Goal: Task Accomplishment & Management: Manage account settings

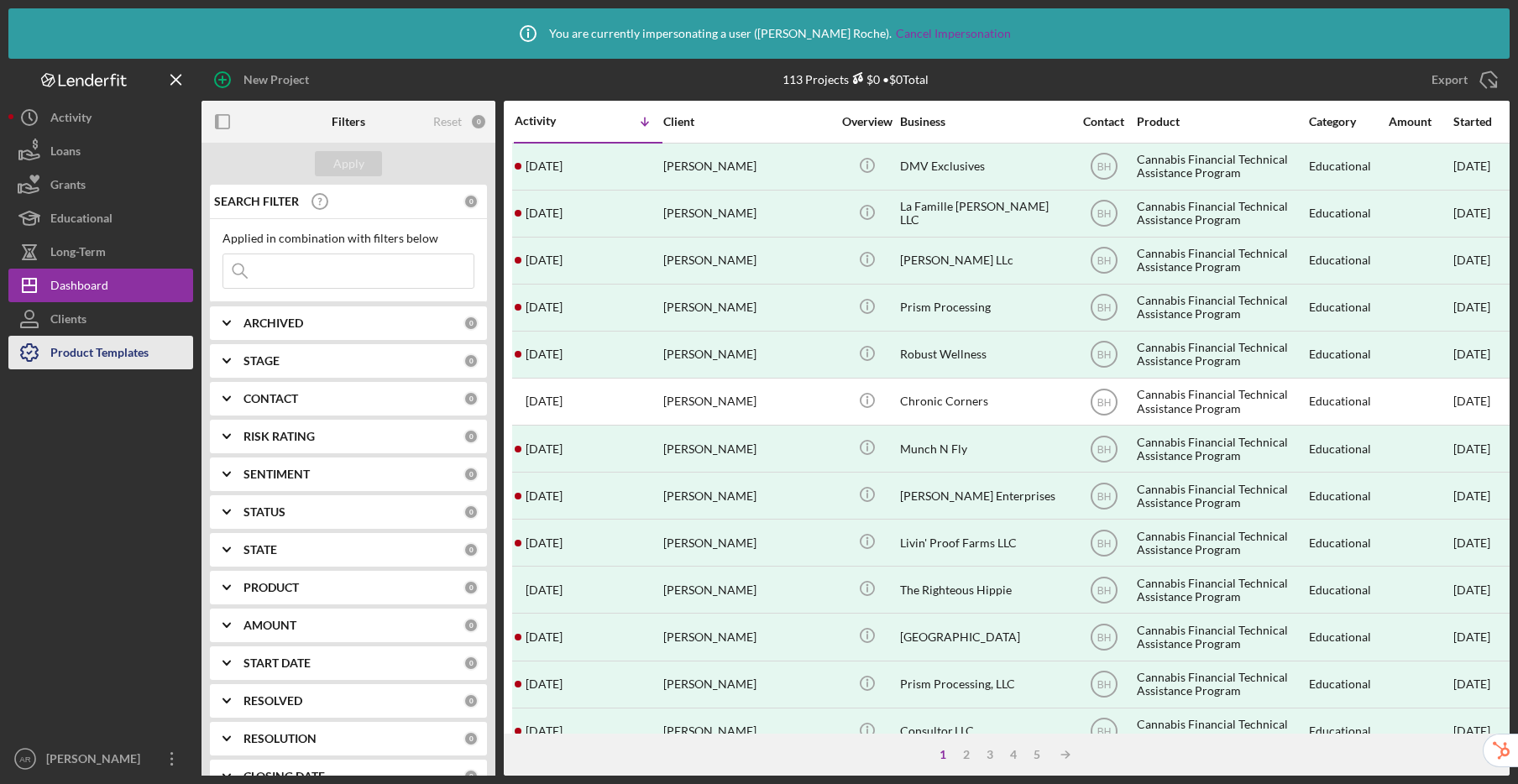
click at [122, 352] on div "Product Templates" at bounding box center [100, 354] width 98 height 37
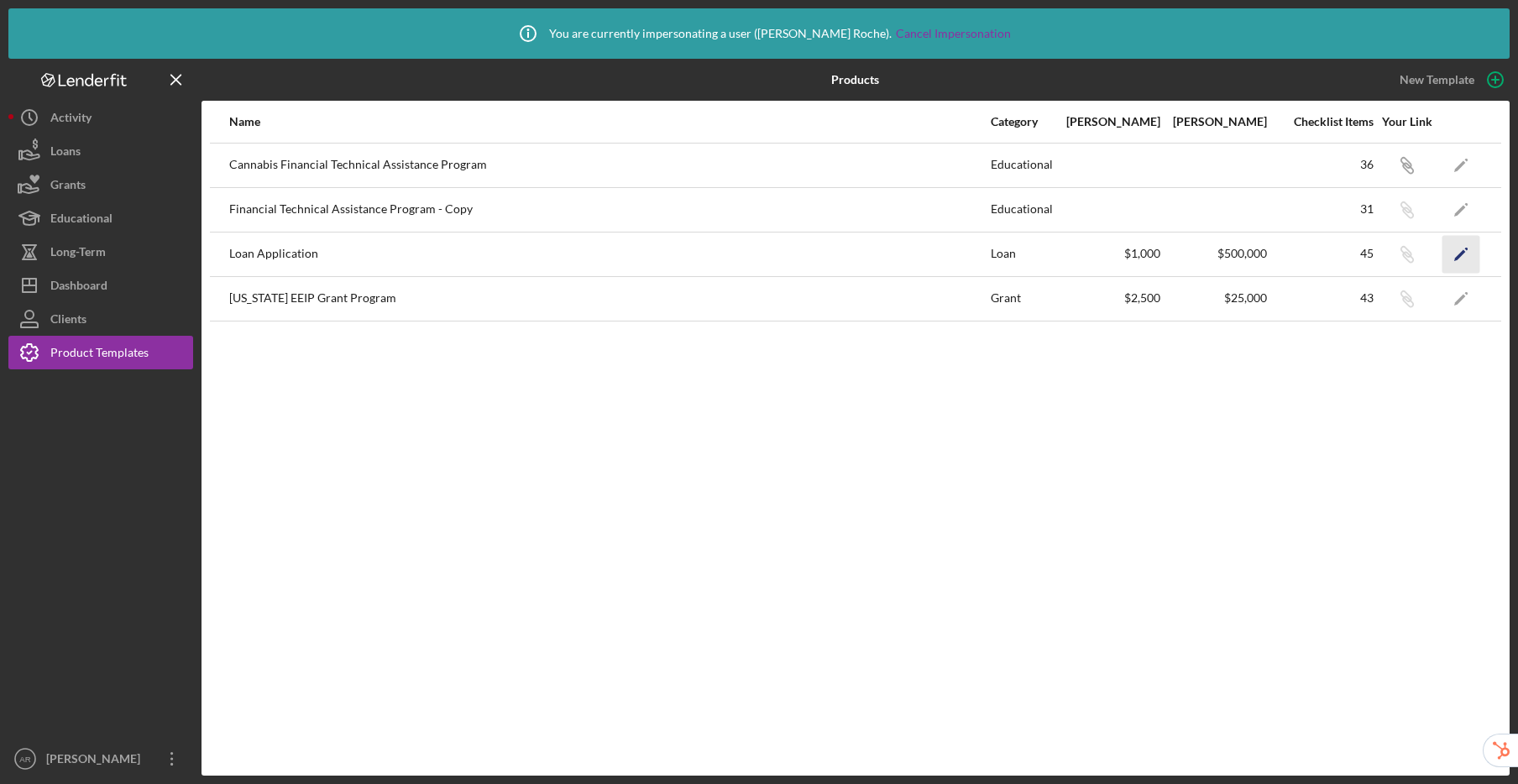
click at [1463, 255] on icon "Icon/Edit" at bounding box center [1460, 253] width 37 height 37
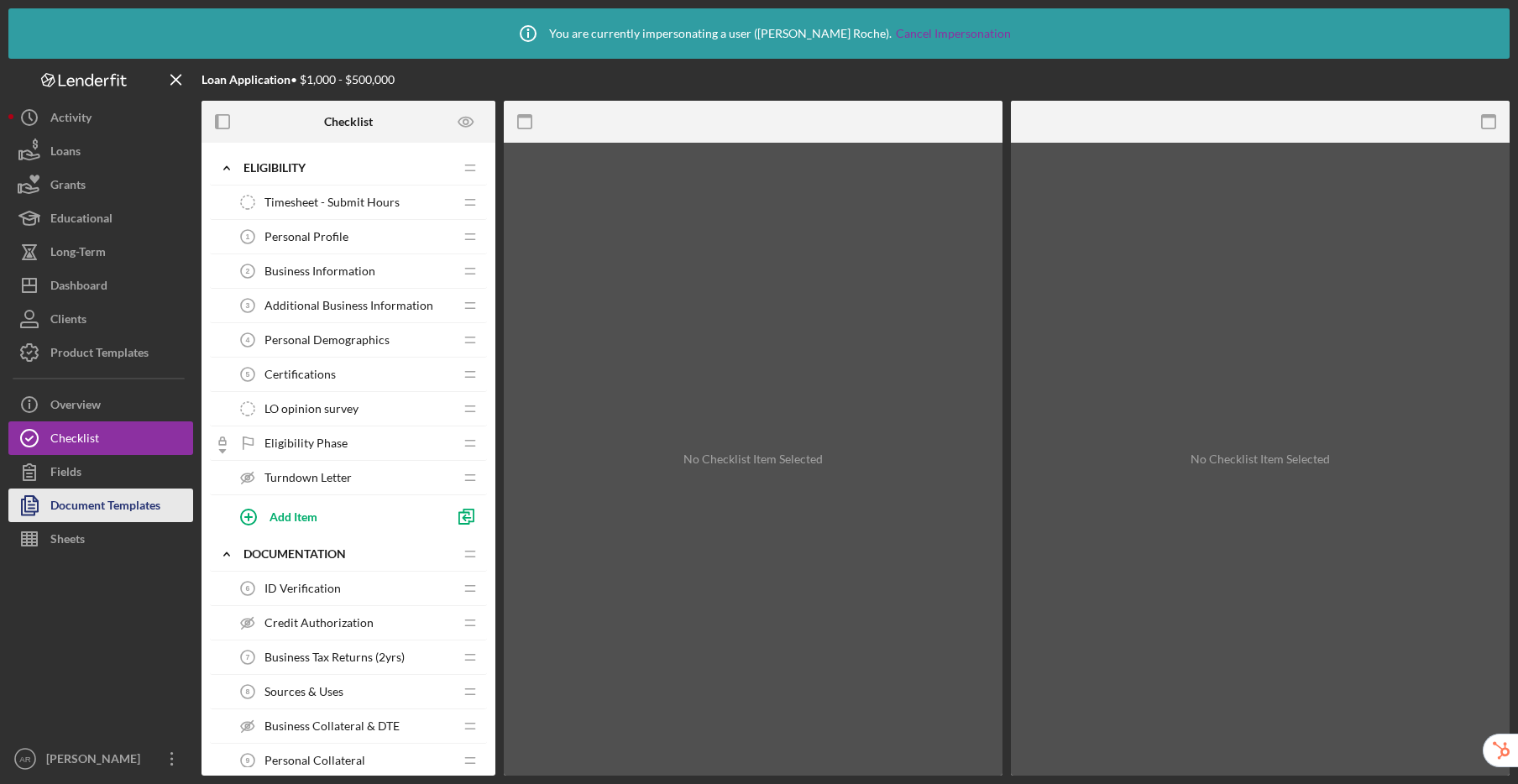
click at [82, 516] on div "Document Templates" at bounding box center [105, 507] width 110 height 37
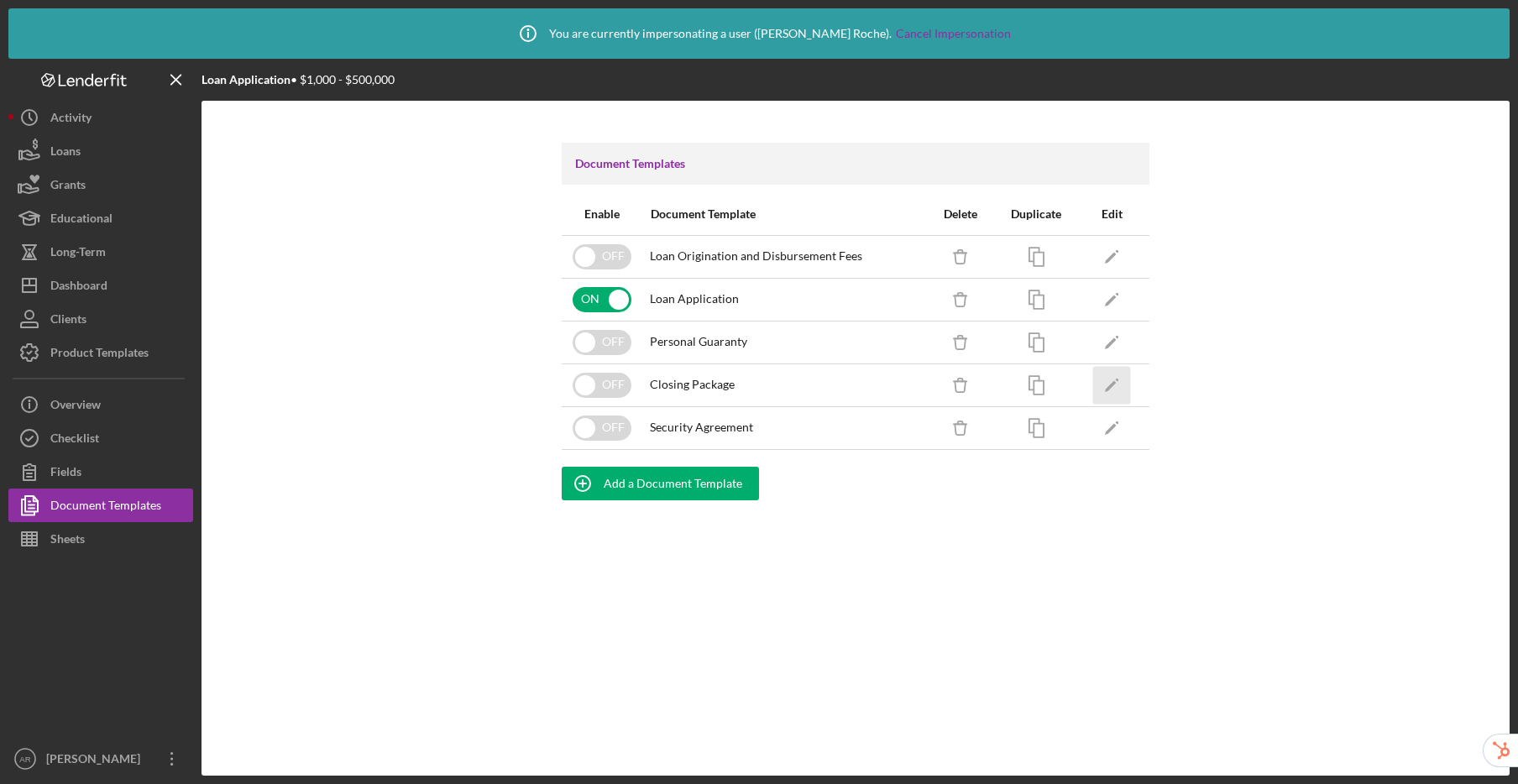
click at [1108, 387] on polygon "button" at bounding box center [1110, 386] width 12 height 12
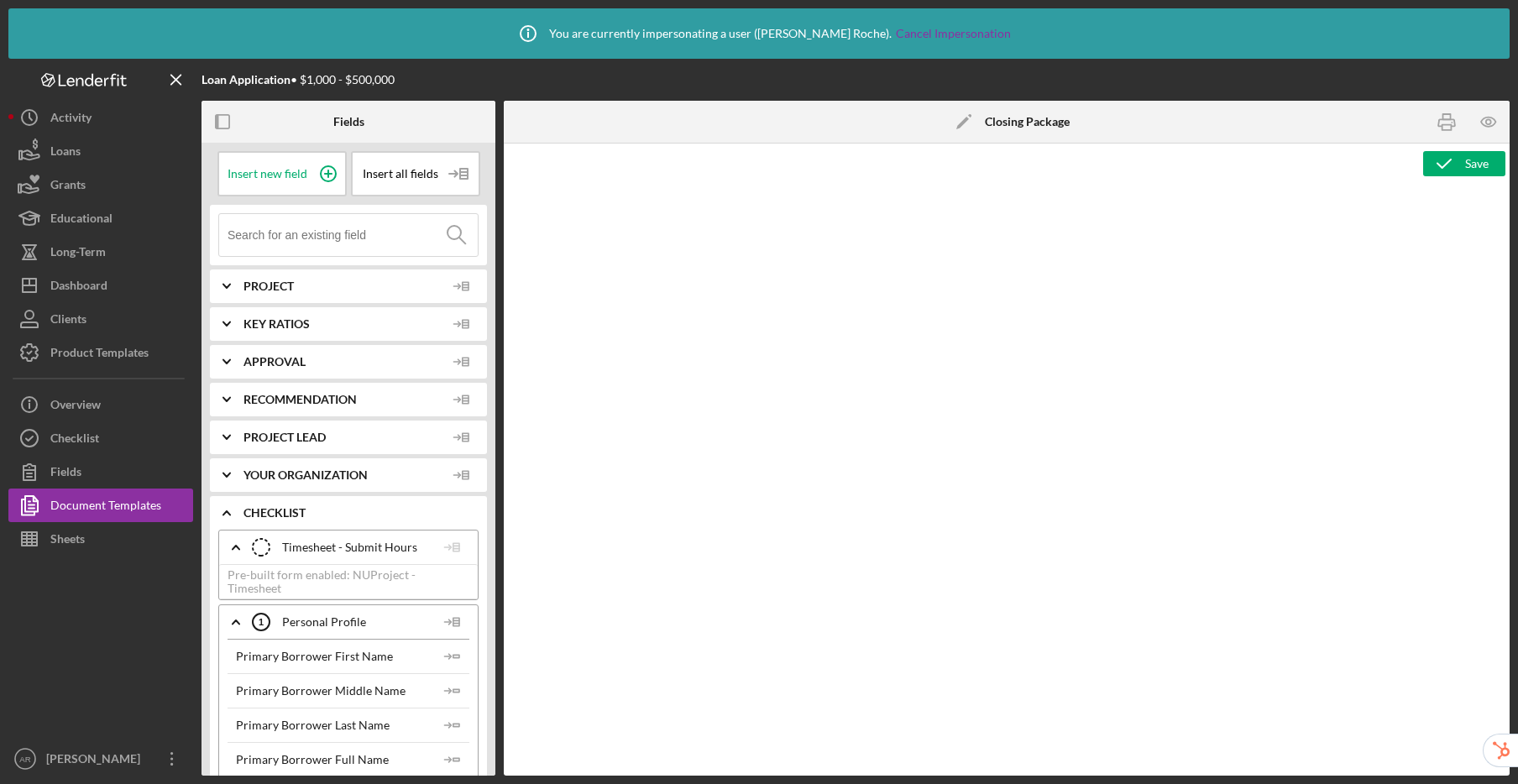
type textarea "<h4 style="line-height: 1.2; margin-left: 54pt; margin-top: 3.95pt; margin-bott…"
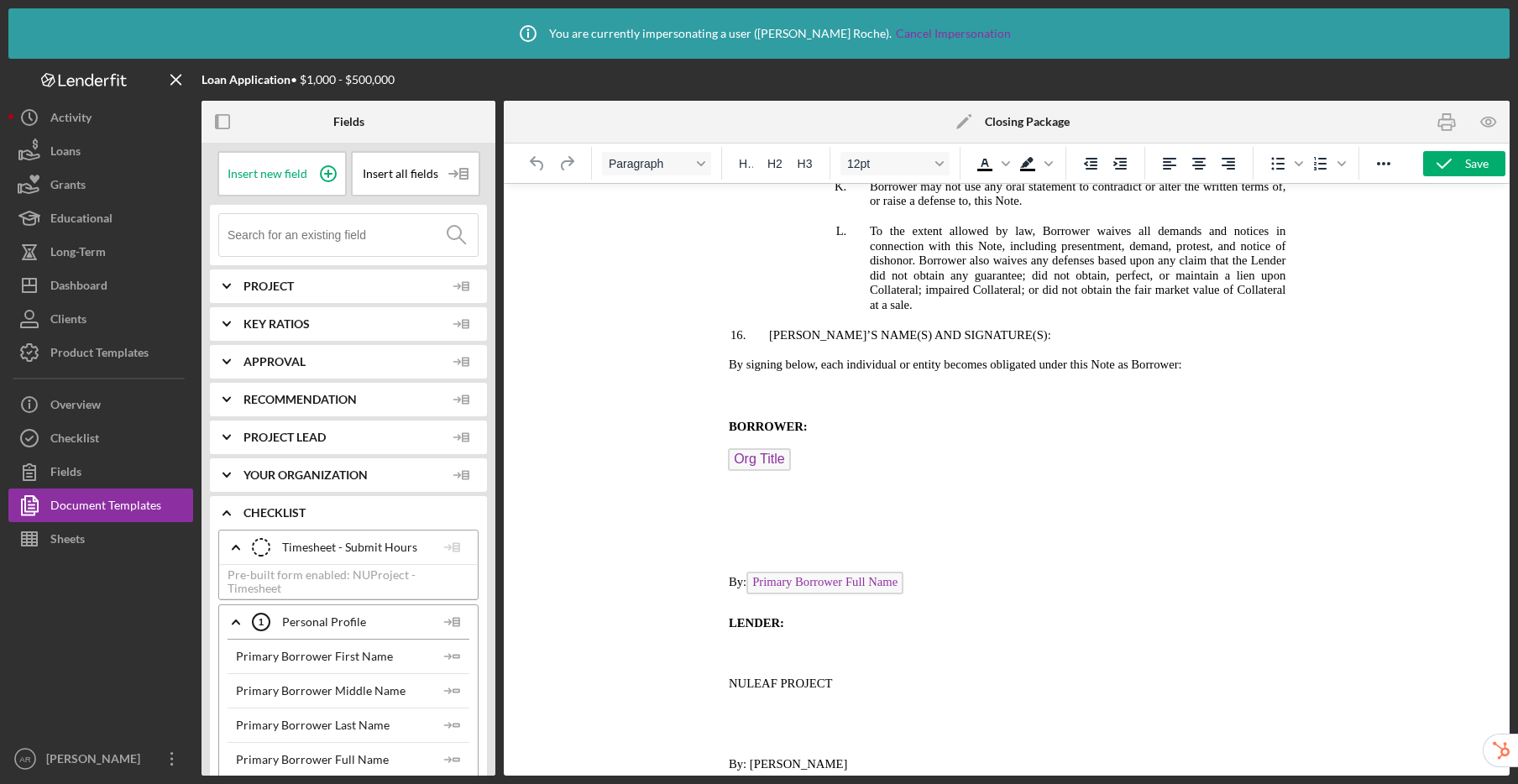
scroll to position [5532, 0]
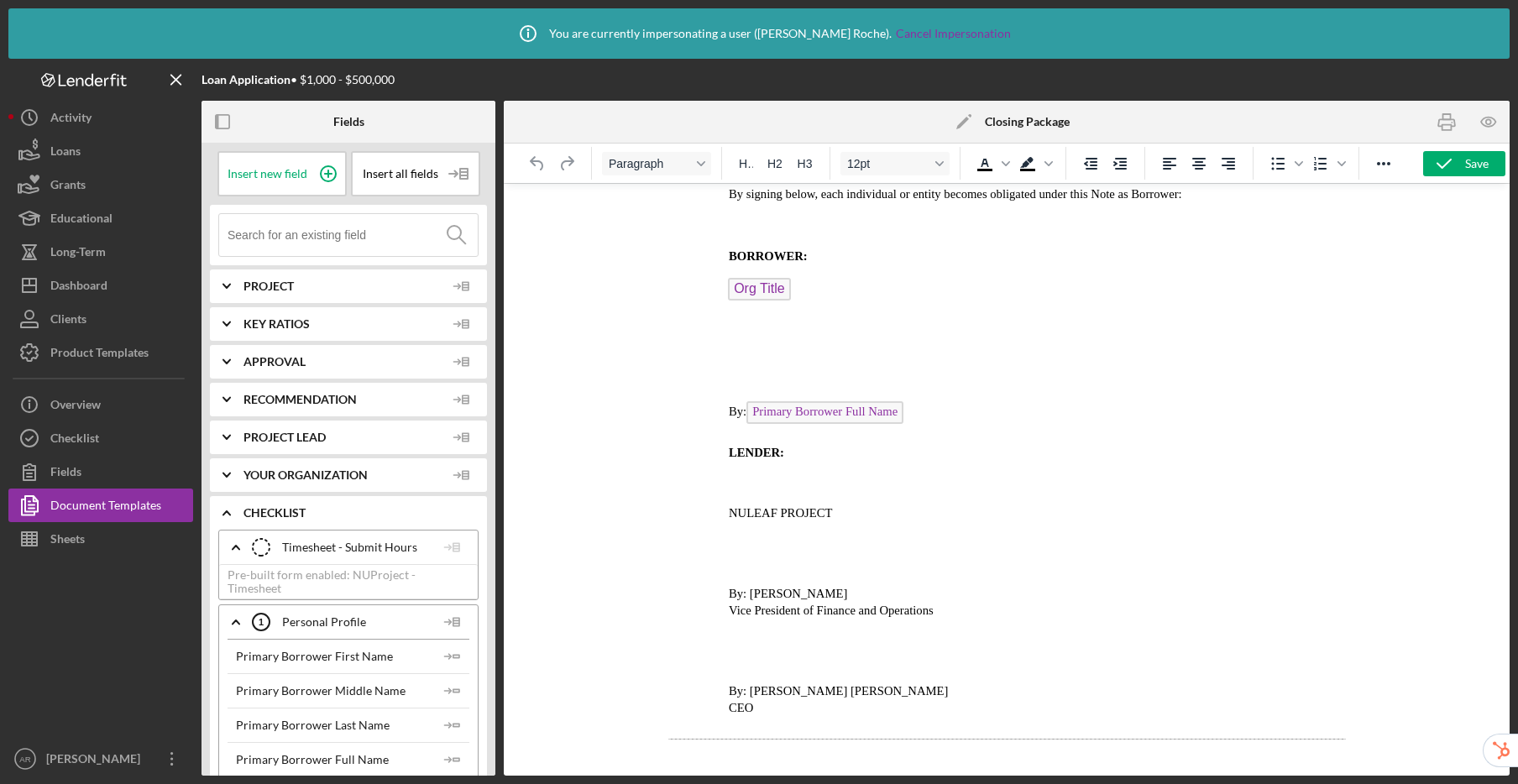
click at [732, 758] on p "Rich Text Area. Press ALT-0 for help." at bounding box center [1006, 753] width 678 height 16
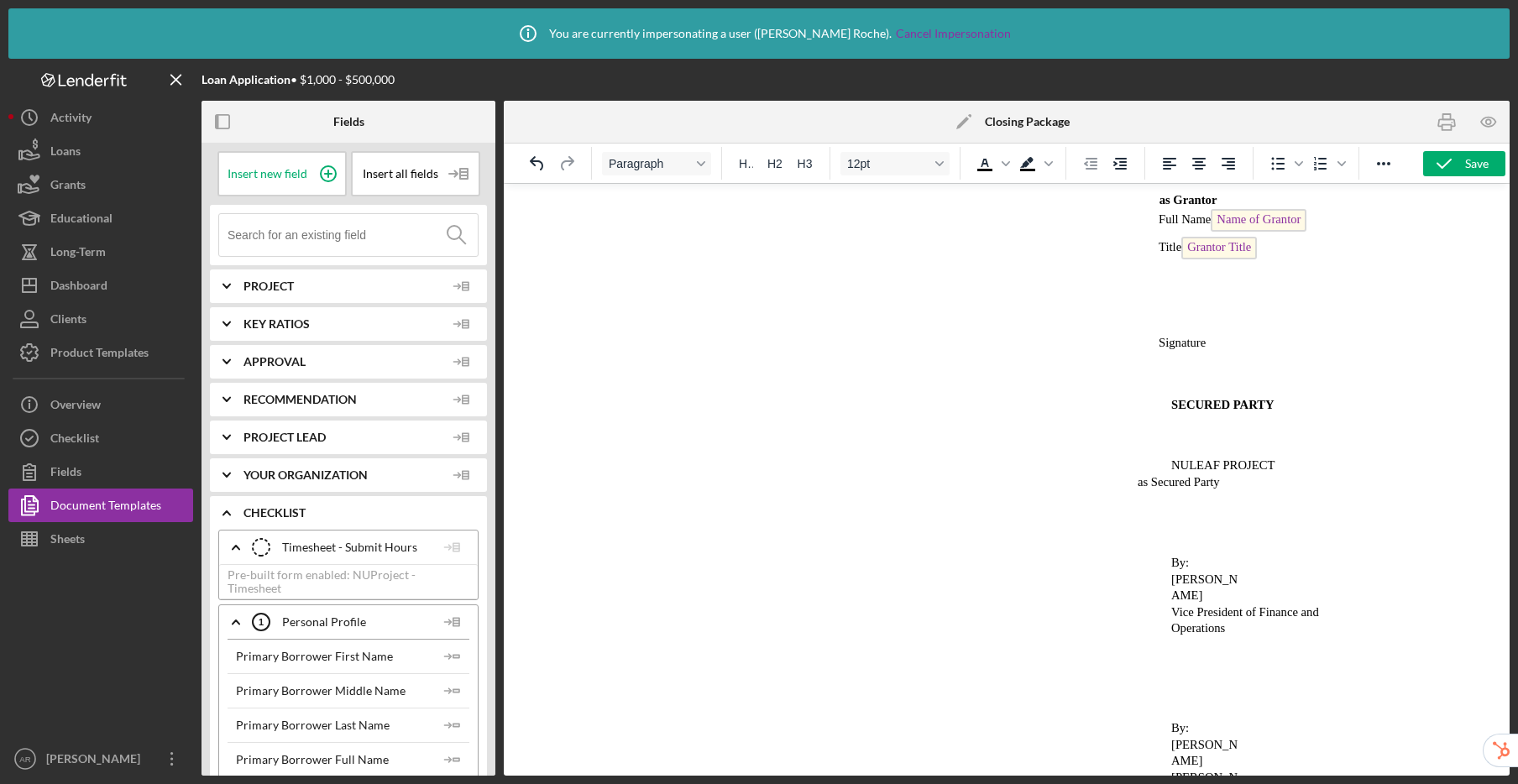
scroll to position [9199, 0]
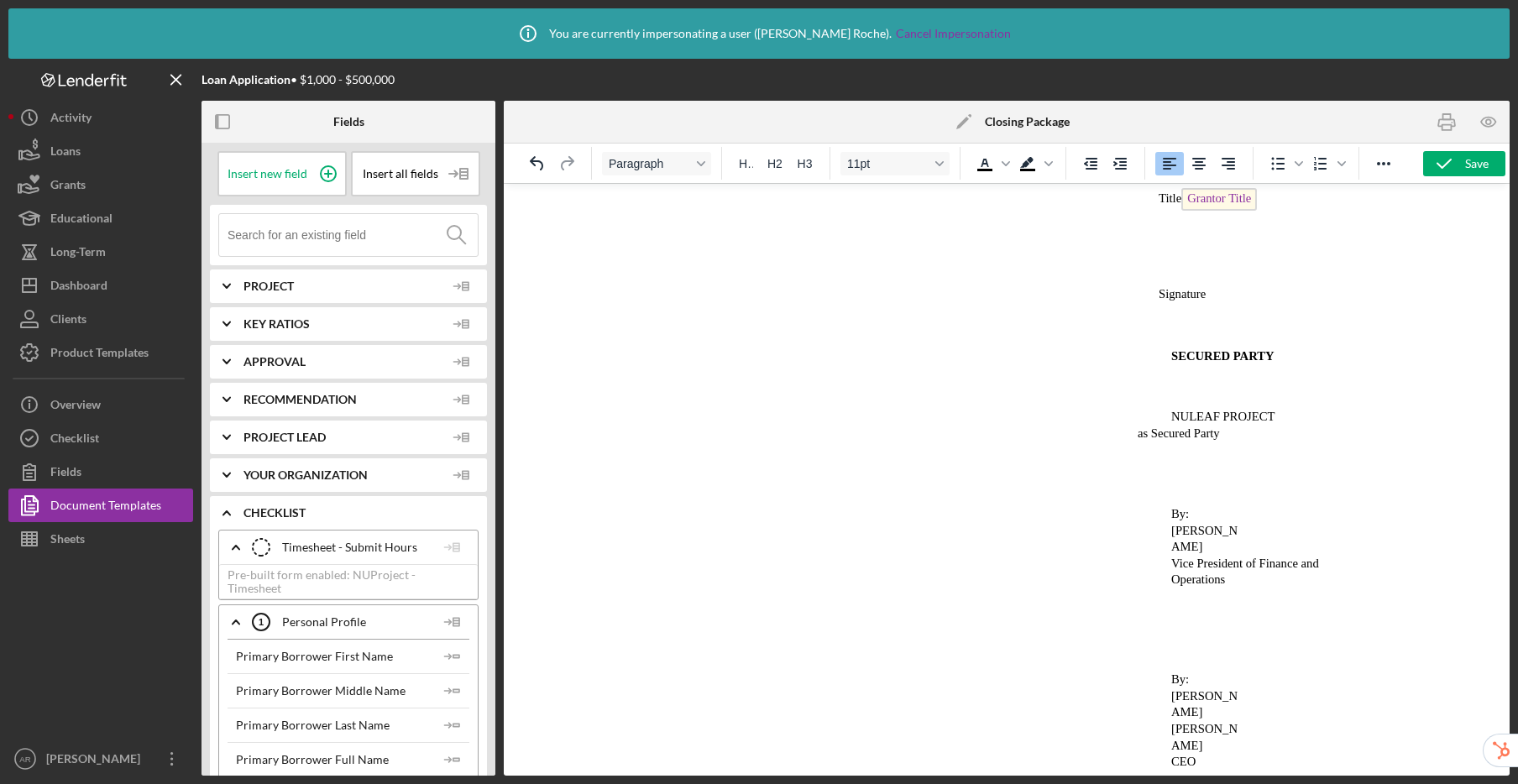
click at [1065, 752] on p "CEO" at bounding box center [1006, 761] width 678 height 17
click at [1223, 752] on p "CEO" at bounding box center [1006, 761] width 678 height 17
click at [1169, 770] on p "Rich Text Area. Press ALT-0 for help." at bounding box center [1006, 777] width 678 height 16
click at [1385, 165] on icon "Reveal or hide additional toolbar items" at bounding box center [1383, 163] width 20 height 20
click at [1292, 198] on icon "Page Break" at bounding box center [1296, 196] width 13 height 17
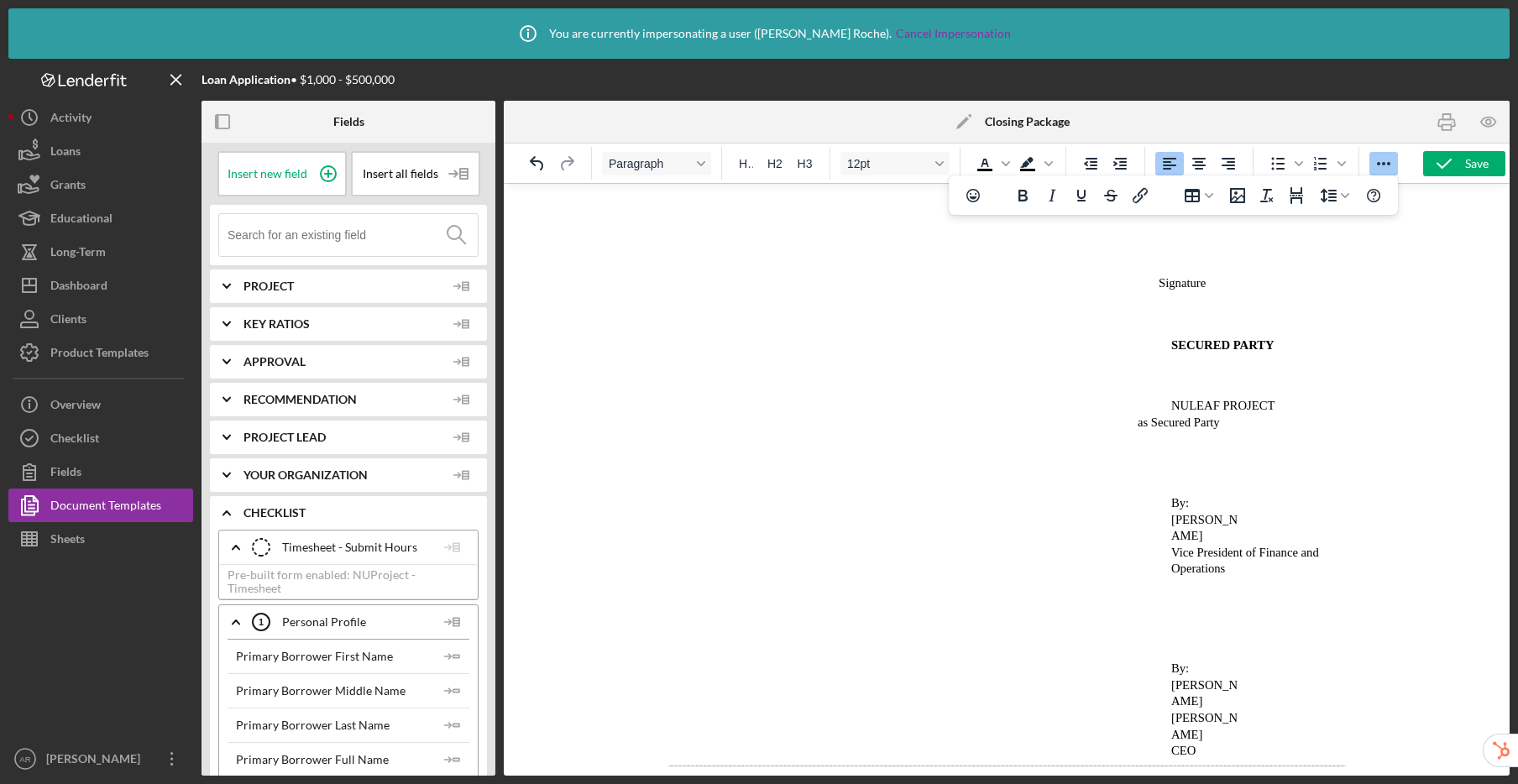
scroll to position [9213, 0]
click at [1246, 738] on p "CEO" at bounding box center [1006, 747] width 678 height 17
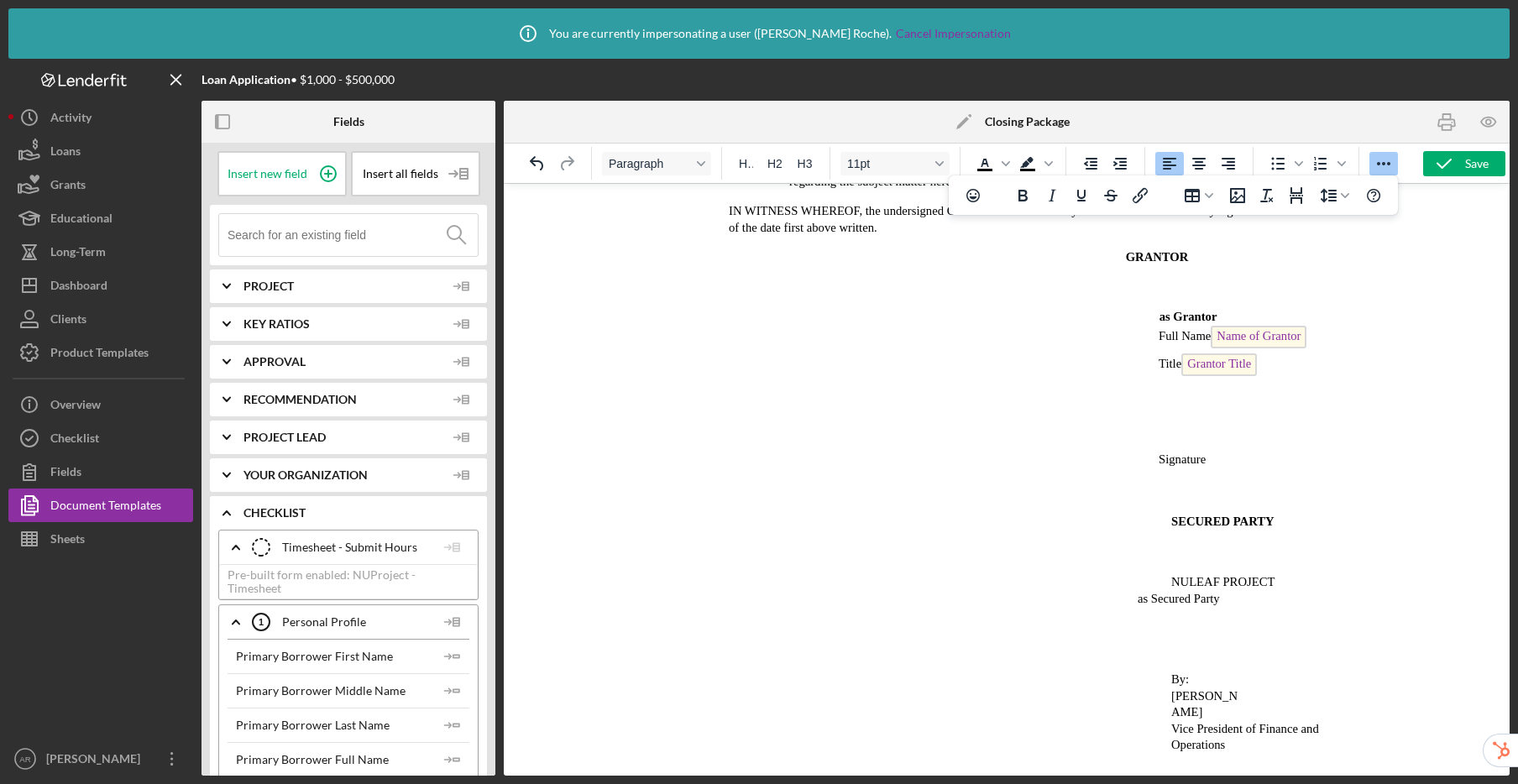
scroll to position [8899, 0]
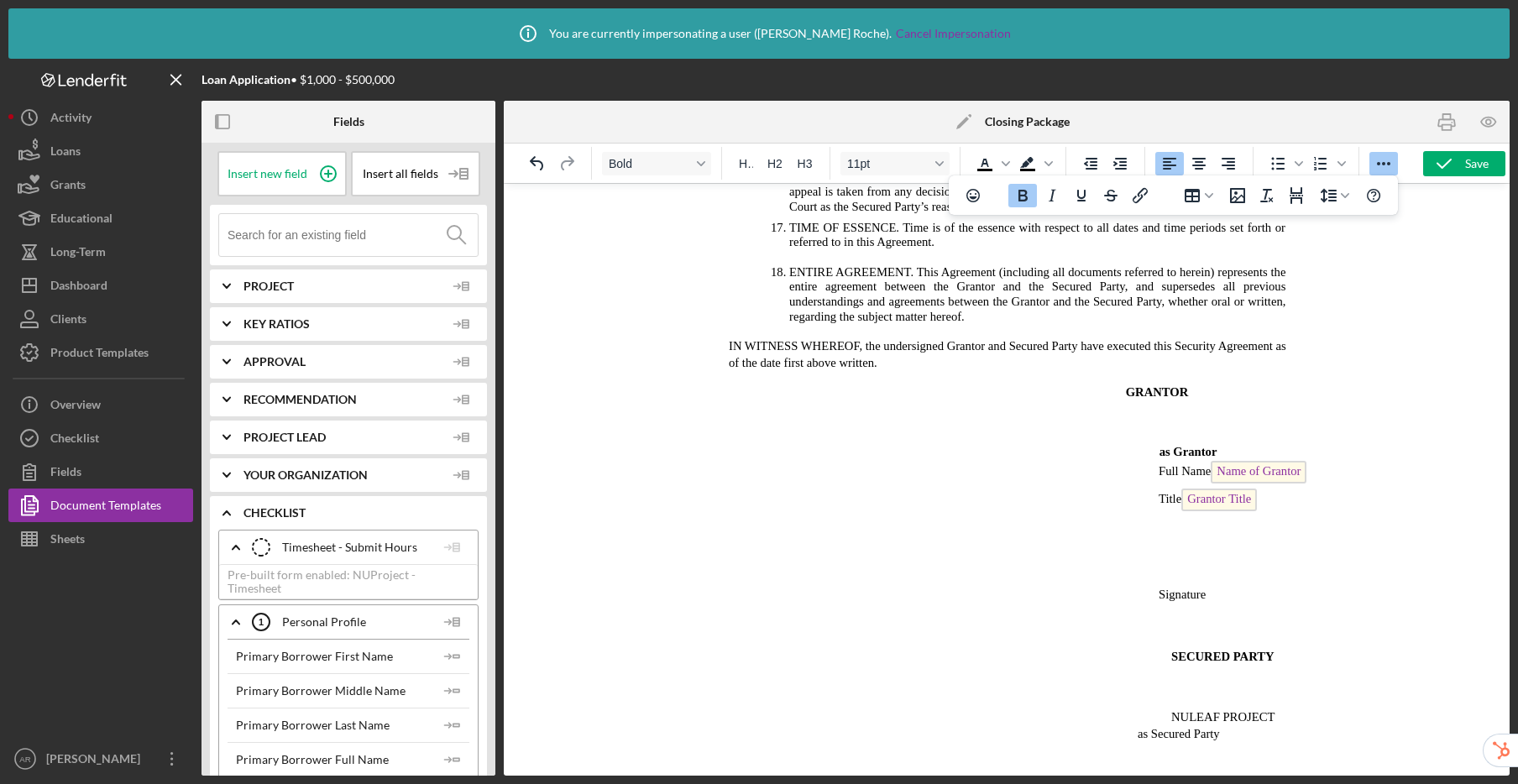
drag, startPoint x: 1166, startPoint y: 422, endPoint x: 1242, endPoint y: 657, distance: 247.0
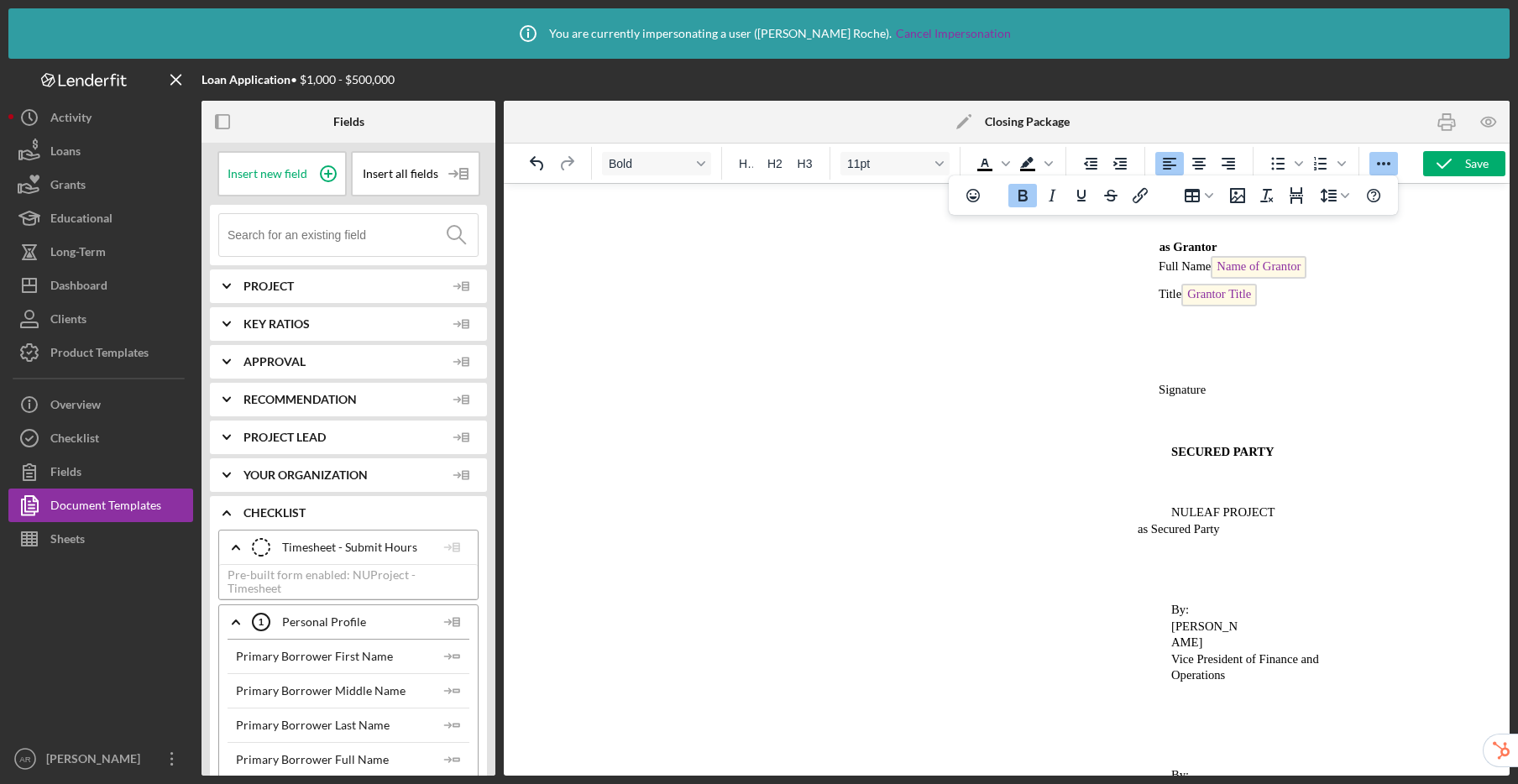
scroll to position [9213, 0]
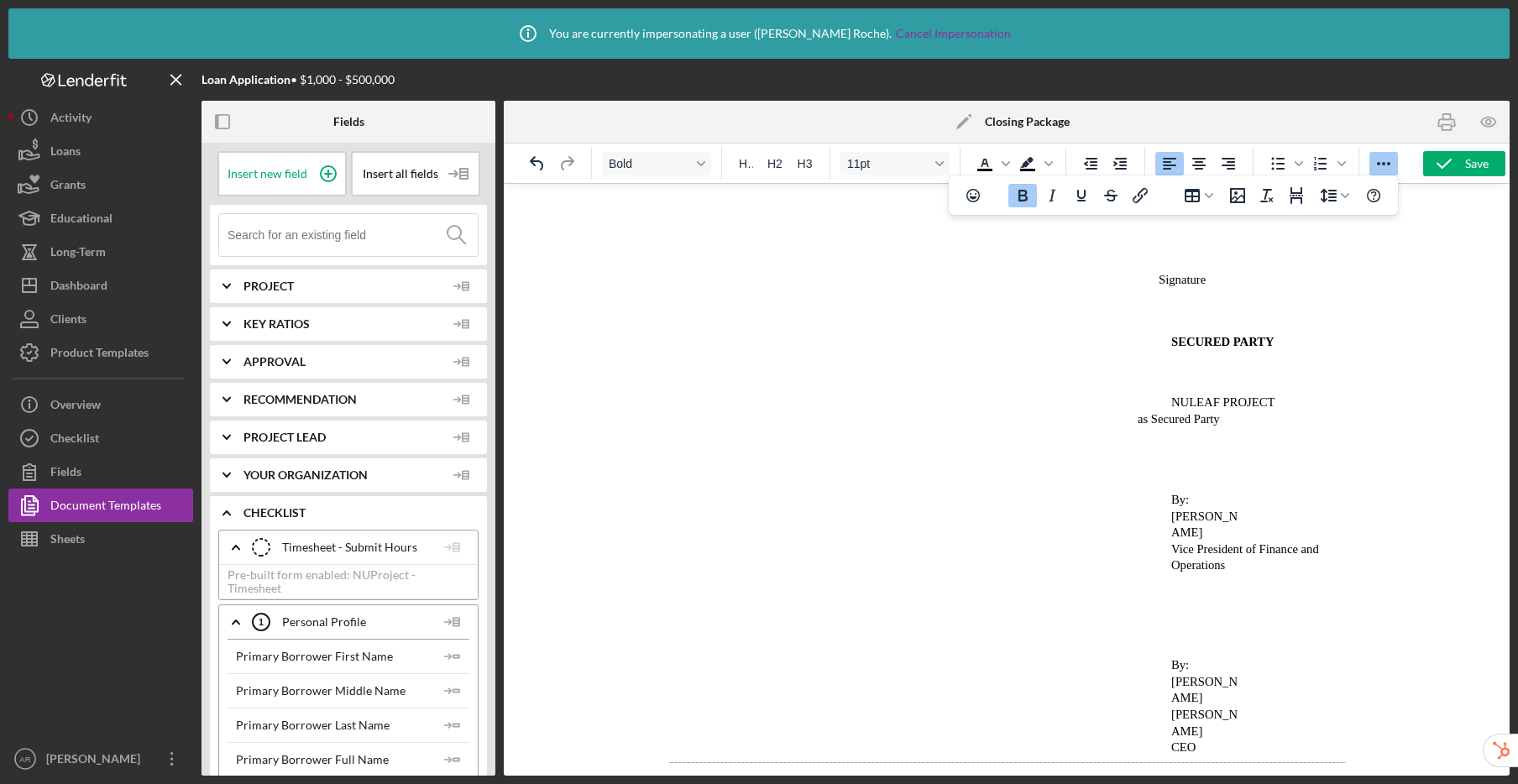
drag, startPoint x: 1156, startPoint y: 401, endPoint x: 1245, endPoint y: 724, distance: 335.0
click at [1091, 167] on icon "Decrease indent" at bounding box center [1090, 163] width 20 height 20
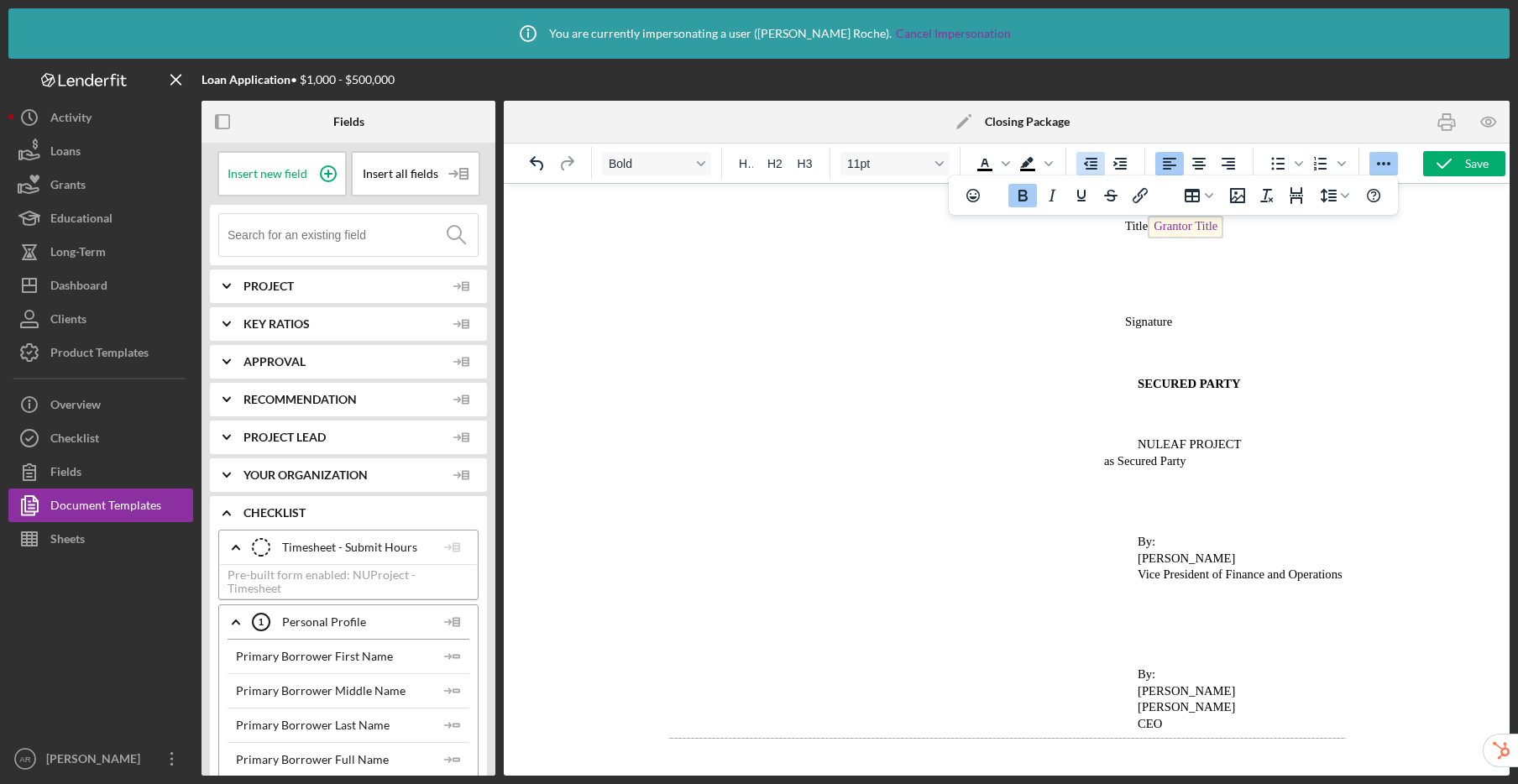
scroll to position [9181, 0]
click at [1442, 165] on polyline "button" at bounding box center [1444, 163] width 13 height 9
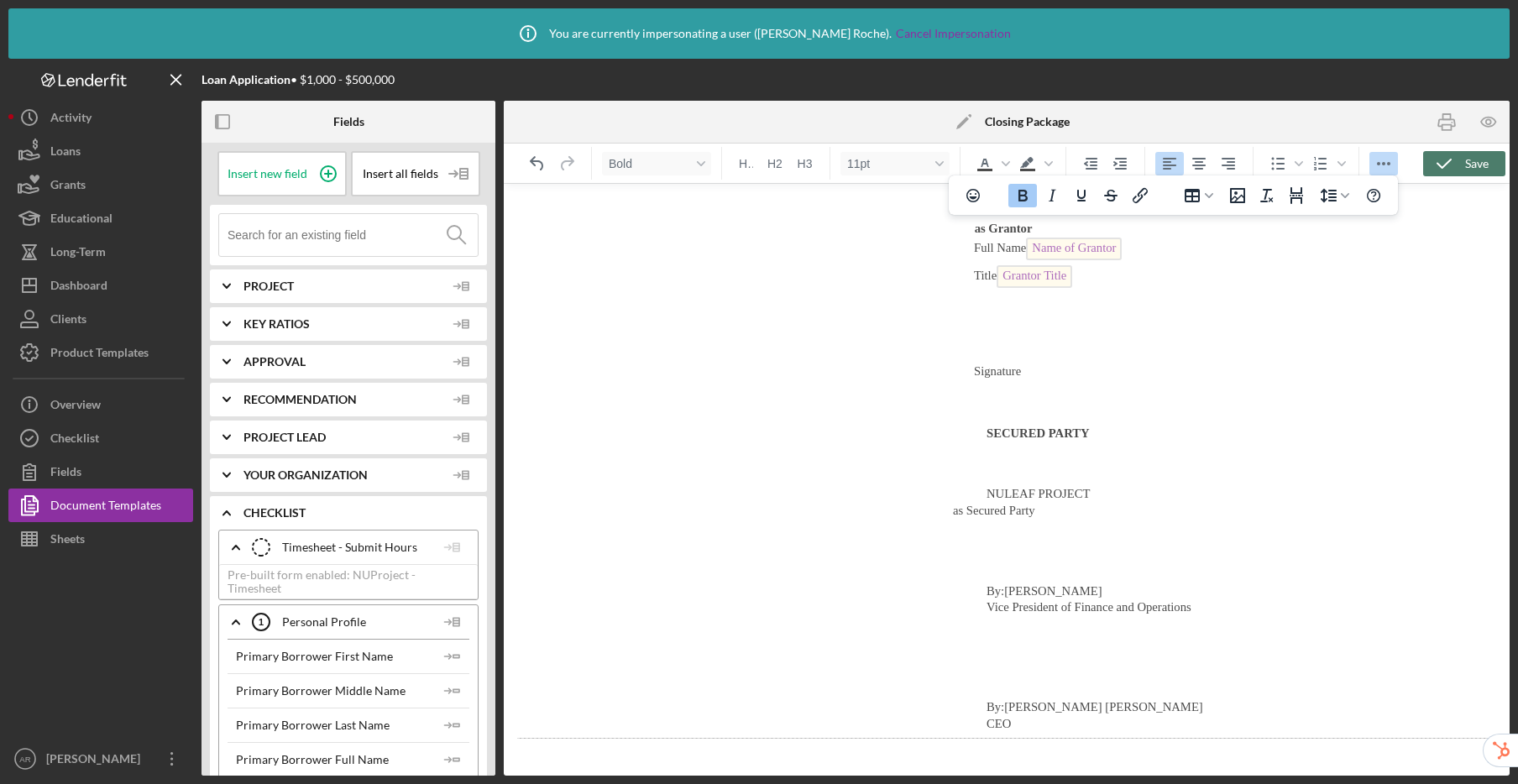
scroll to position [7283, 0]
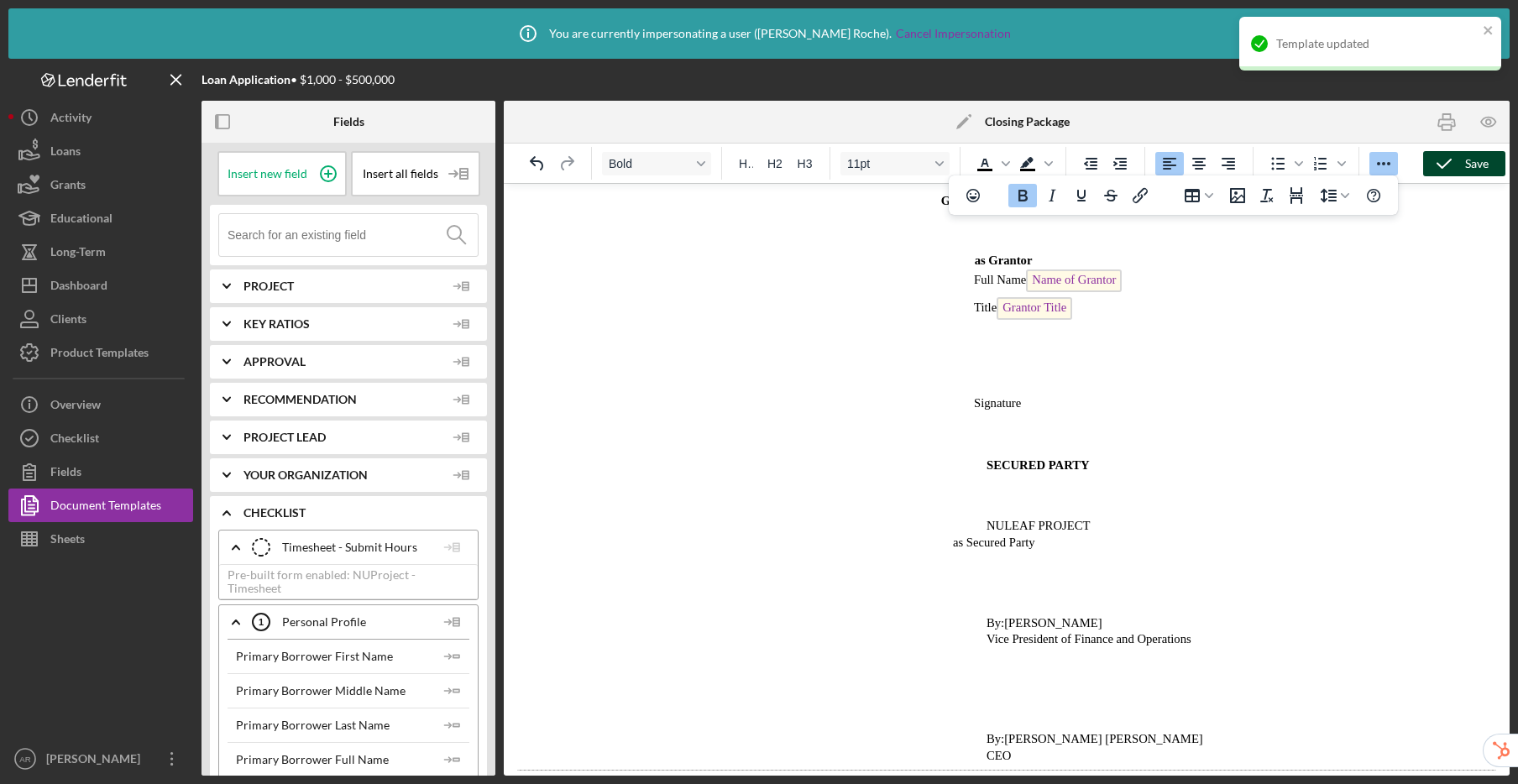
click at [888, 777] on p "Rich Text Area. Press ALT-0 for help." at bounding box center [1006, 785] width 979 height 16
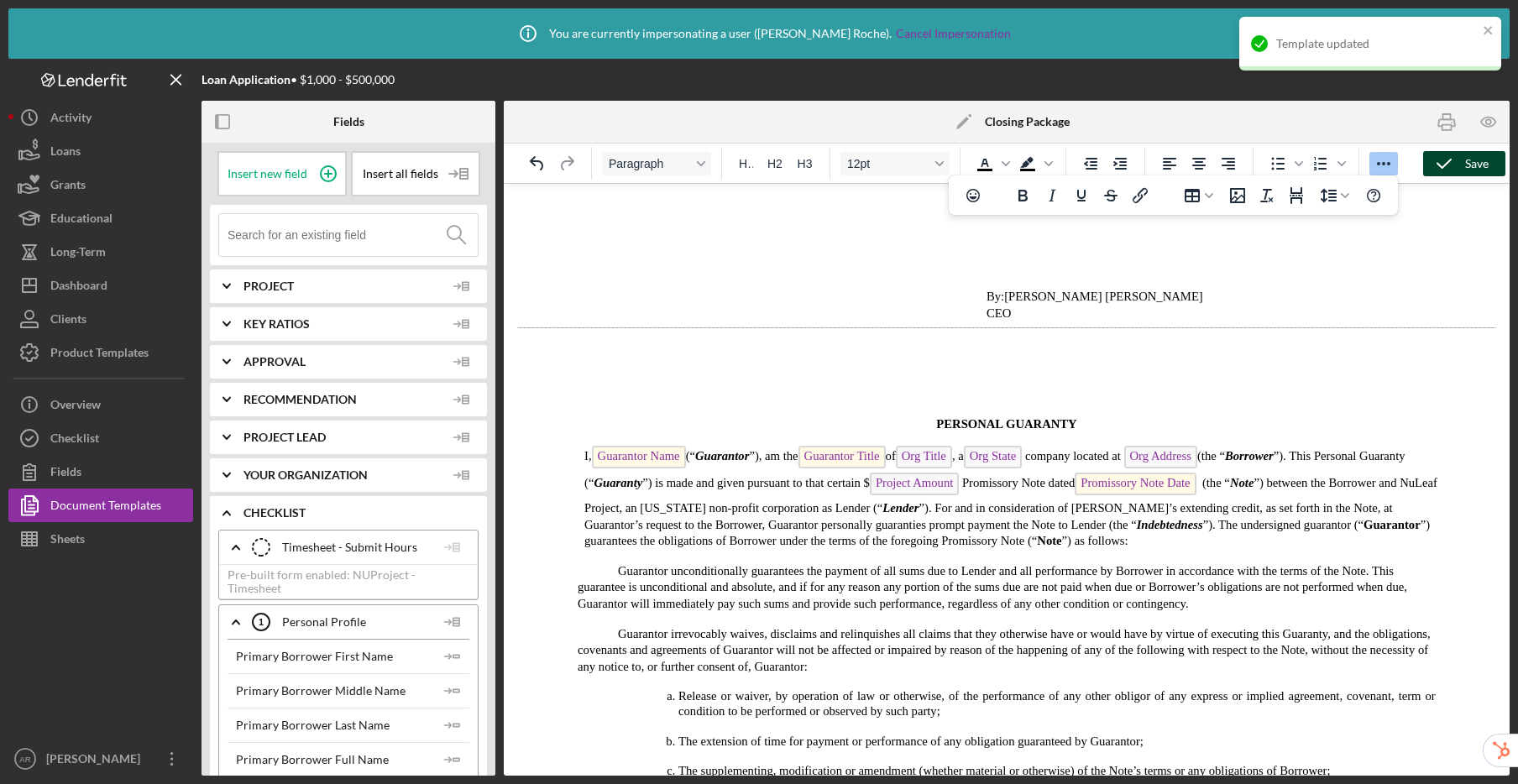
scroll to position [7622, 0]
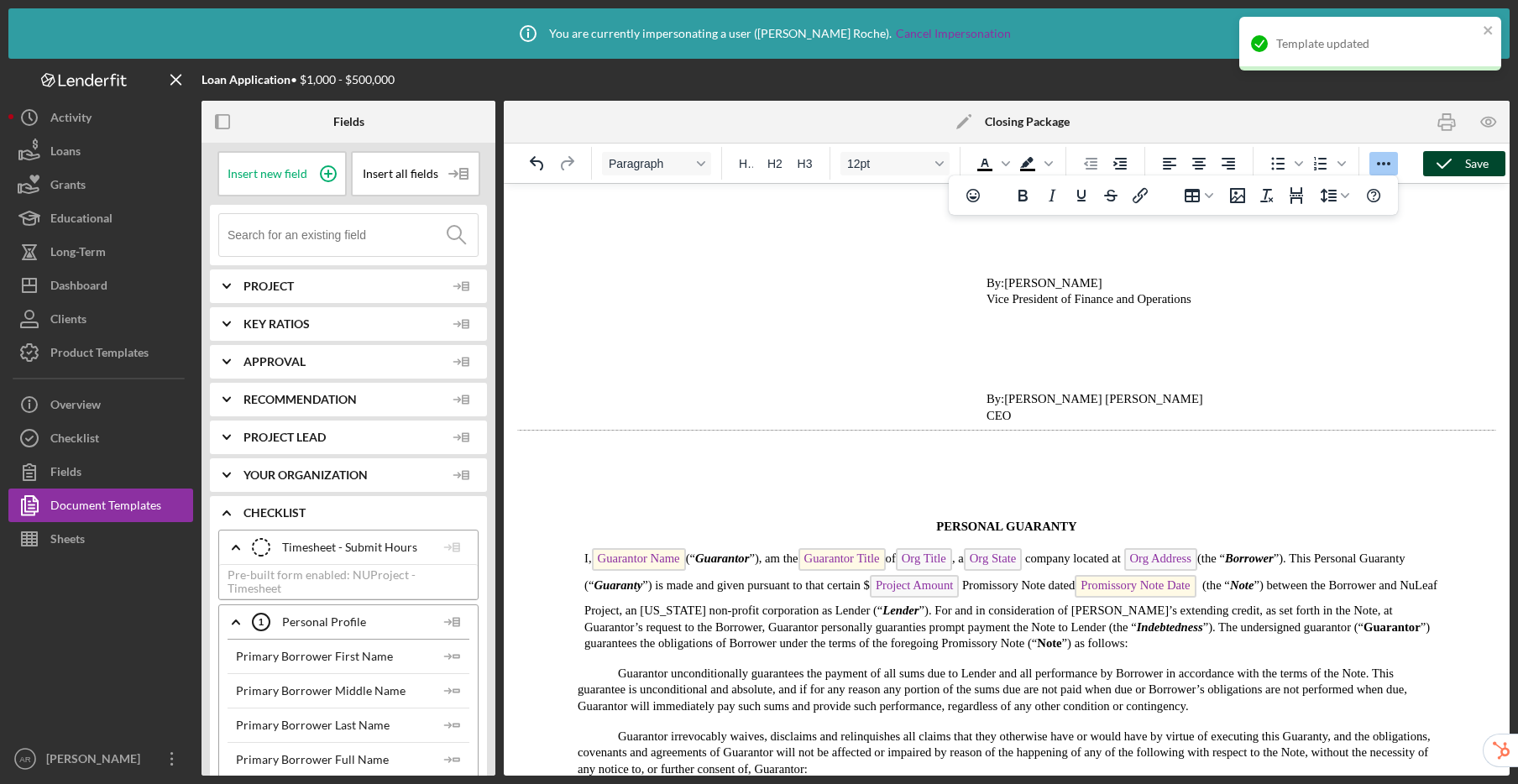
click at [948, 468] on p "Rich Text Area. Press ALT-0 for help." at bounding box center [1006, 486] width 979 height 37
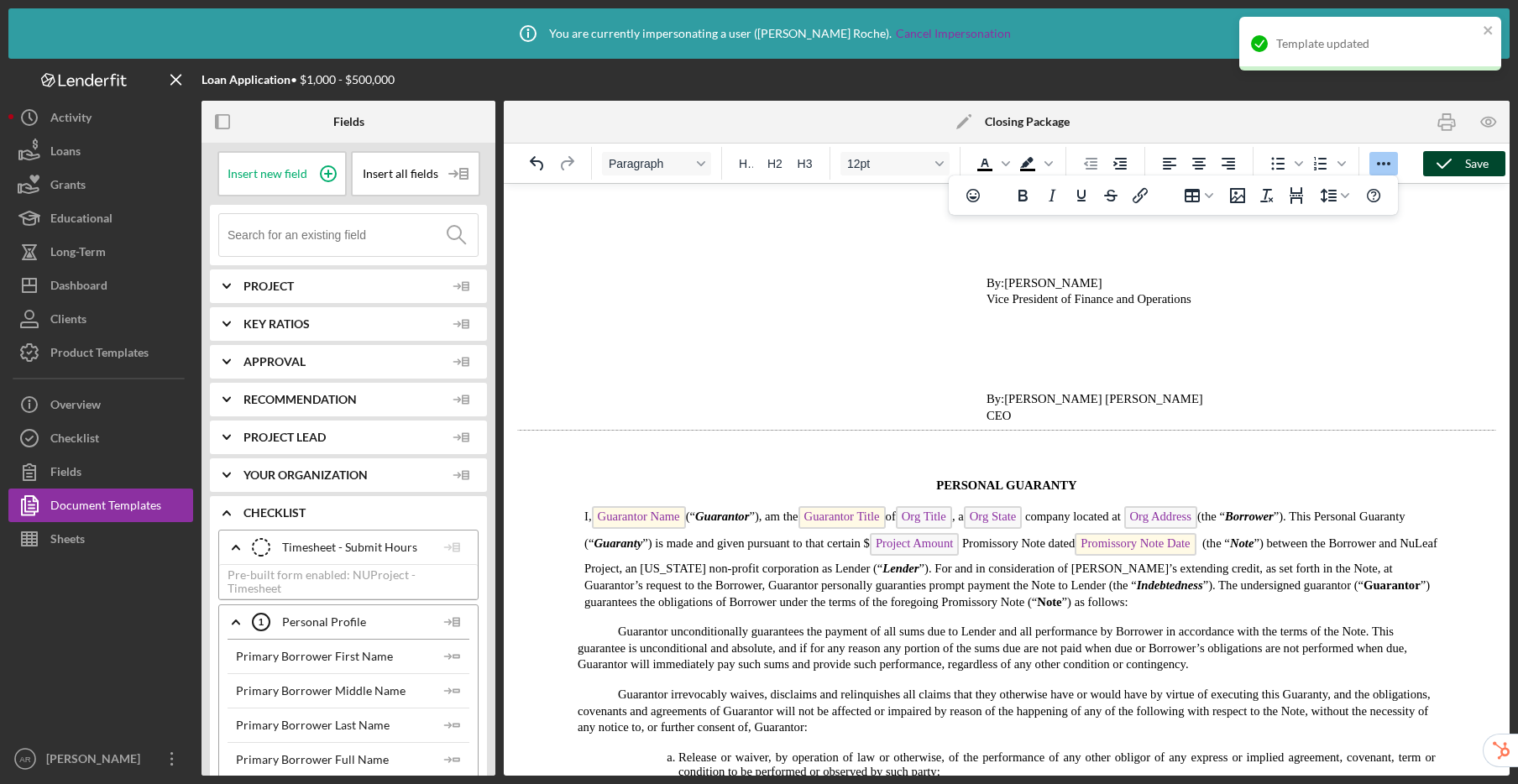
click at [1474, 158] on div "Save" at bounding box center [1477, 164] width 24 height 25
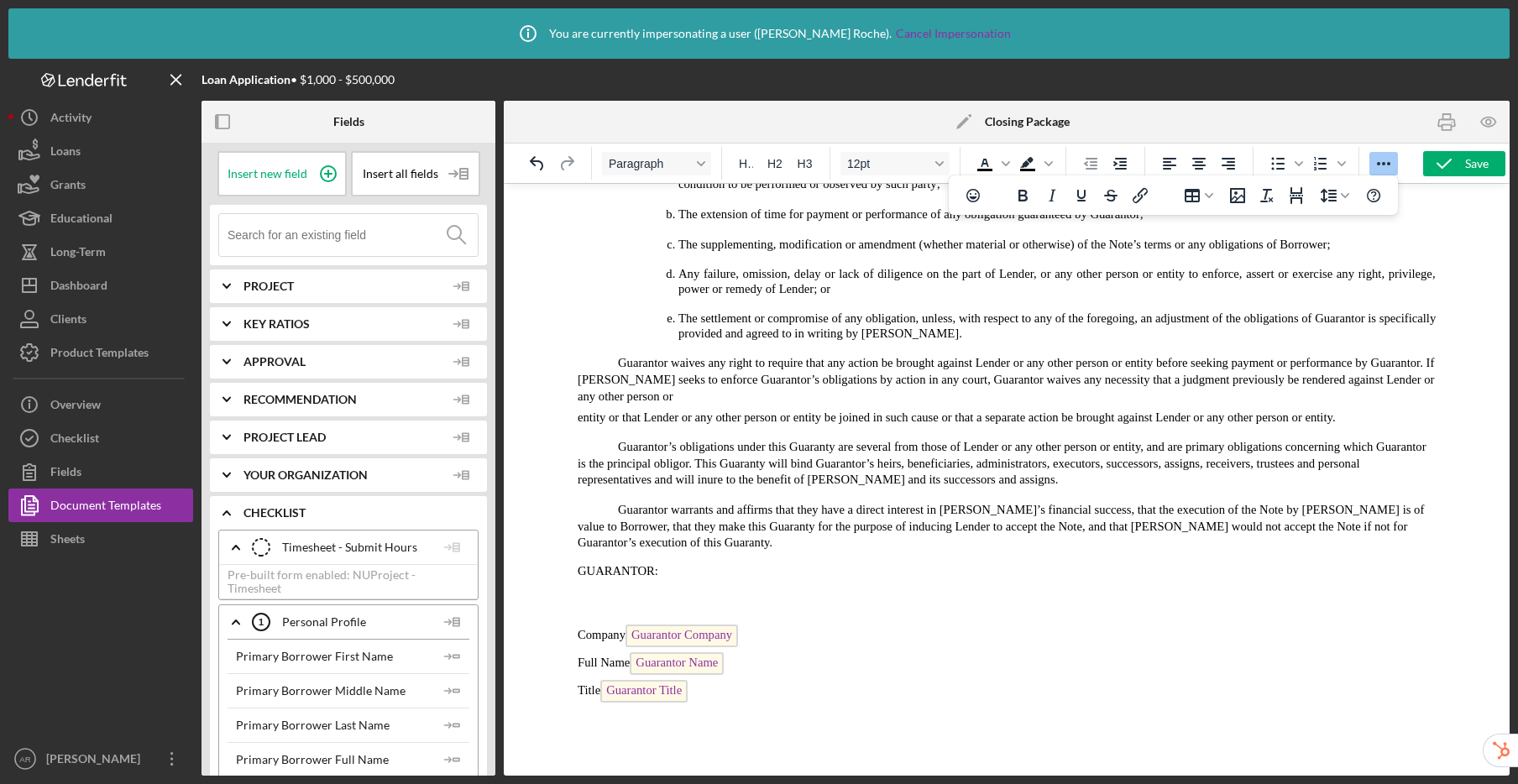
scroll to position [8214, 0]
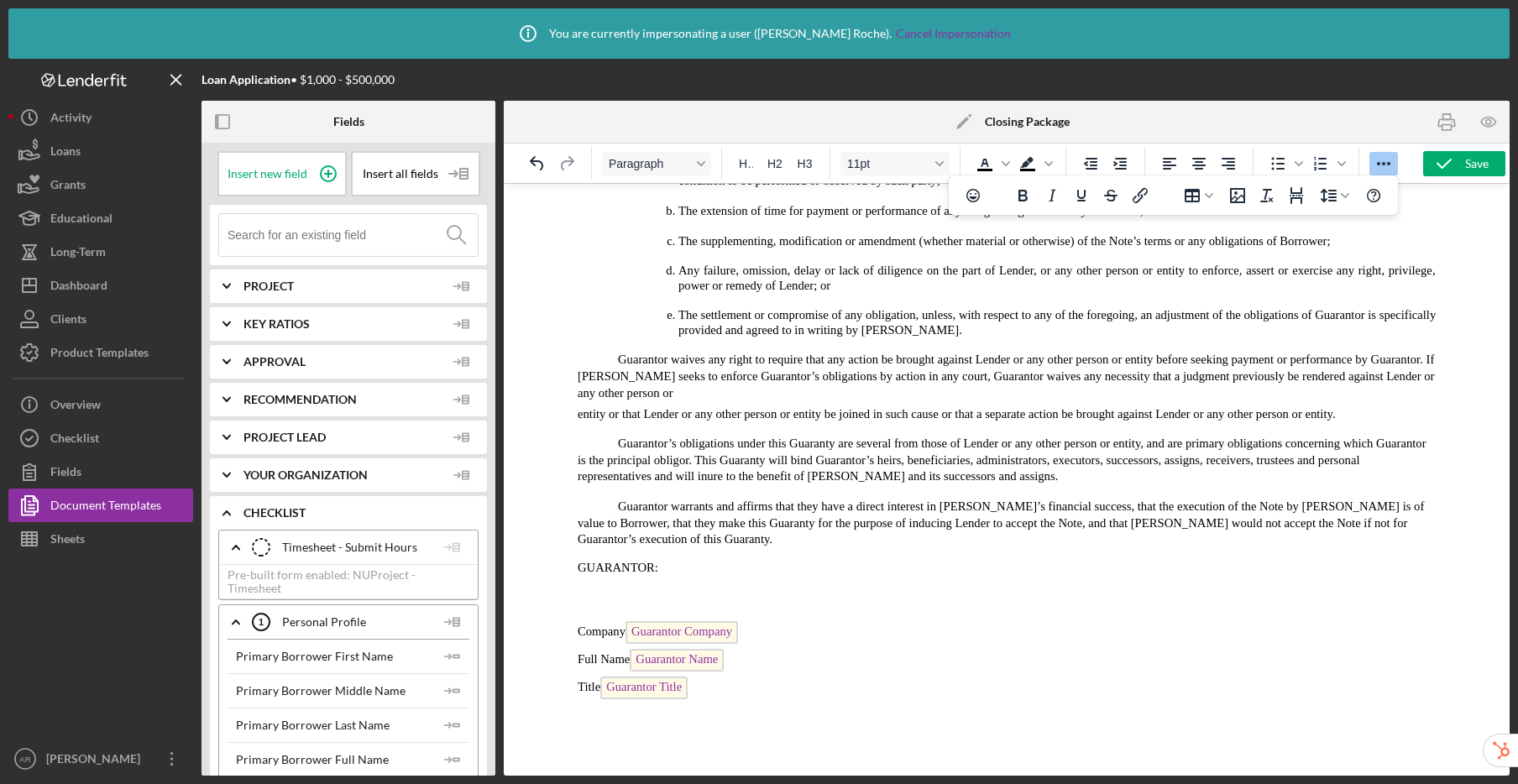
click at [673, 781] on p "Signature" at bounding box center [1006, 790] width 979 height 17
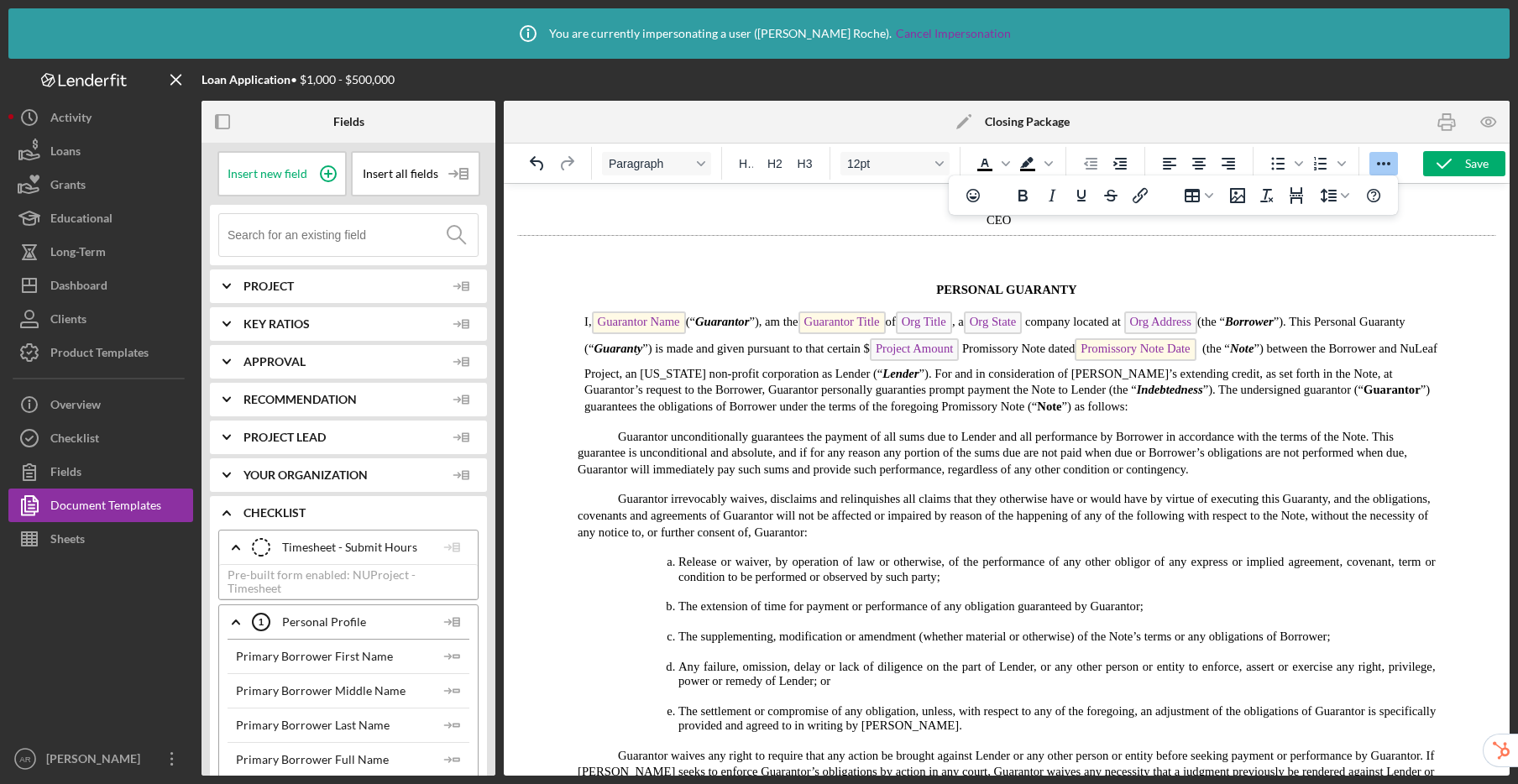
scroll to position [8263, 0]
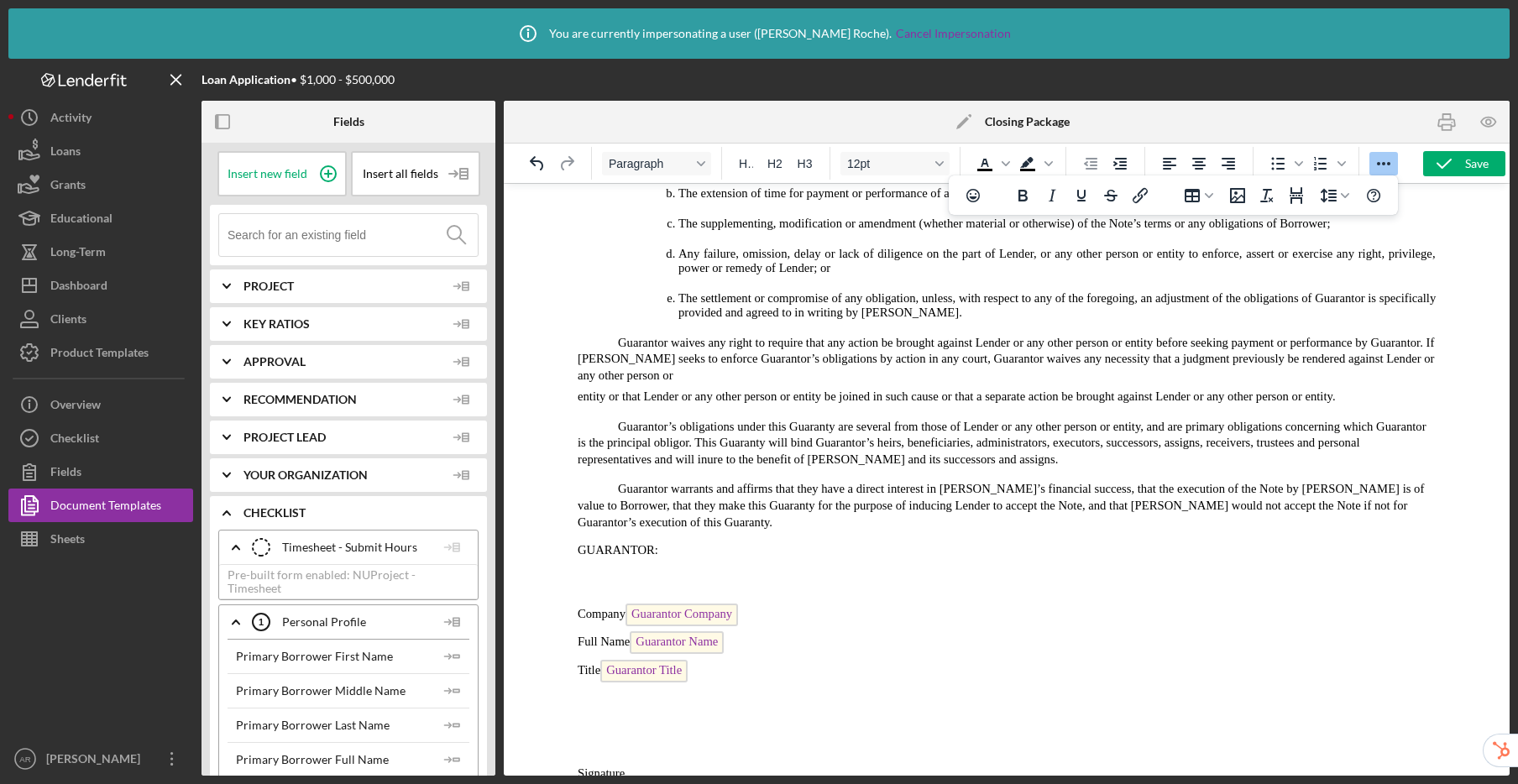
click at [585, 781] on p "Rich Text Area. Press ALT-0 for help." at bounding box center [1006, 789] width 979 height 16
click at [1298, 201] on icon "Page Break" at bounding box center [1296, 195] width 20 height 20
click at [655, 765] on p "Signature" at bounding box center [1006, 773] width 979 height 17
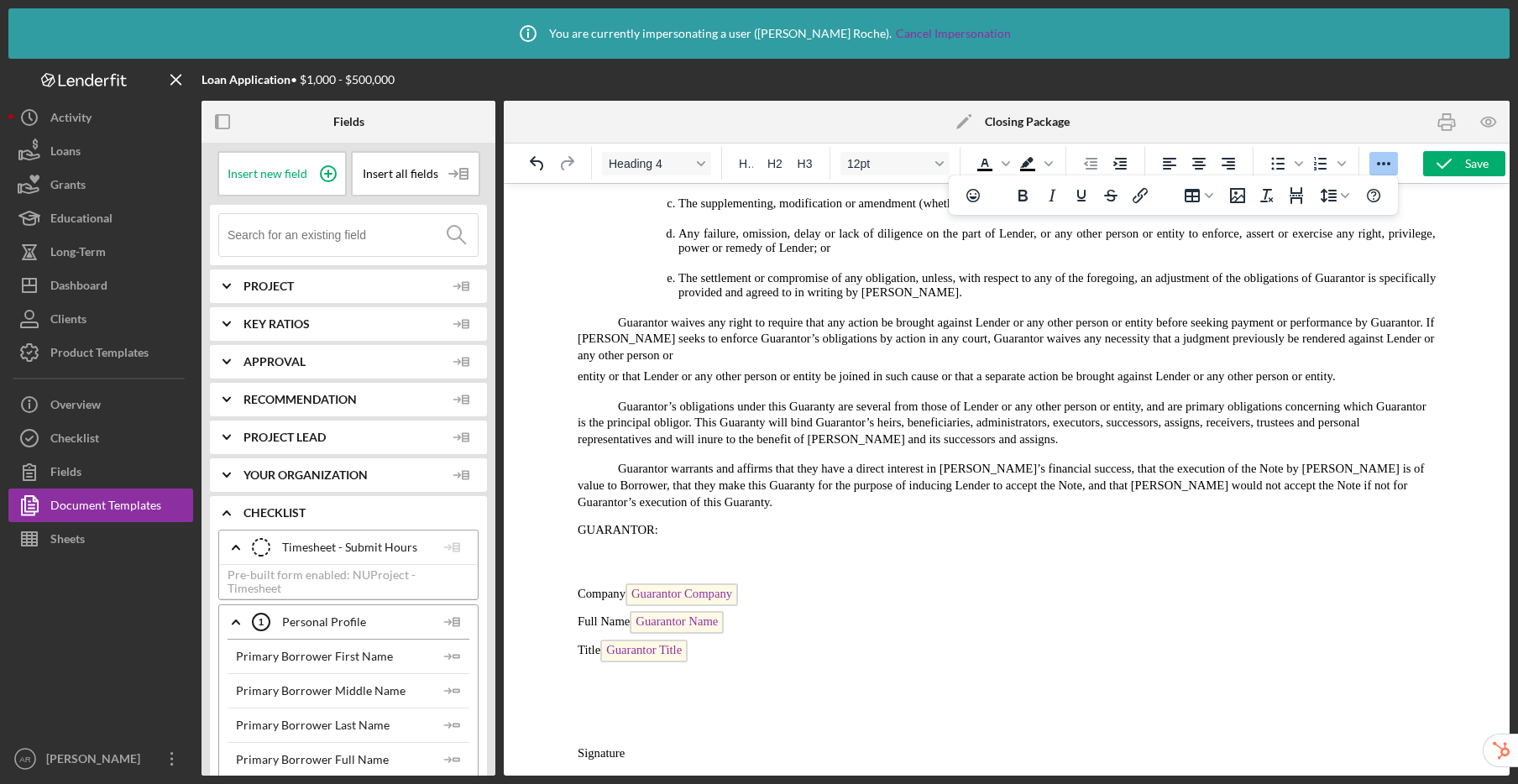
scroll to position [8293, 0]
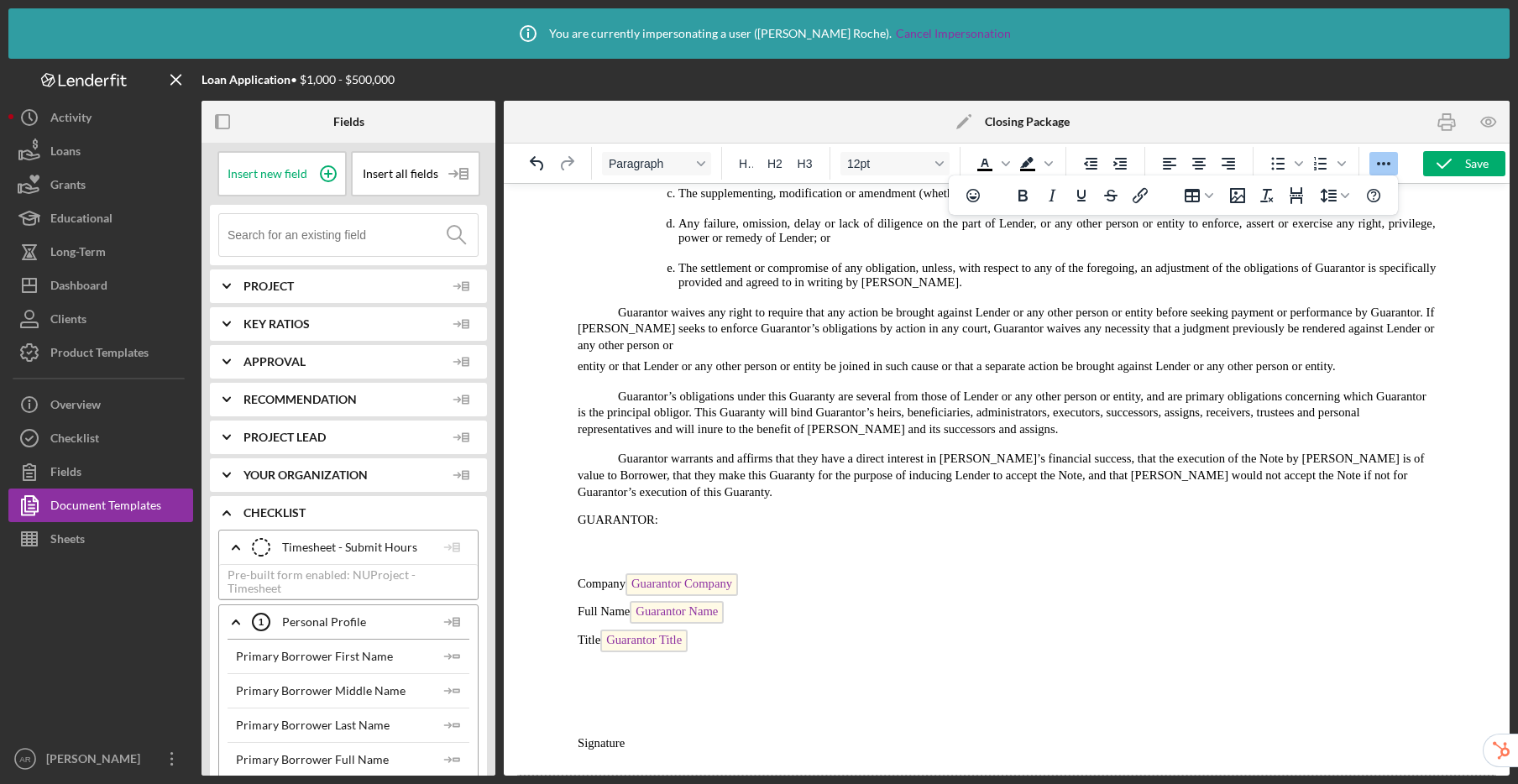
click at [623, 782] on p "Rich Text Area. Press ALT-0 for help." at bounding box center [1006, 790] width 979 height 16
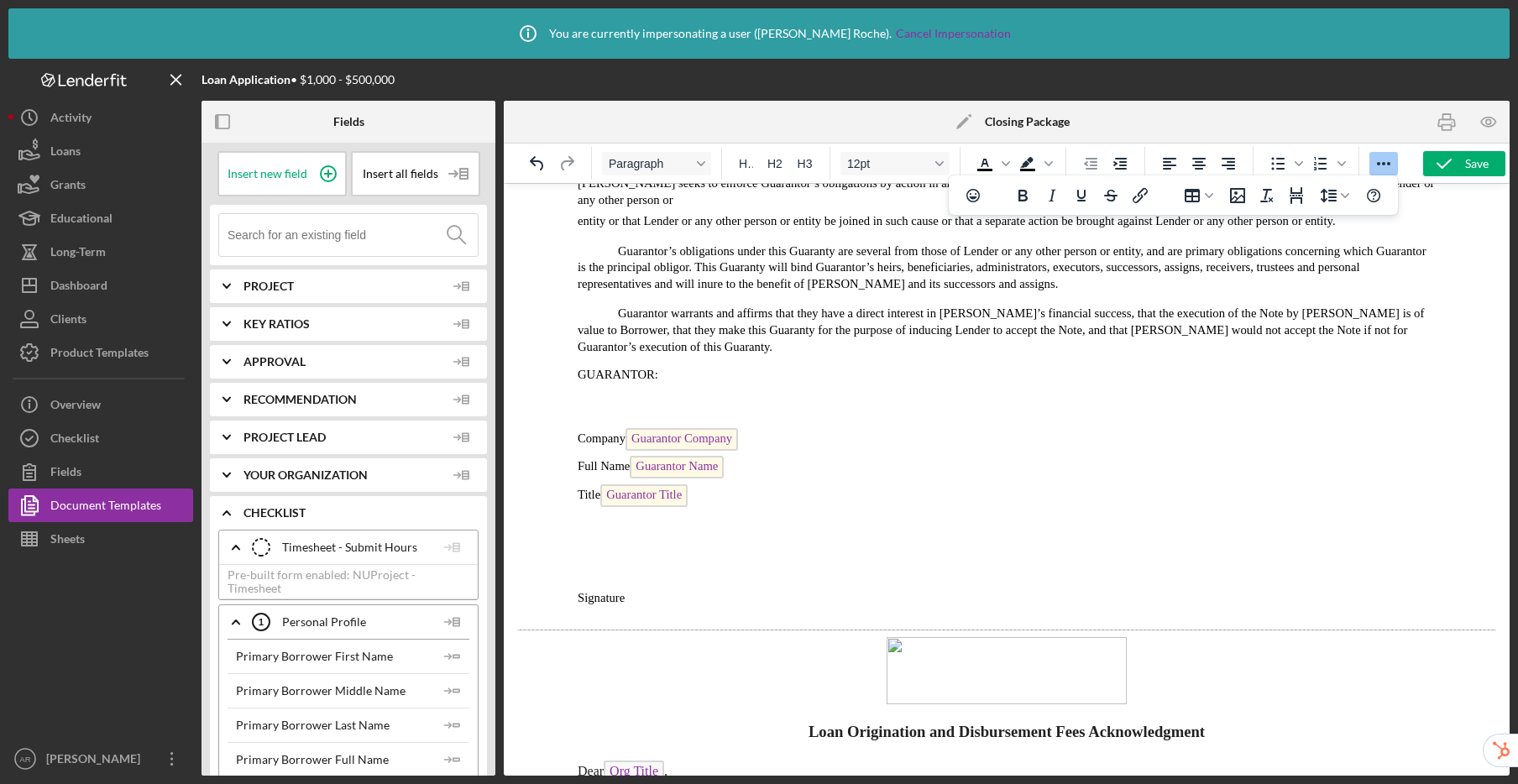
scroll to position [8774, 0]
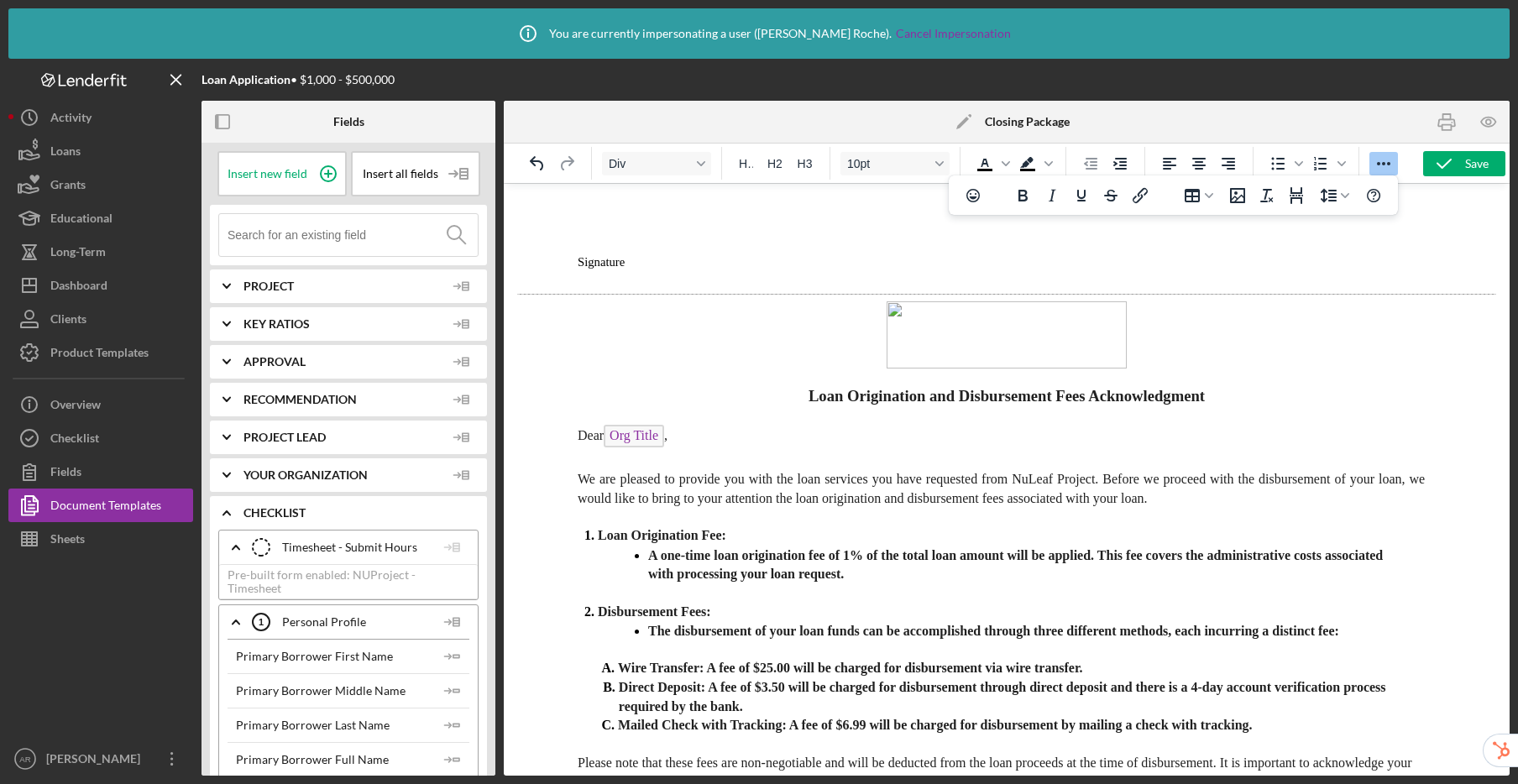
click at [844, 302] on span "Rich Text Area. Press ALT-0 for help." at bounding box center [1006, 334] width 979 height 67
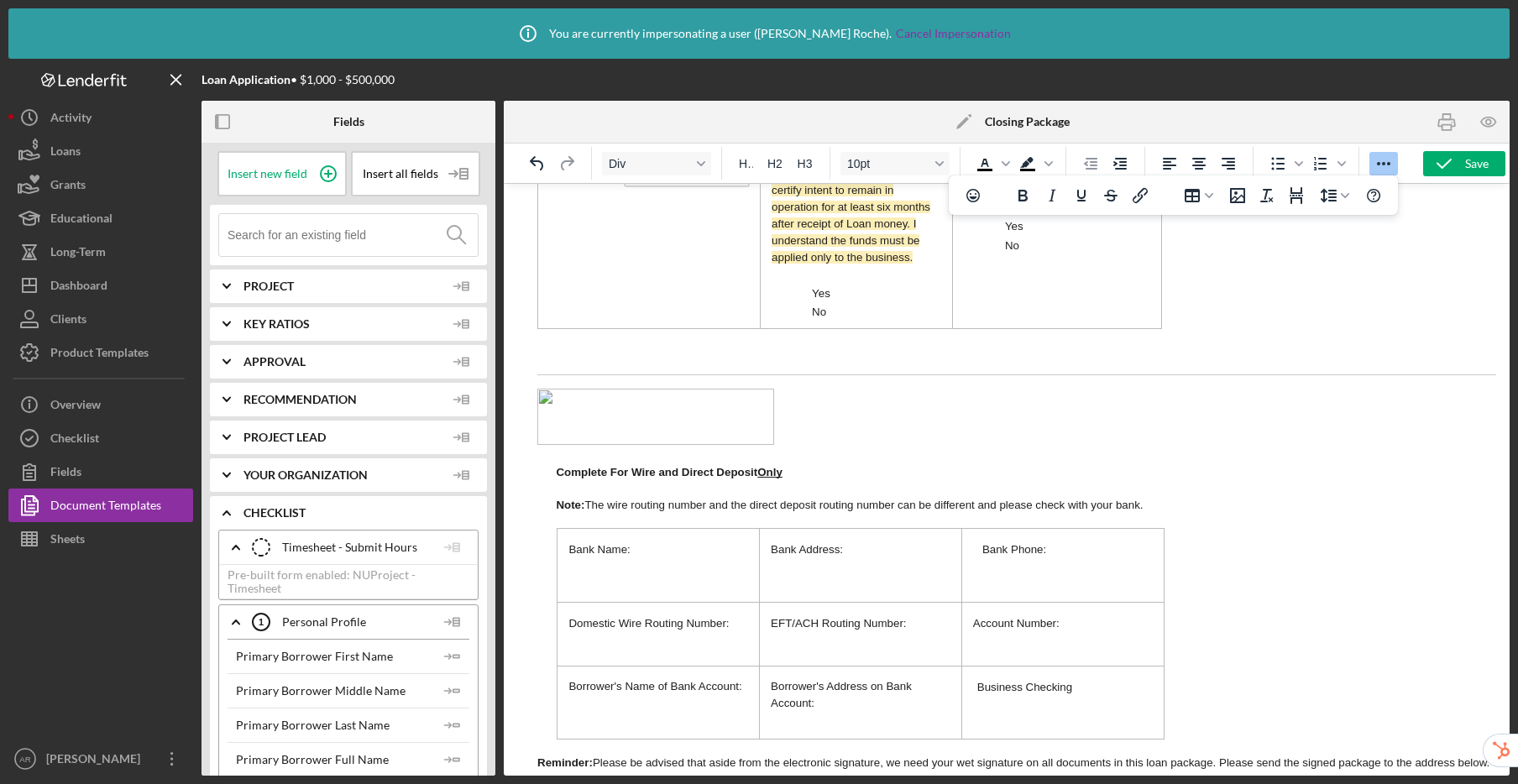
scroll to position [10290, 0]
click at [1459, 163] on icon "button" at bounding box center [1444, 164] width 42 height 42
click at [154, 516] on div "Document Templates" at bounding box center [106, 507] width 111 height 37
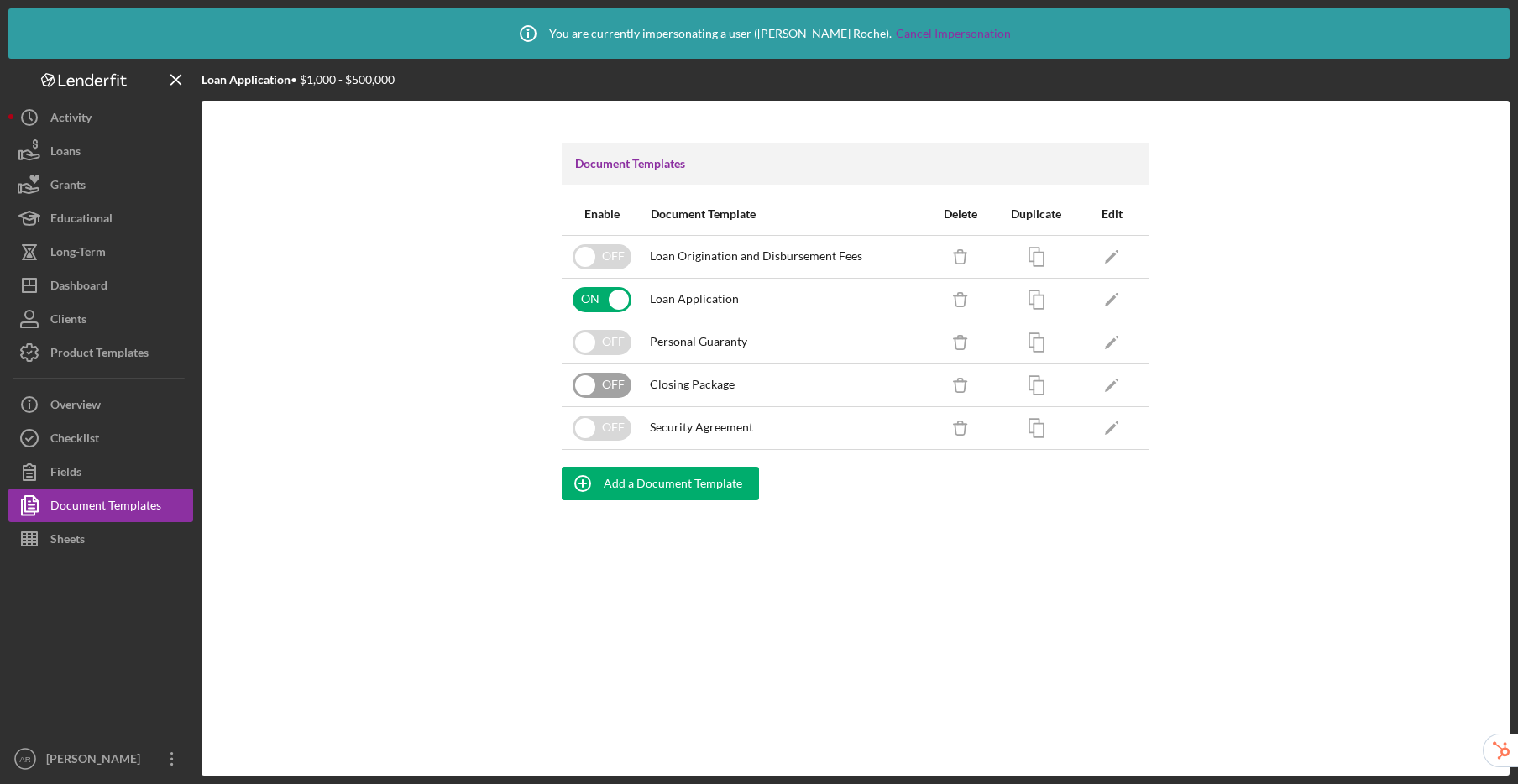
click at [598, 389] on input "checkbox" at bounding box center [601, 385] width 58 height 25
checkbox input "true"
click at [1113, 387] on icon "Icon/Edit" at bounding box center [1111, 384] width 37 height 37
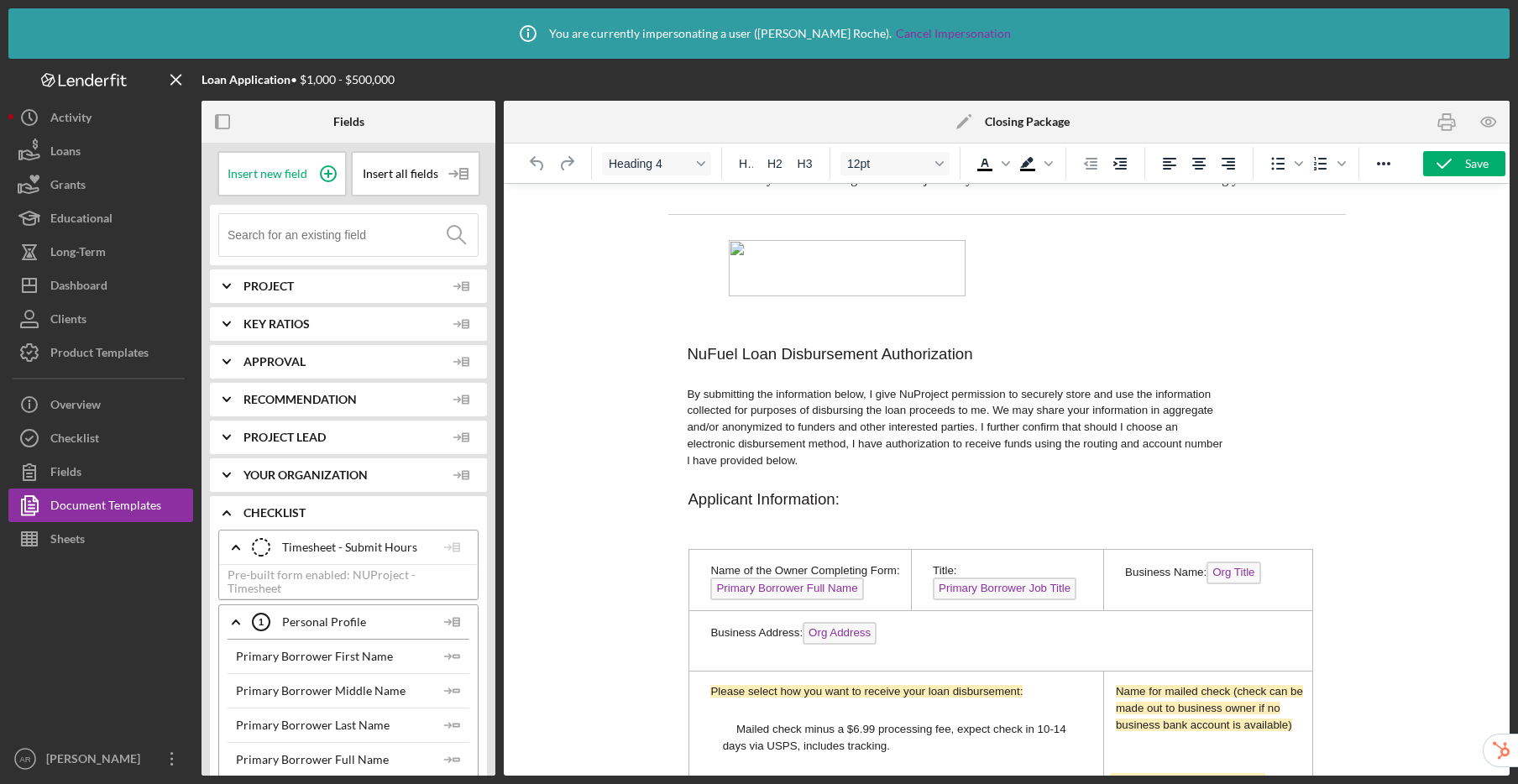
scroll to position [12643, 0]
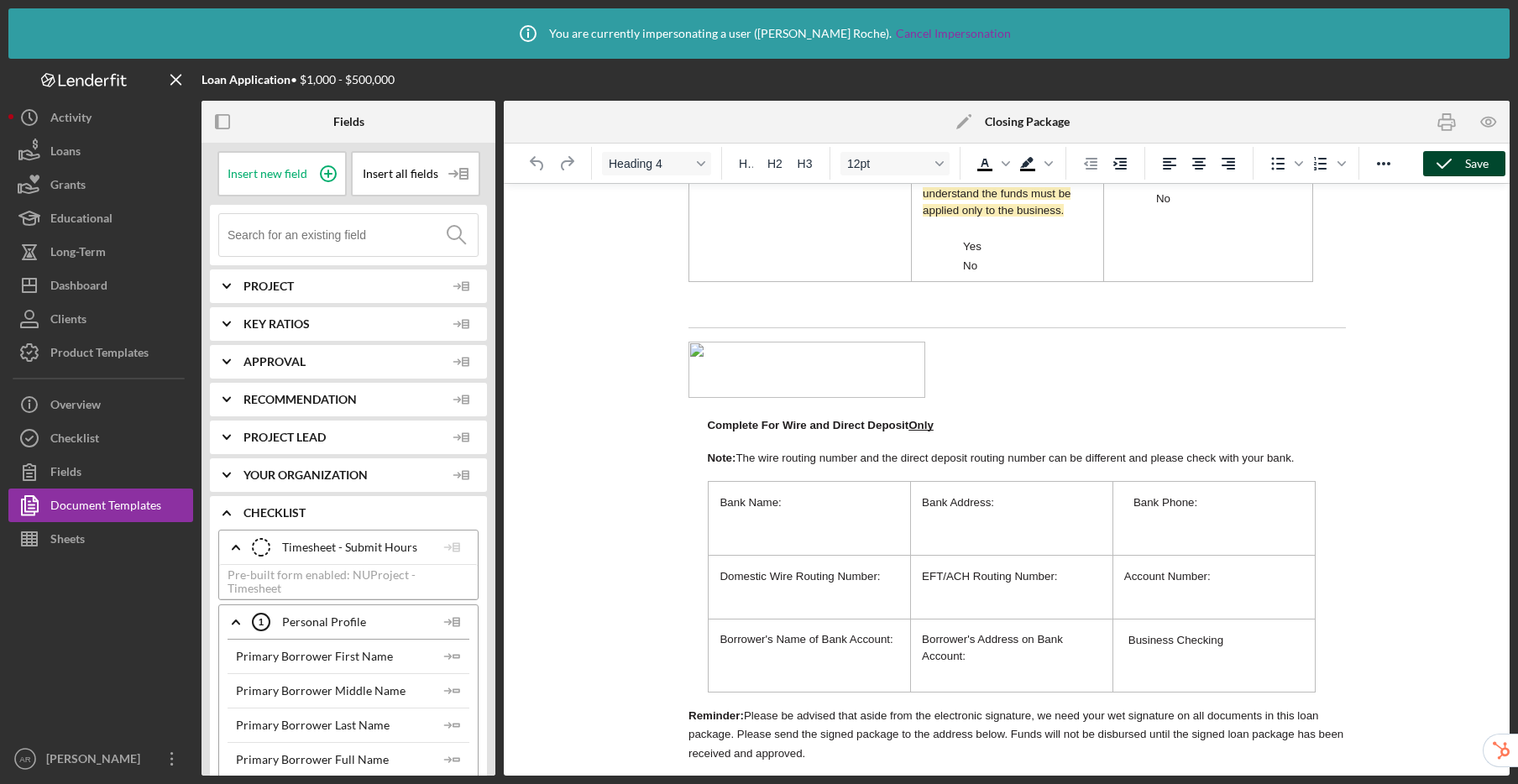
click at [1451, 165] on icon "button" at bounding box center [1444, 164] width 42 height 42
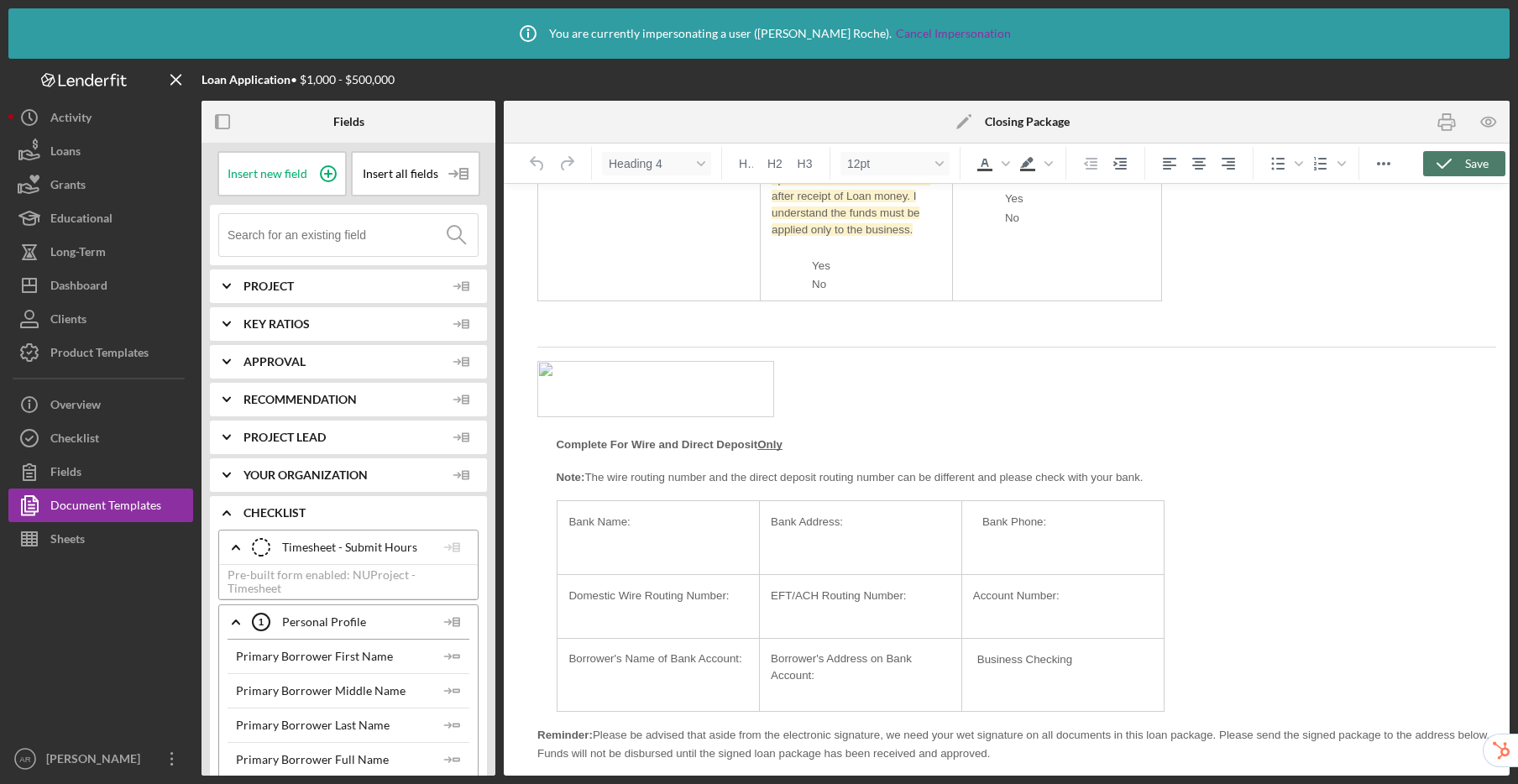
scroll to position [10290, 0]
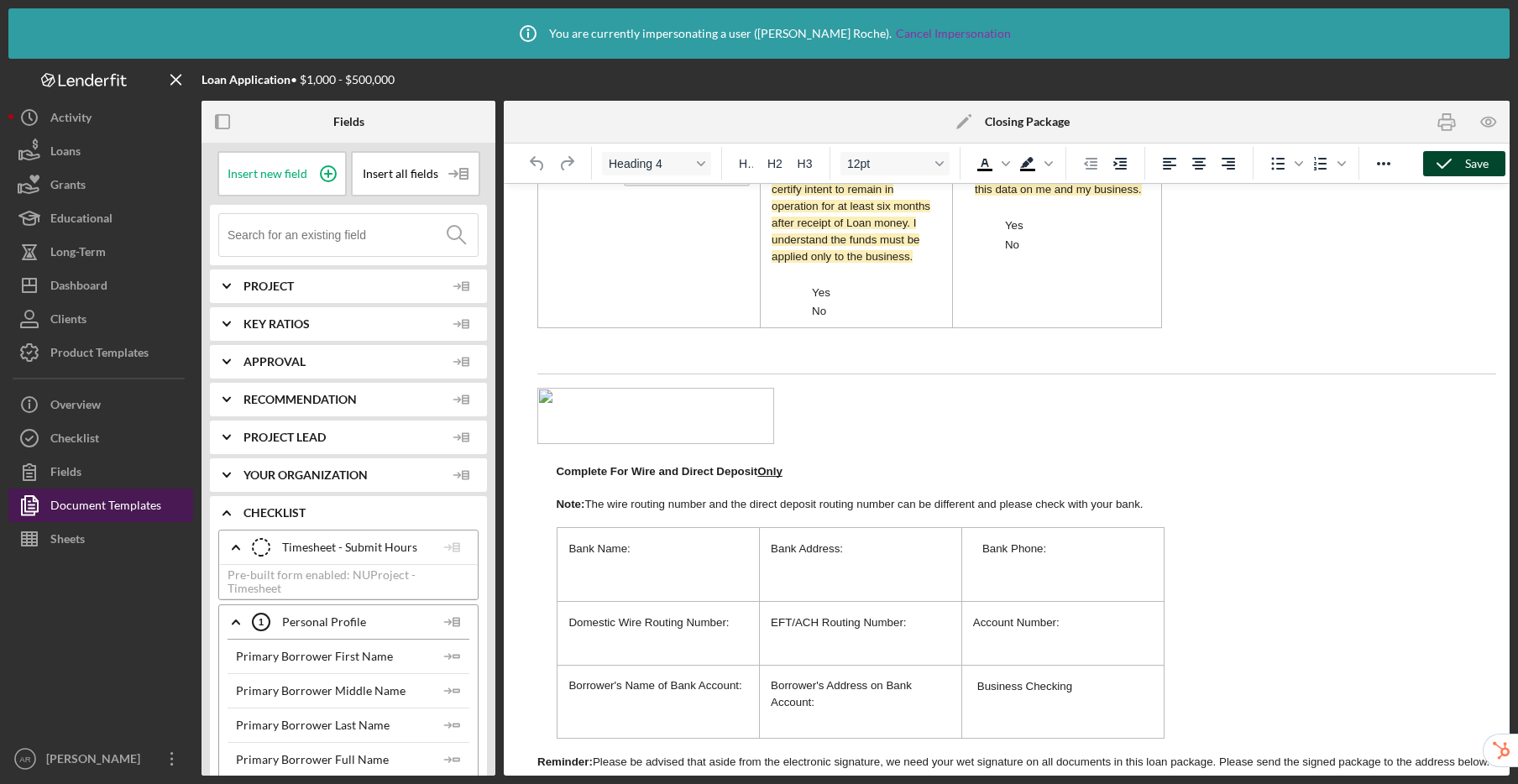
click at [133, 511] on div "Document Templates" at bounding box center [106, 507] width 111 height 37
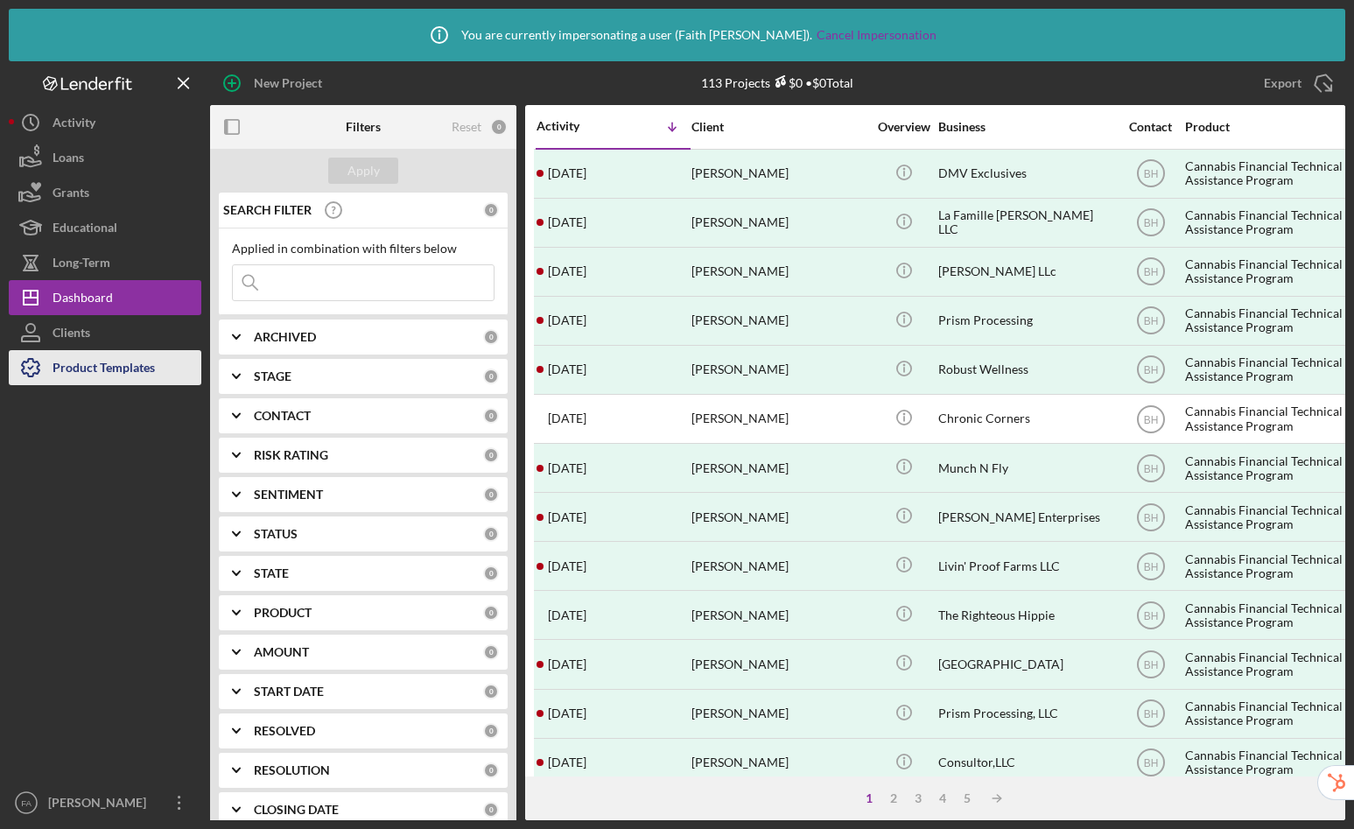
click at [122, 359] on div "Product Templates" at bounding box center [104, 369] width 102 height 39
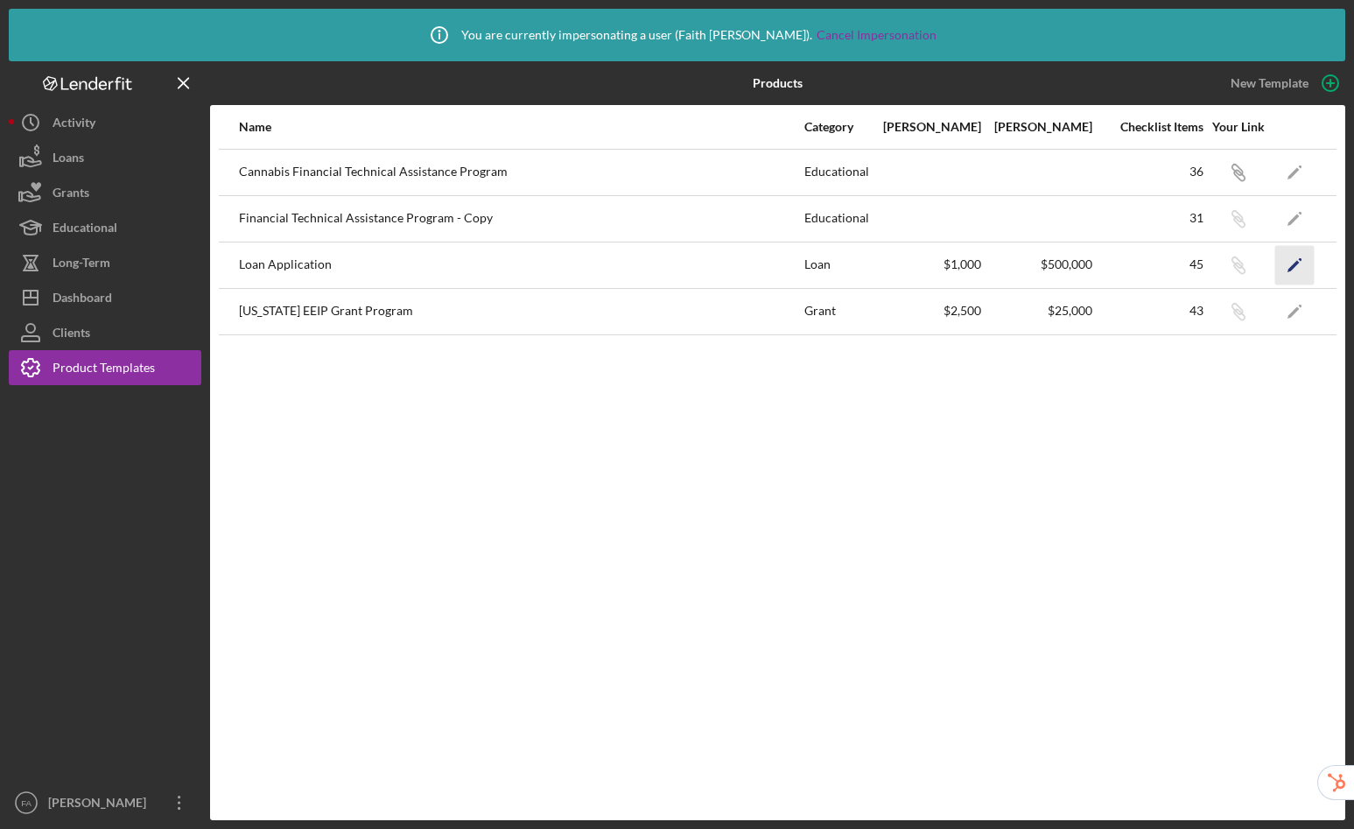
click at [1293, 266] on polygon "button" at bounding box center [1294, 266] width 12 height 12
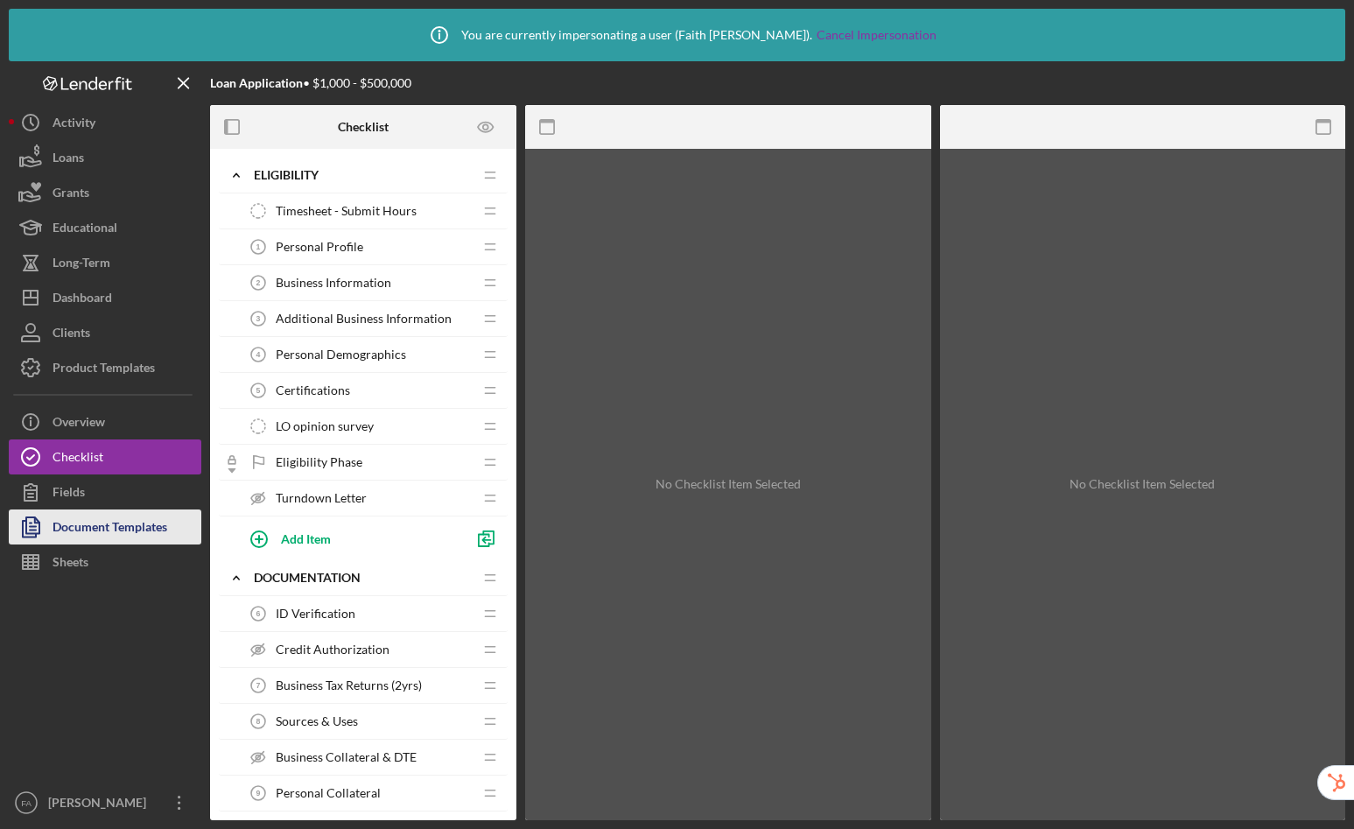
click at [123, 538] on div "Document Templates" at bounding box center [110, 529] width 115 height 39
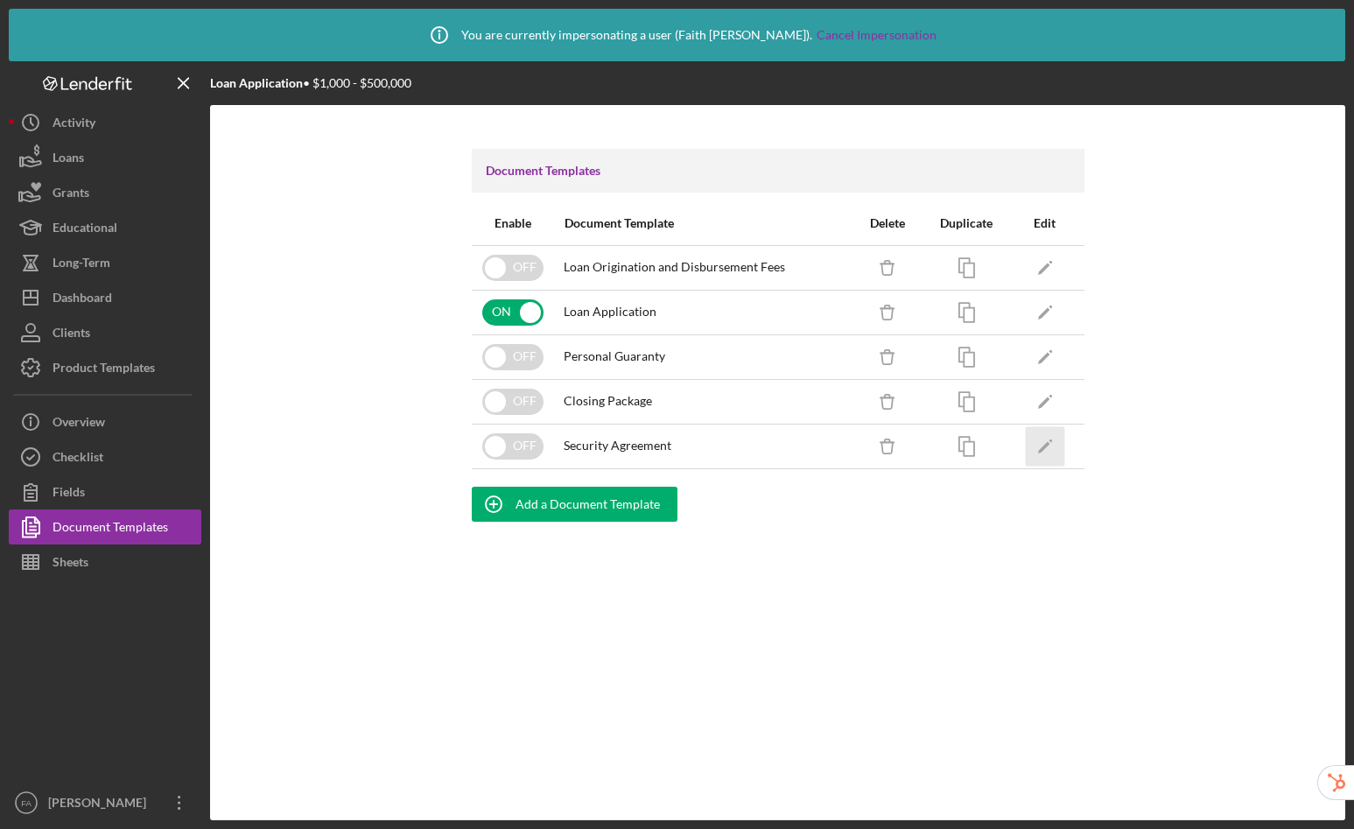
click at [1045, 444] on polygon "button" at bounding box center [1043, 446] width 12 height 11
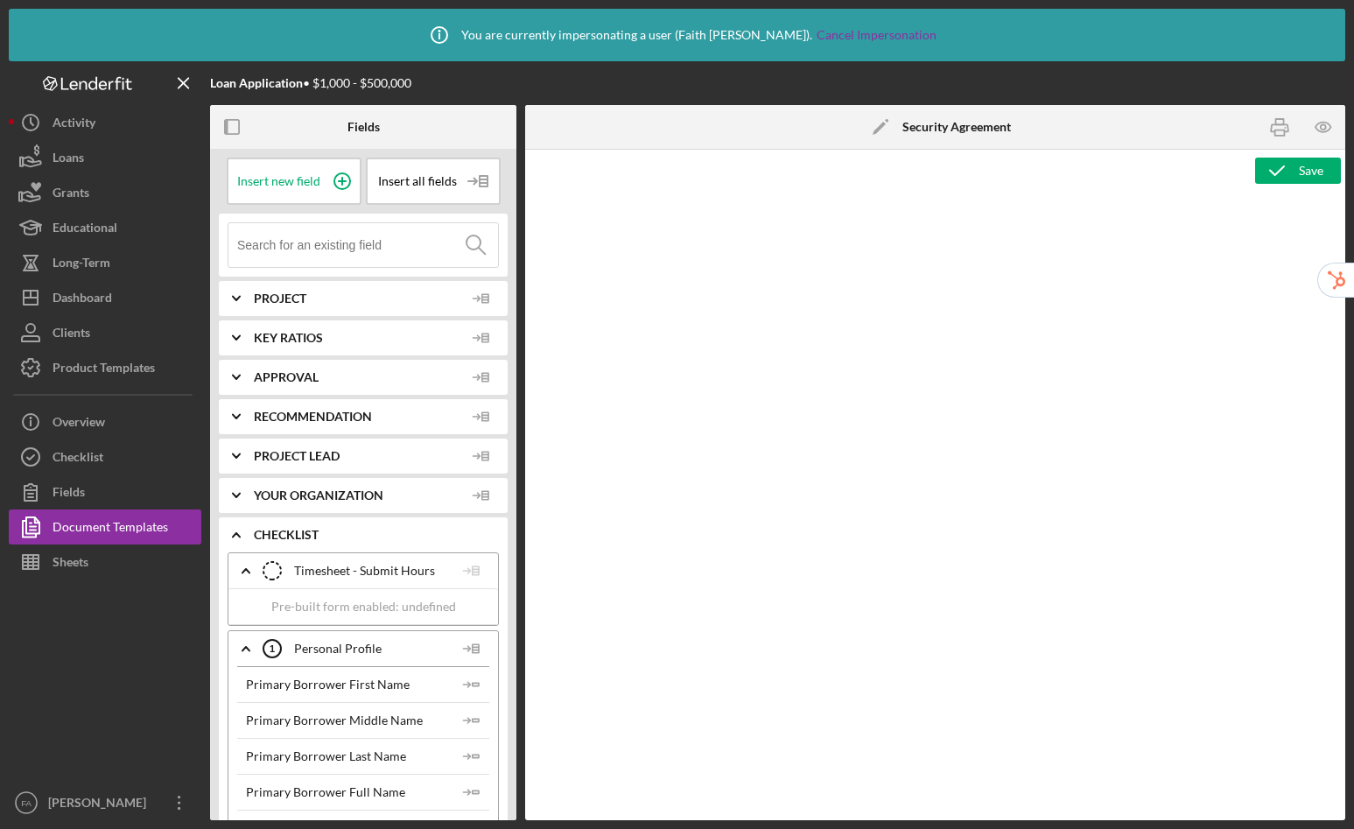
type textarea "<p>&nbsp;</p> <h4 style="line-height: 1.2; margin: 3.95pt 78.5pt 0pt; text-alig…"
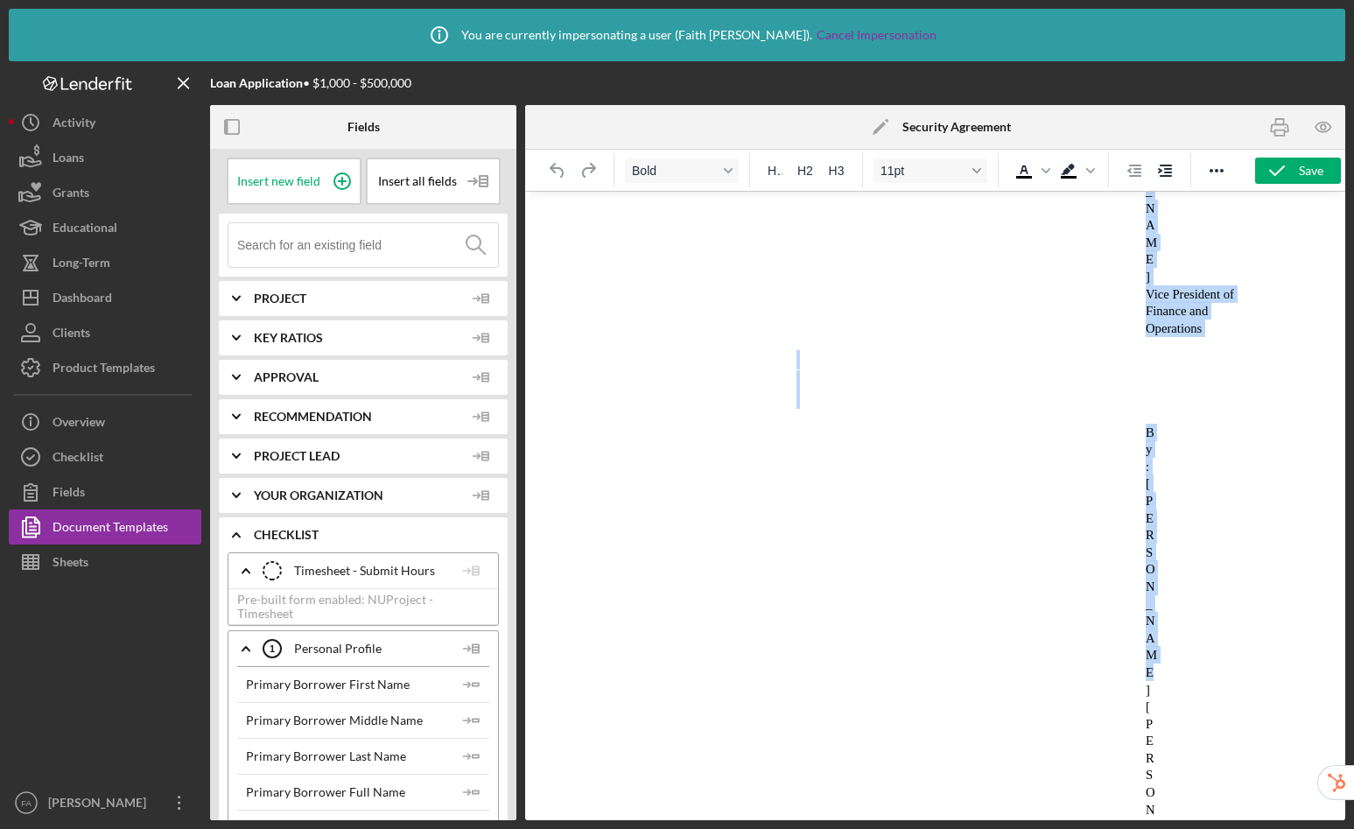
scroll to position [4230, 0]
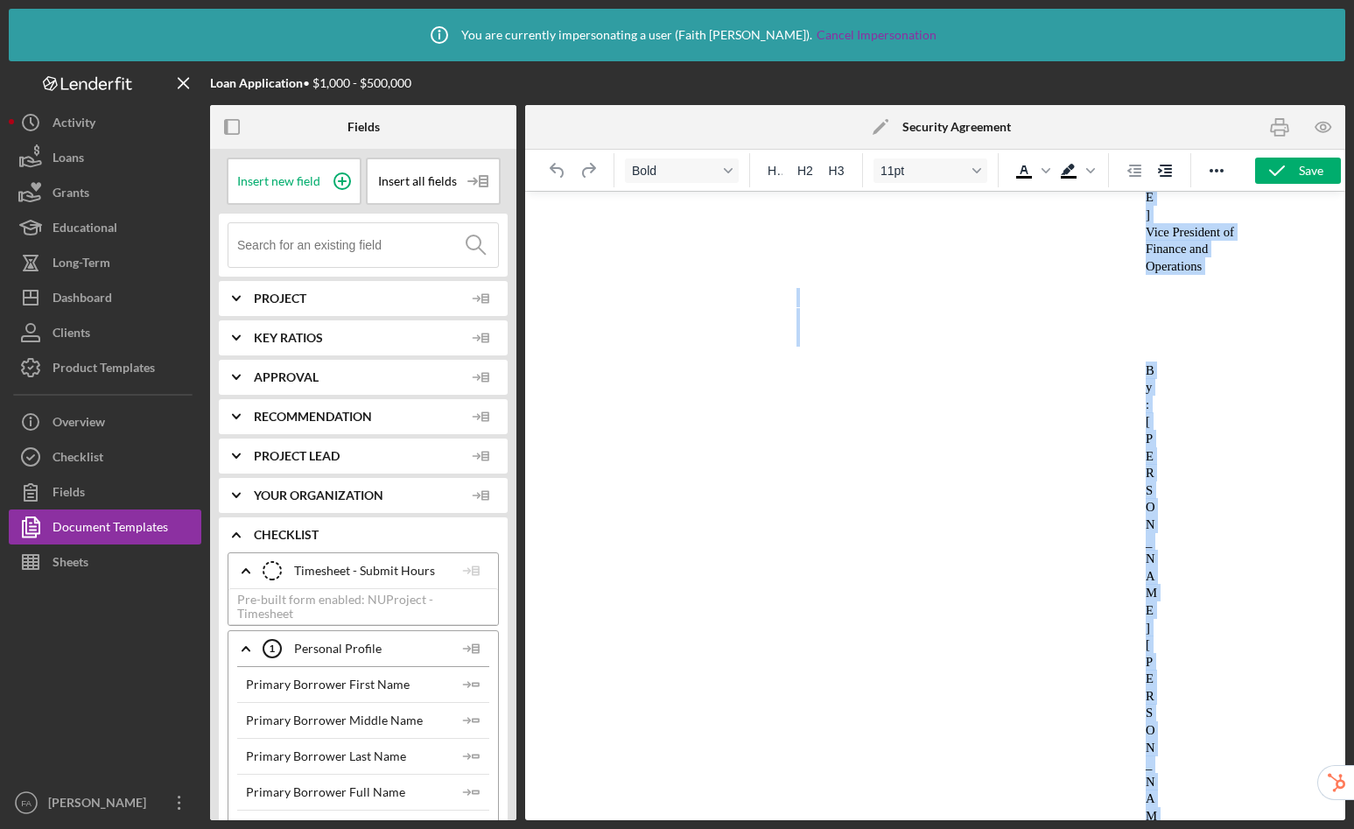
drag, startPoint x: 843, startPoint y: 242, endPoint x: 1054, endPoint y: 825, distance: 620.1
copy body "SECURITY AGREEMENT This SECURITY AGREEMENT, dated as of (as amended, supplement…"
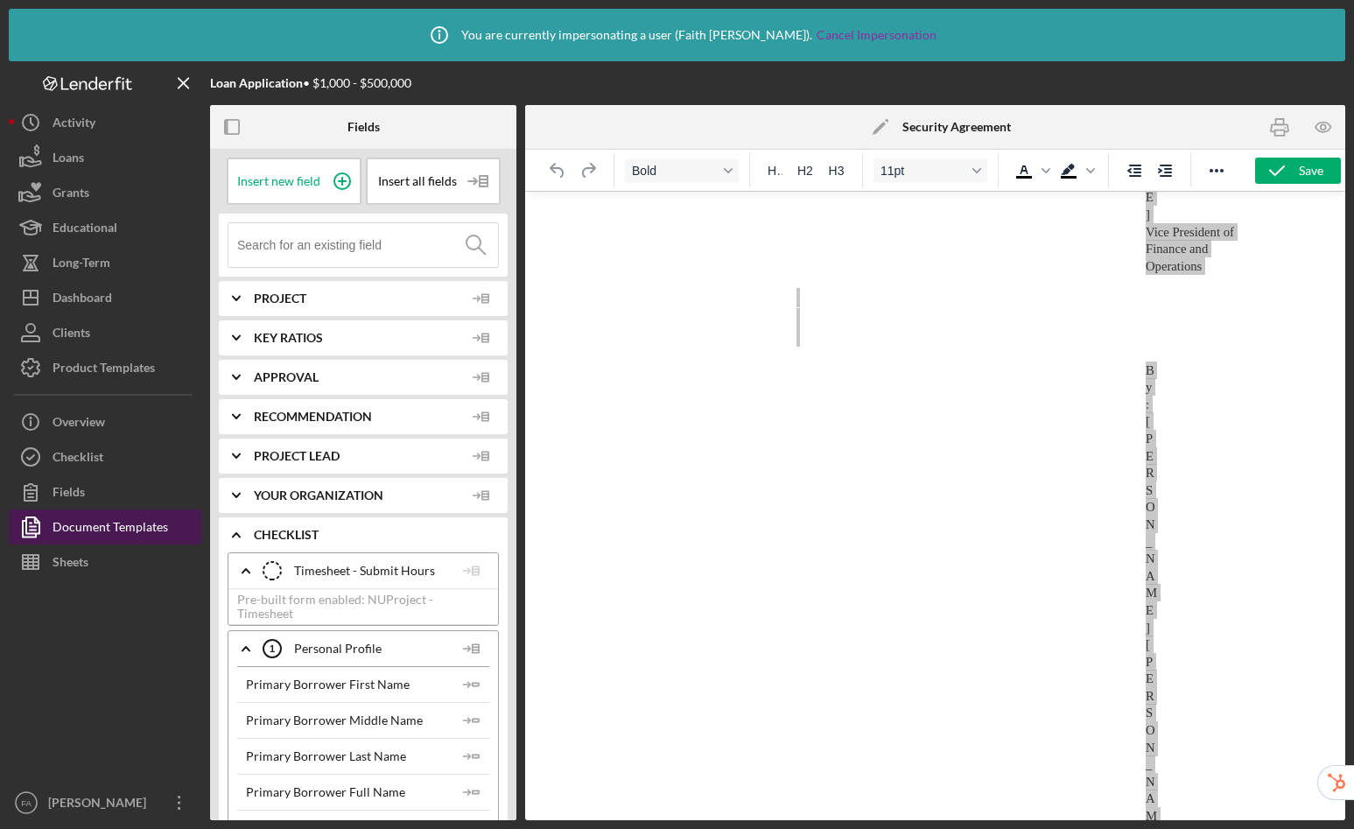
click at [59, 534] on div "Document Templates" at bounding box center [111, 529] width 116 height 39
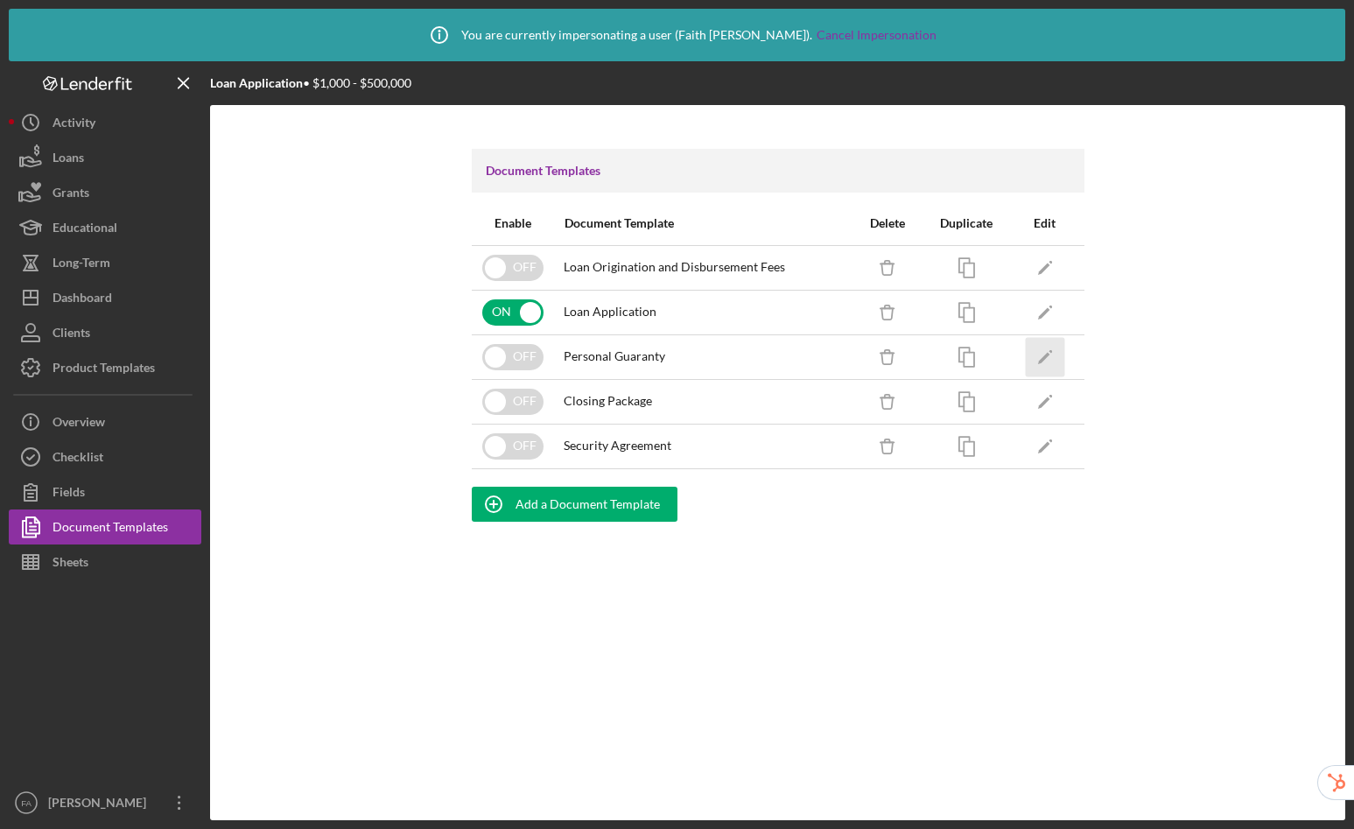
click at [1029, 352] on icon "Icon/Edit" at bounding box center [1044, 356] width 39 height 39
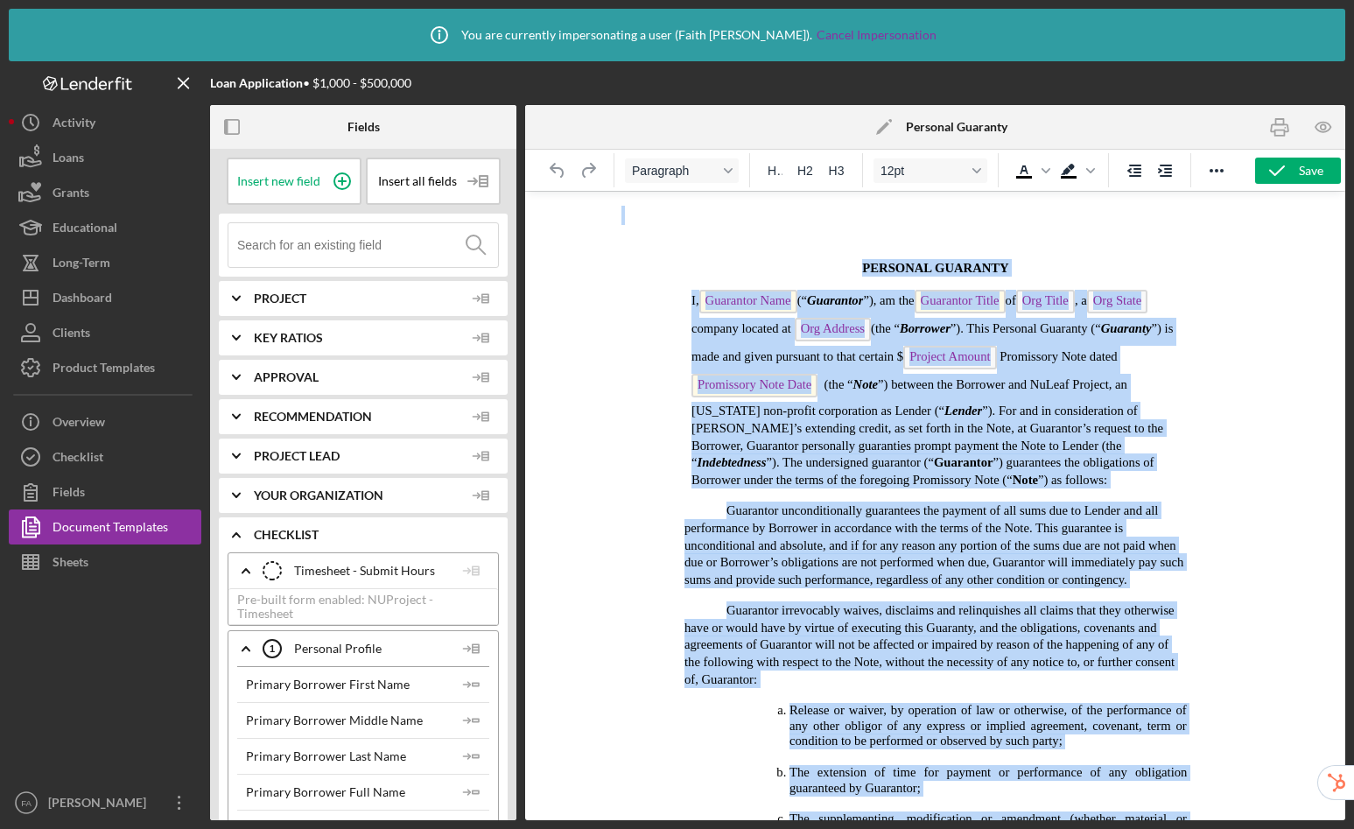
copy body "PERSONAL GUARANTY I, Guarantor Name (“ Guarantor ”), am the Guarantor Title of …"
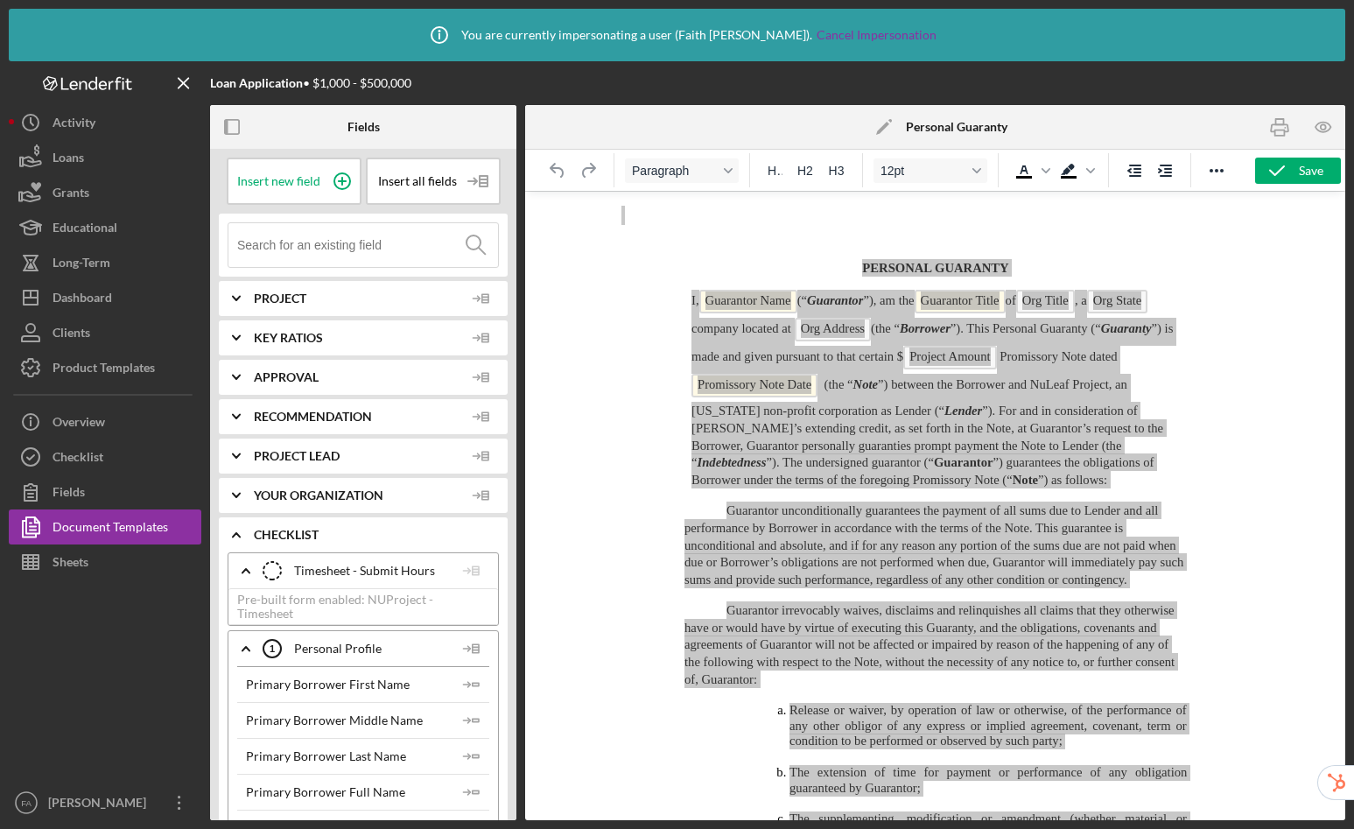
scroll to position [741, 0]
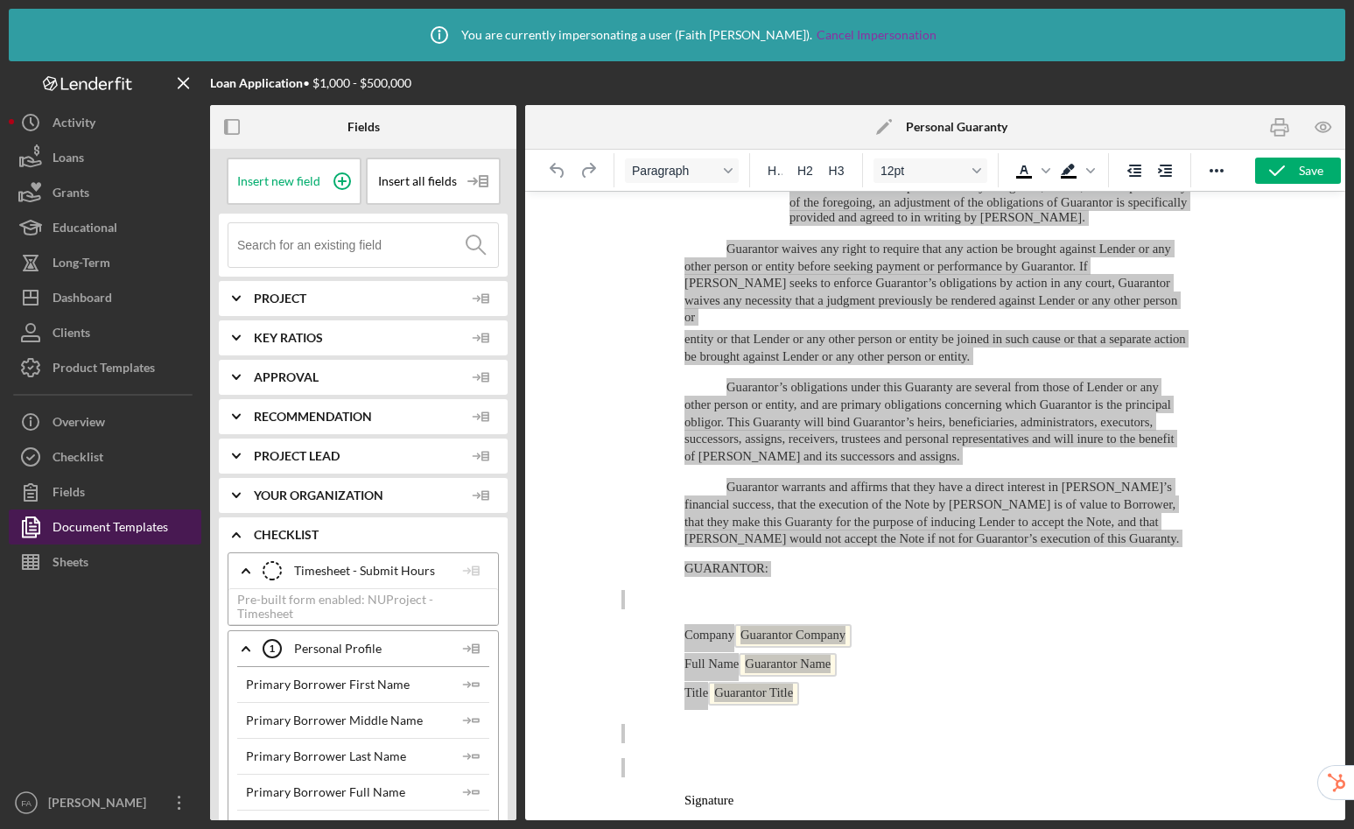
click at [132, 532] on div "Document Templates" at bounding box center [111, 529] width 116 height 39
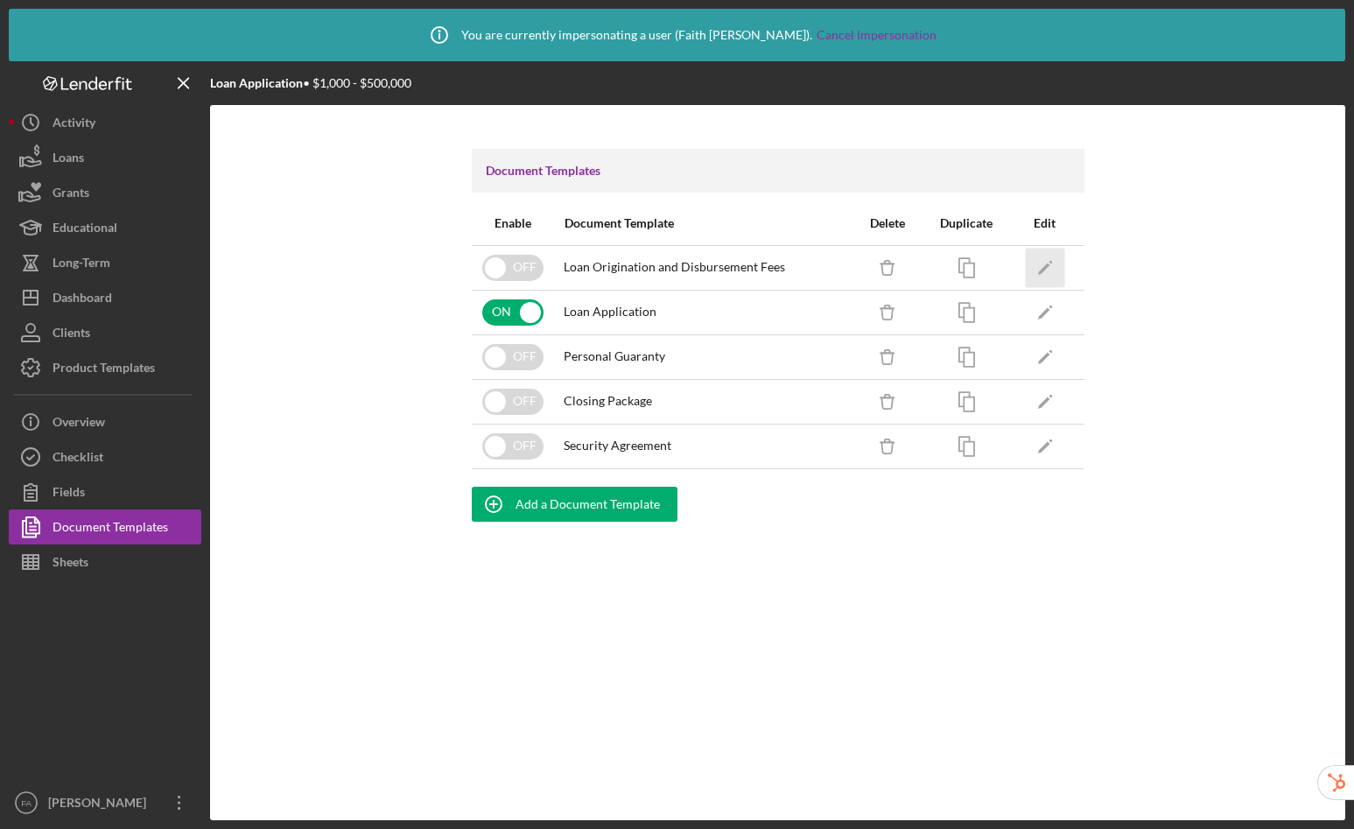
click at [1051, 268] on icon "Icon/Edit" at bounding box center [1044, 267] width 39 height 39
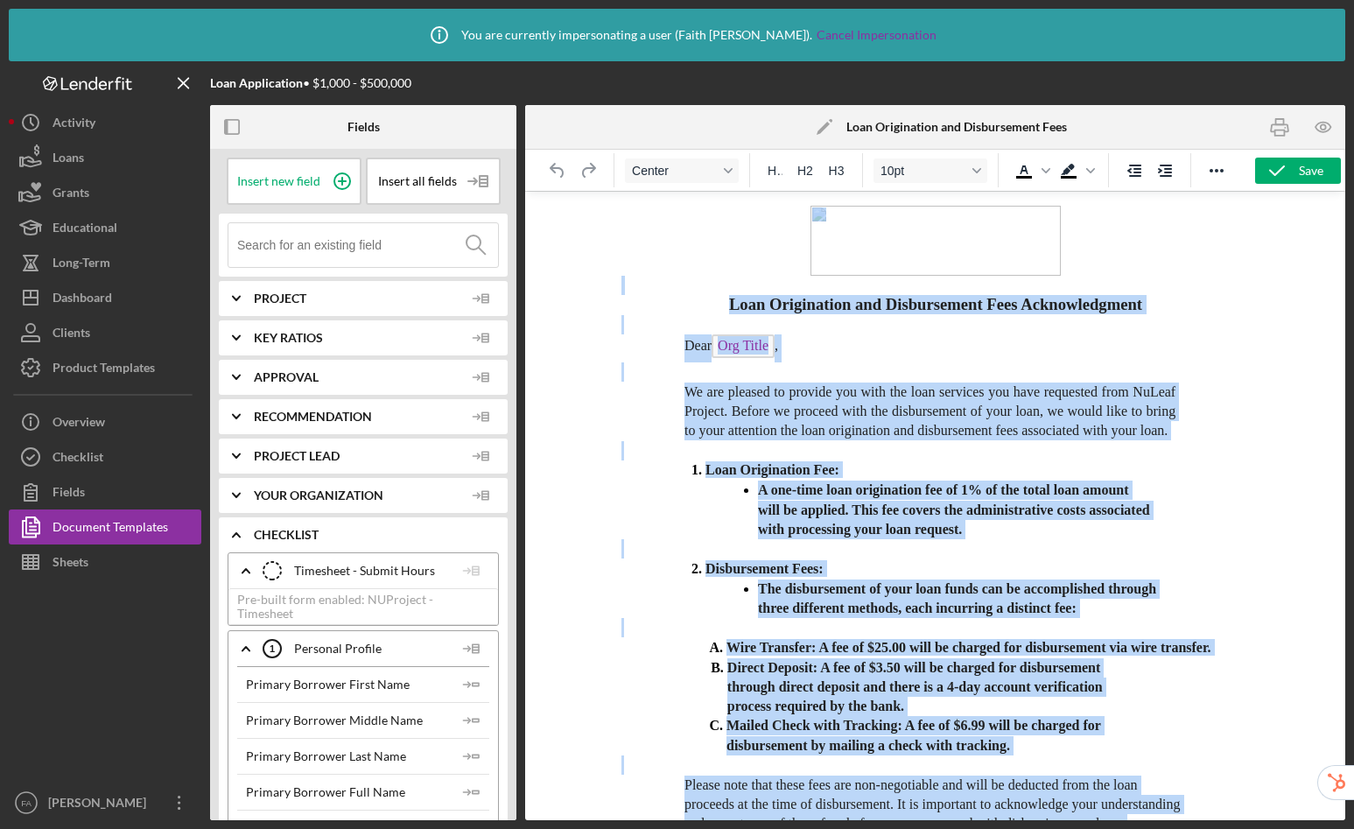
drag, startPoint x: 1043, startPoint y: 800, endPoint x: 775, endPoint y: 245, distance: 616.3
copy body "Loan Origination and Disbursement Fees Acknowledgment Dear Org Title , We are p…"
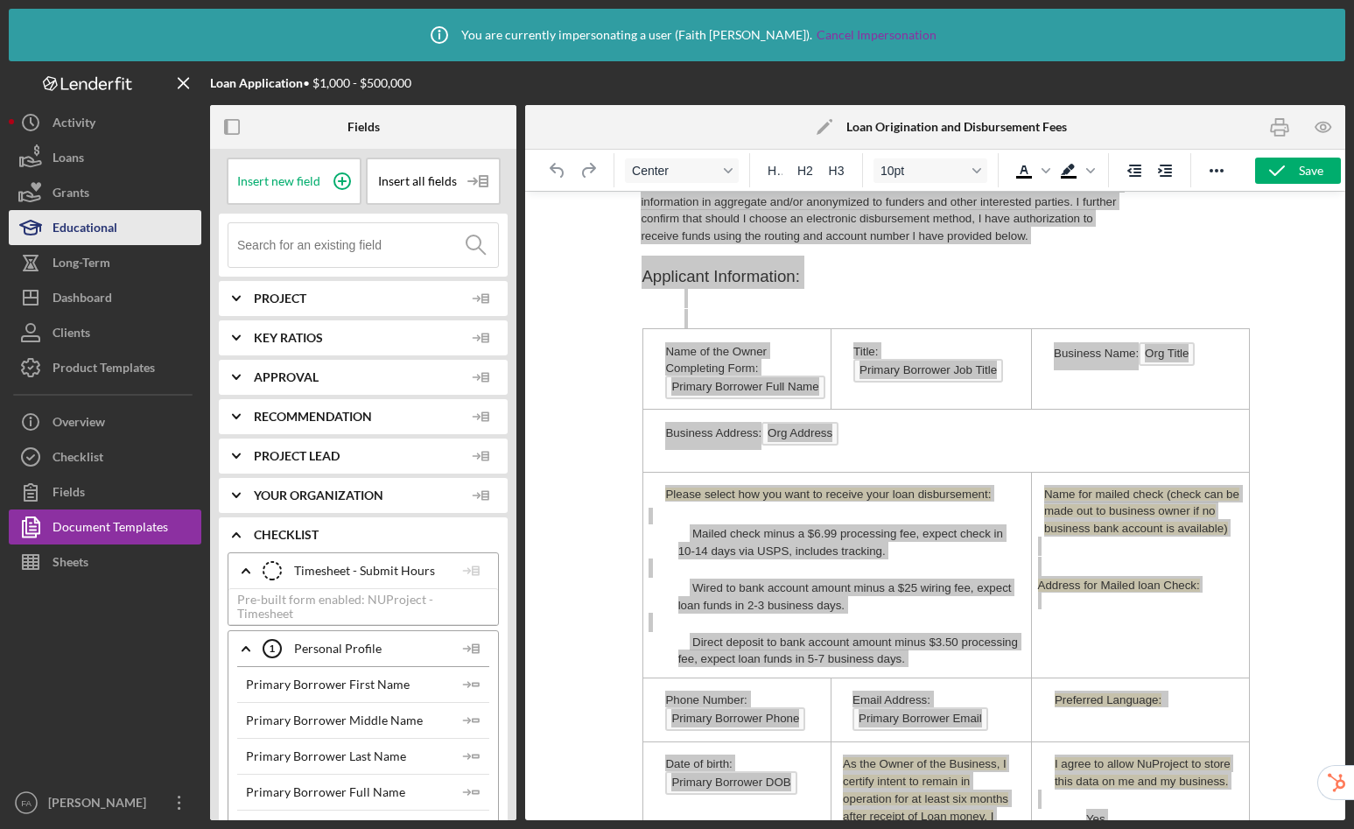
scroll to position [1801, 0]
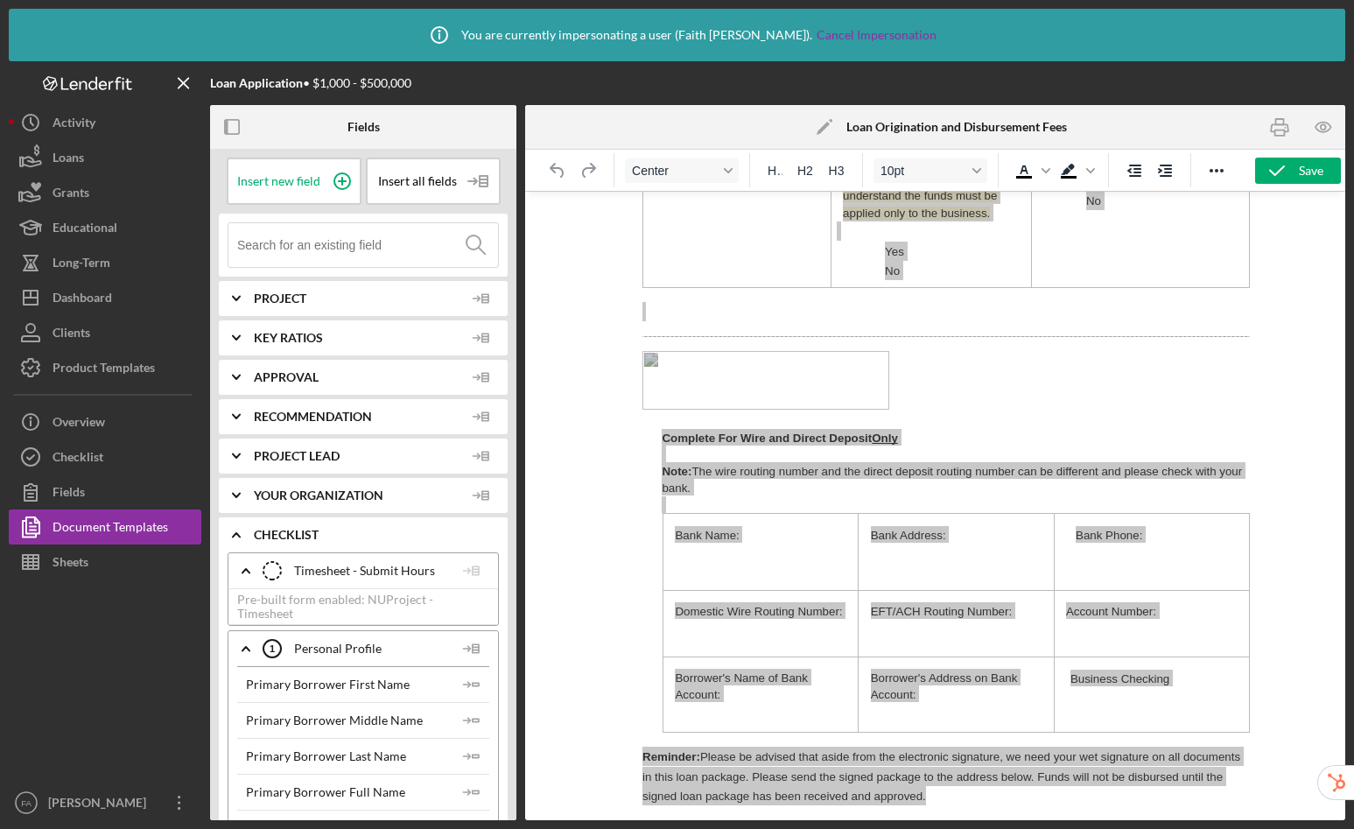
click at [594, 346] on div at bounding box center [935, 505] width 820 height 629
click at [81, 520] on div "Document Templates" at bounding box center [111, 529] width 116 height 39
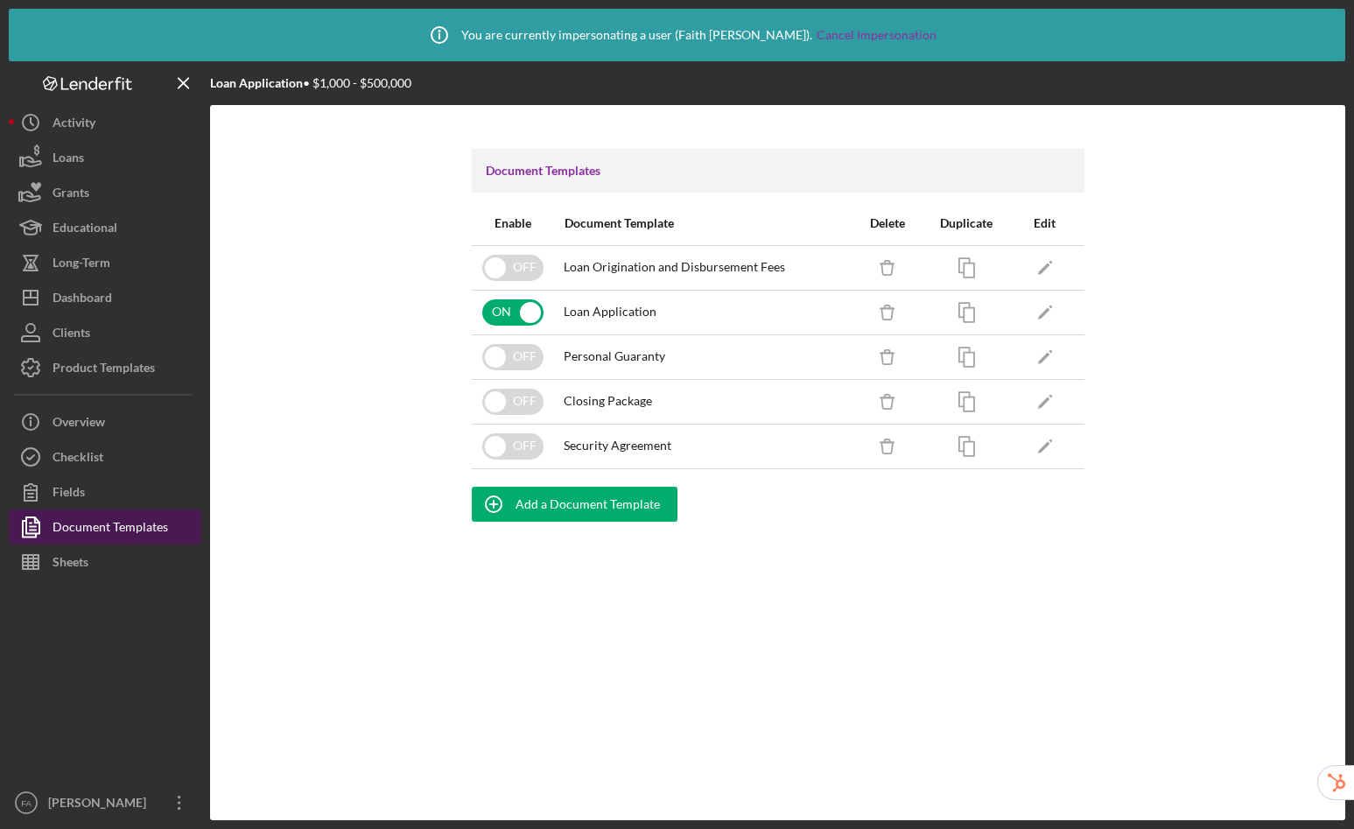
checkbox input "true"
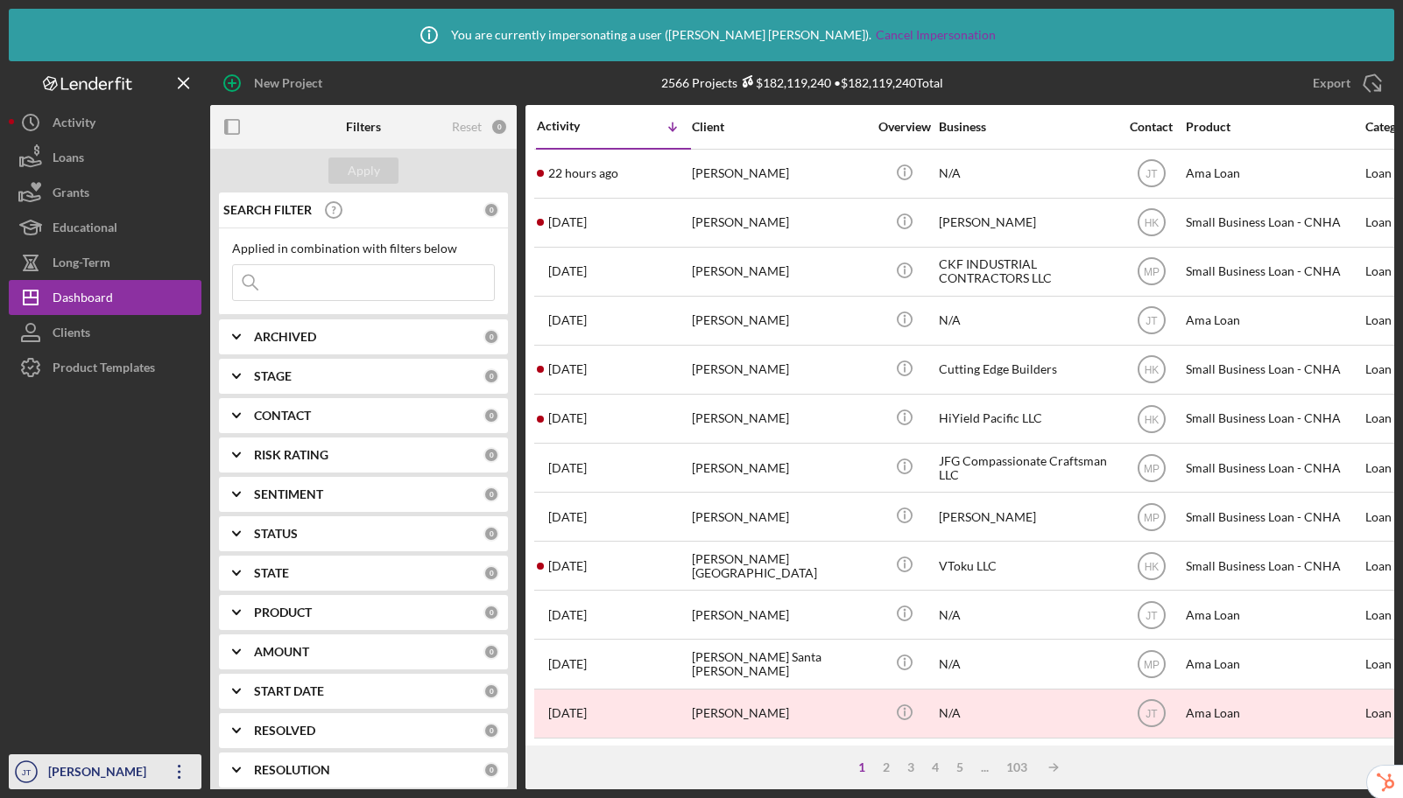
click at [141, 777] on div "Jazmin Twining" at bounding box center [101, 774] width 114 height 39
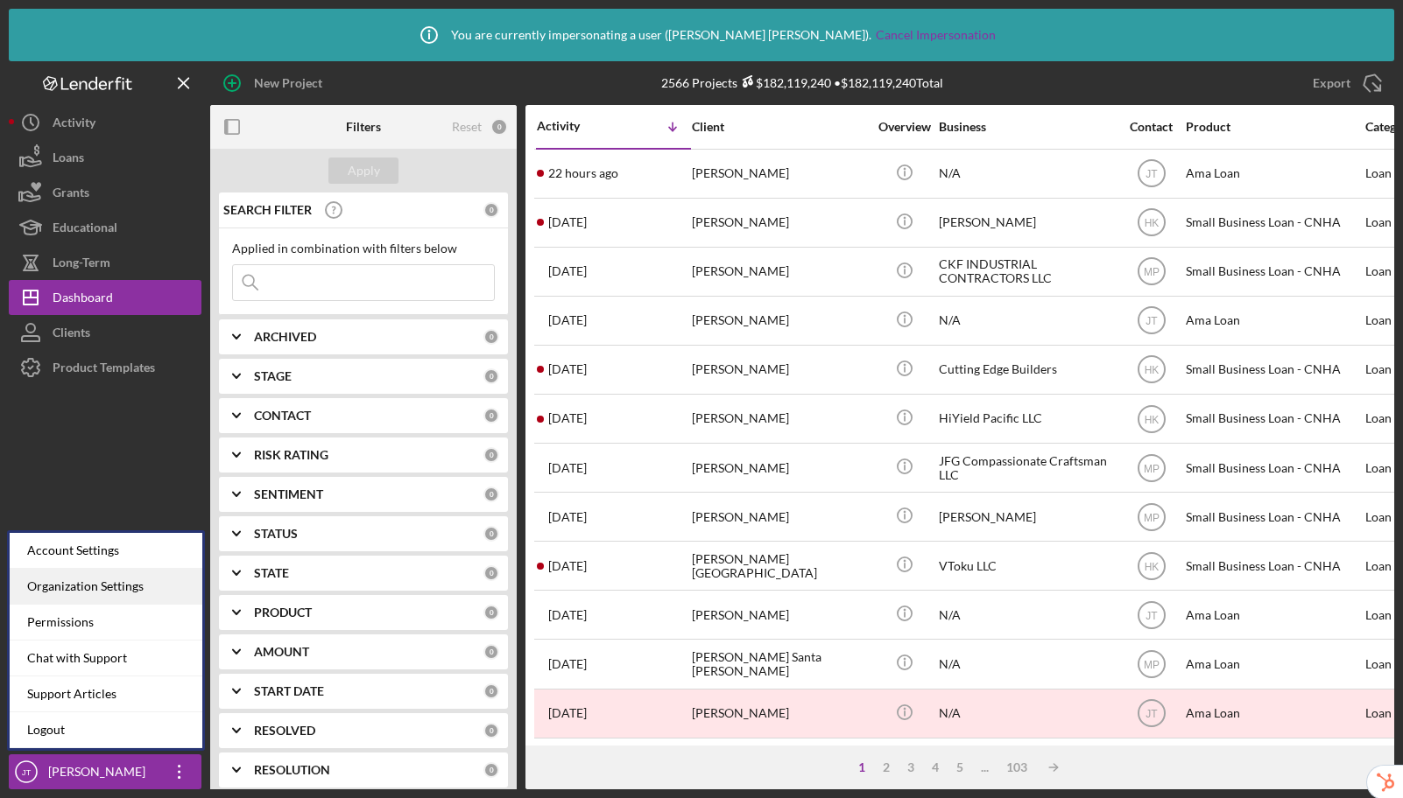
click at [133, 588] on div "Organization Settings" at bounding box center [106, 587] width 193 height 36
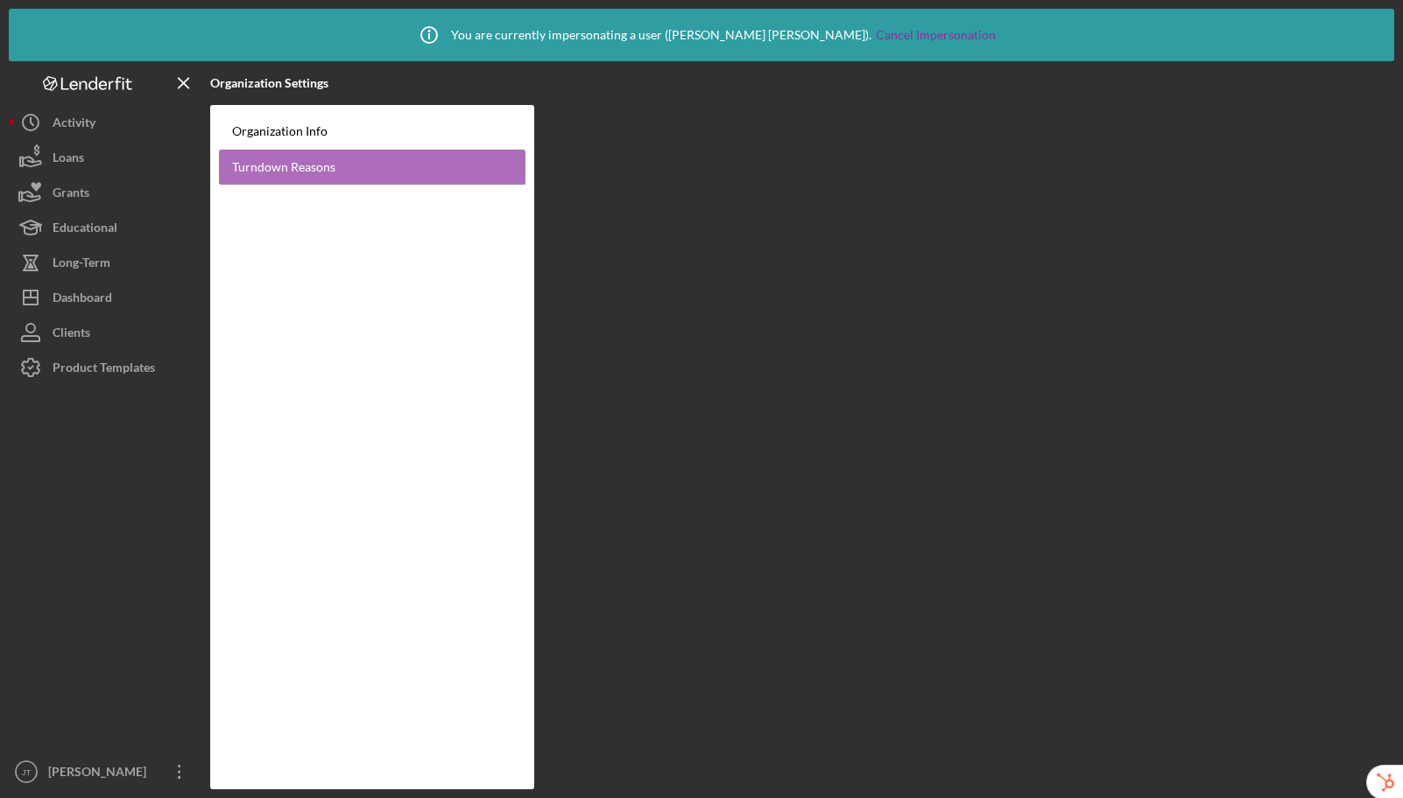
click at [327, 183] on link "Turndown Reasons" at bounding box center [372, 168] width 306 height 36
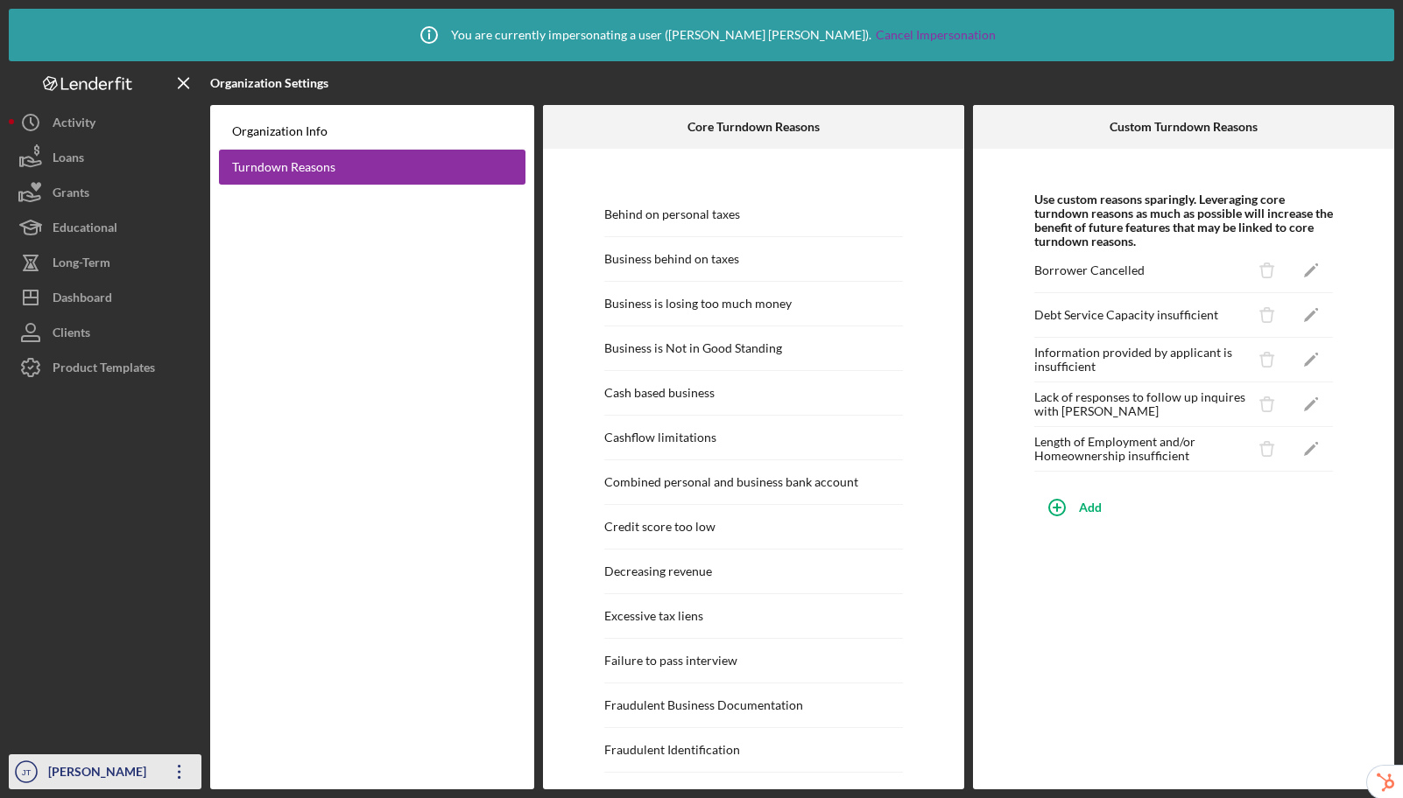
click at [93, 778] on div "Jazmin Twining" at bounding box center [101, 774] width 114 height 39
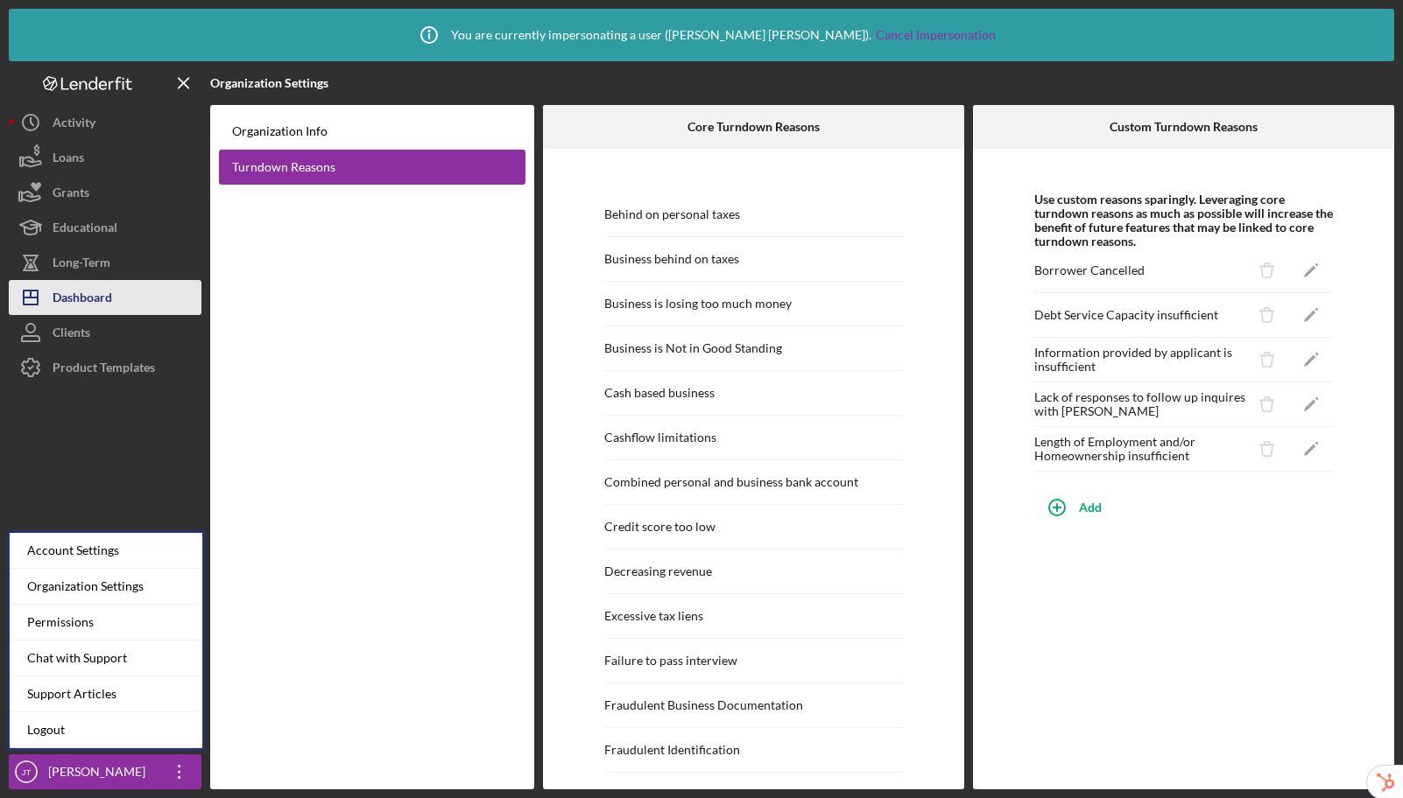
click at [102, 299] on div "Dashboard" at bounding box center [83, 299] width 60 height 39
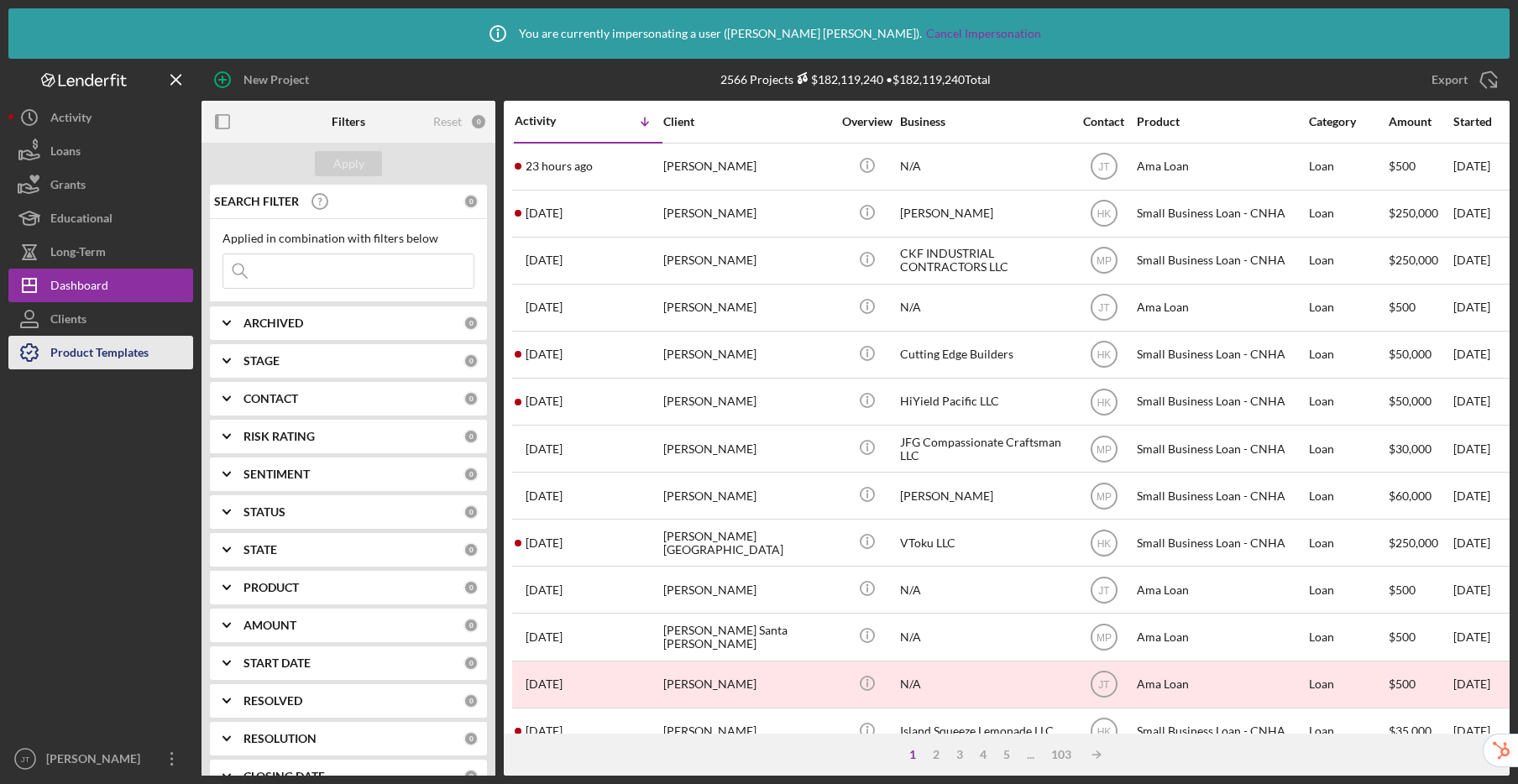
click at [106, 347] on div "Product Templates" at bounding box center [100, 354] width 98 height 37
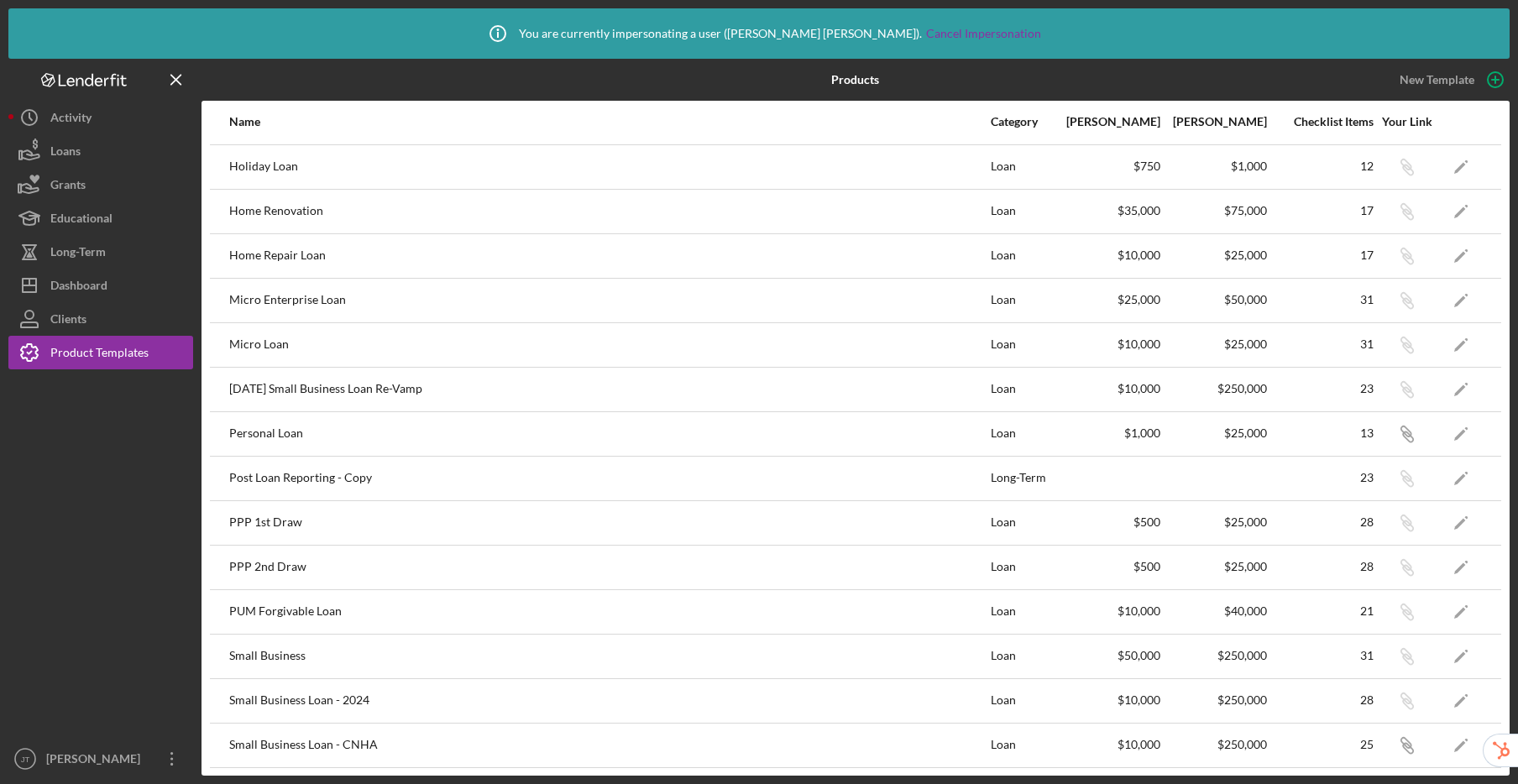
scroll to position [533, 0]
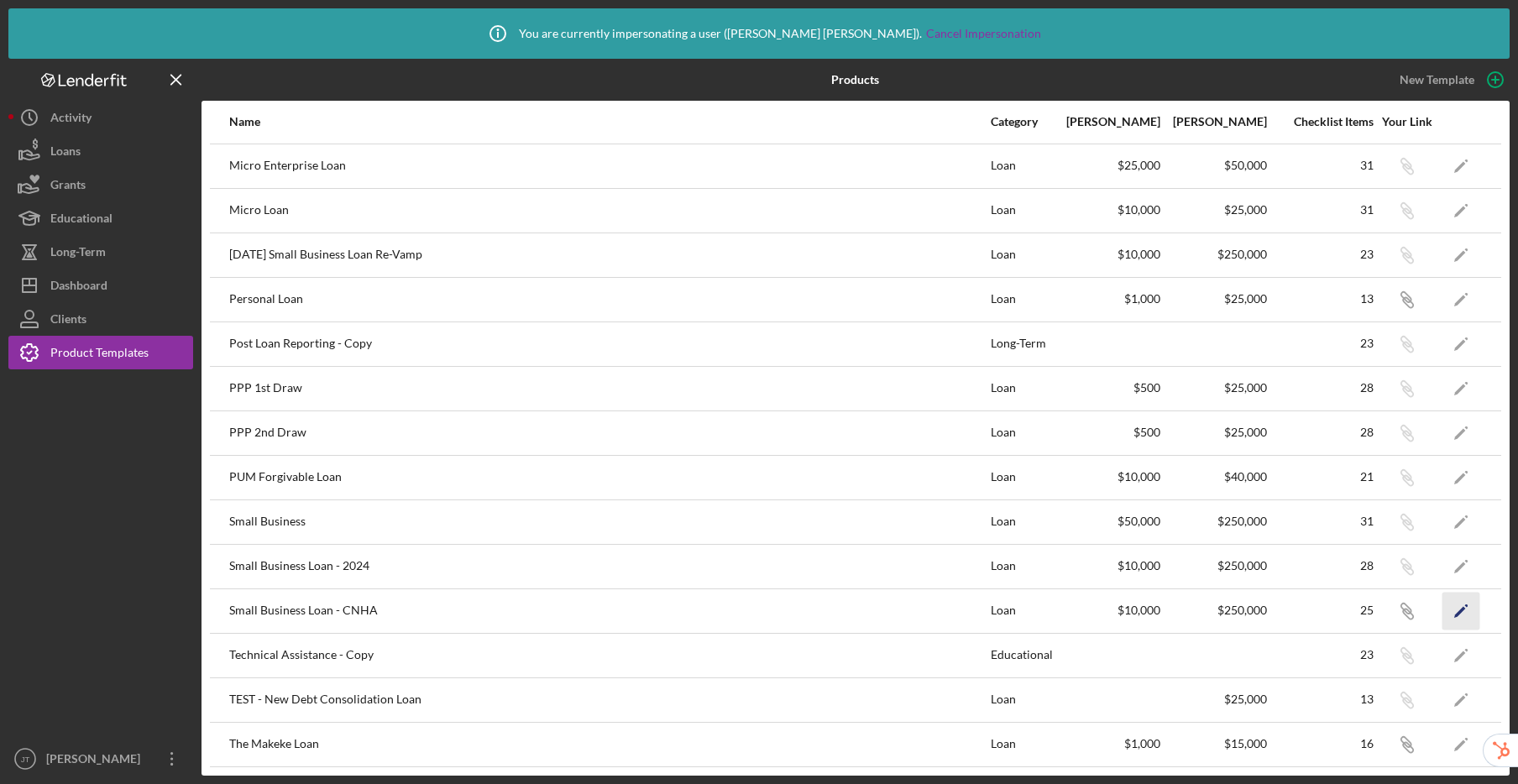
click at [1448, 607] on icon "Icon/Edit" at bounding box center [1460, 610] width 37 height 37
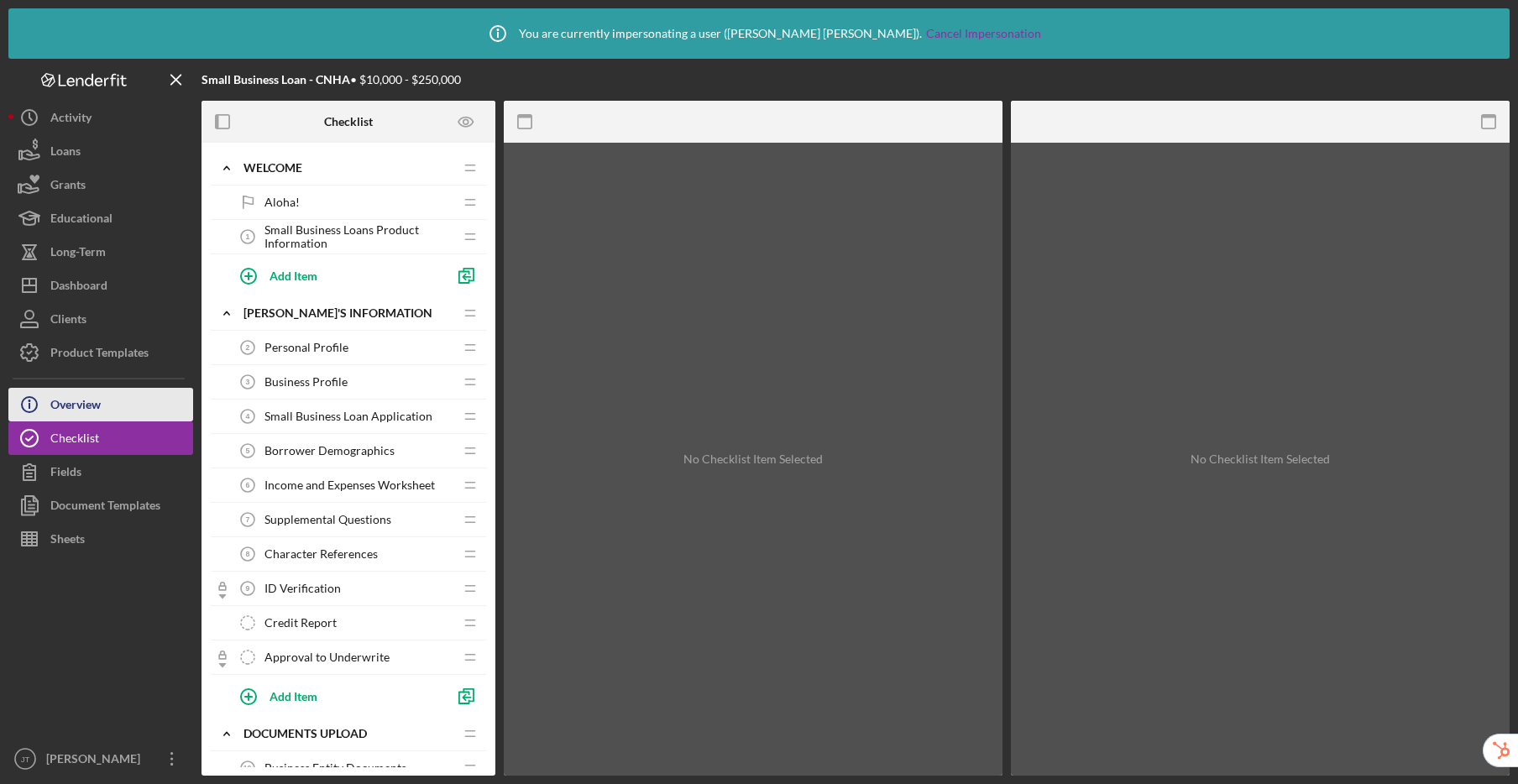
click at [99, 404] on div "Overview" at bounding box center [76, 405] width 51 height 37
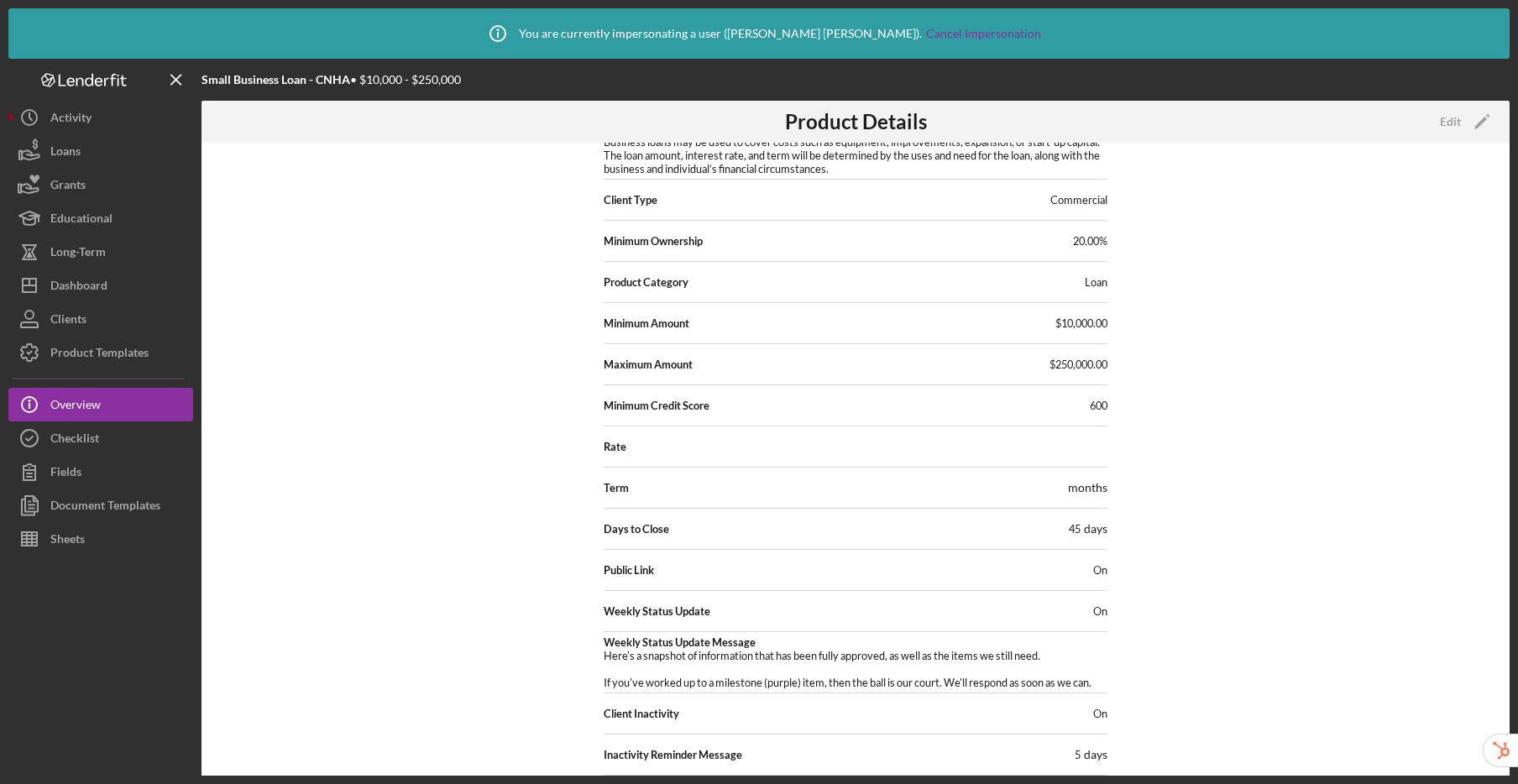
scroll to position [138, 0]
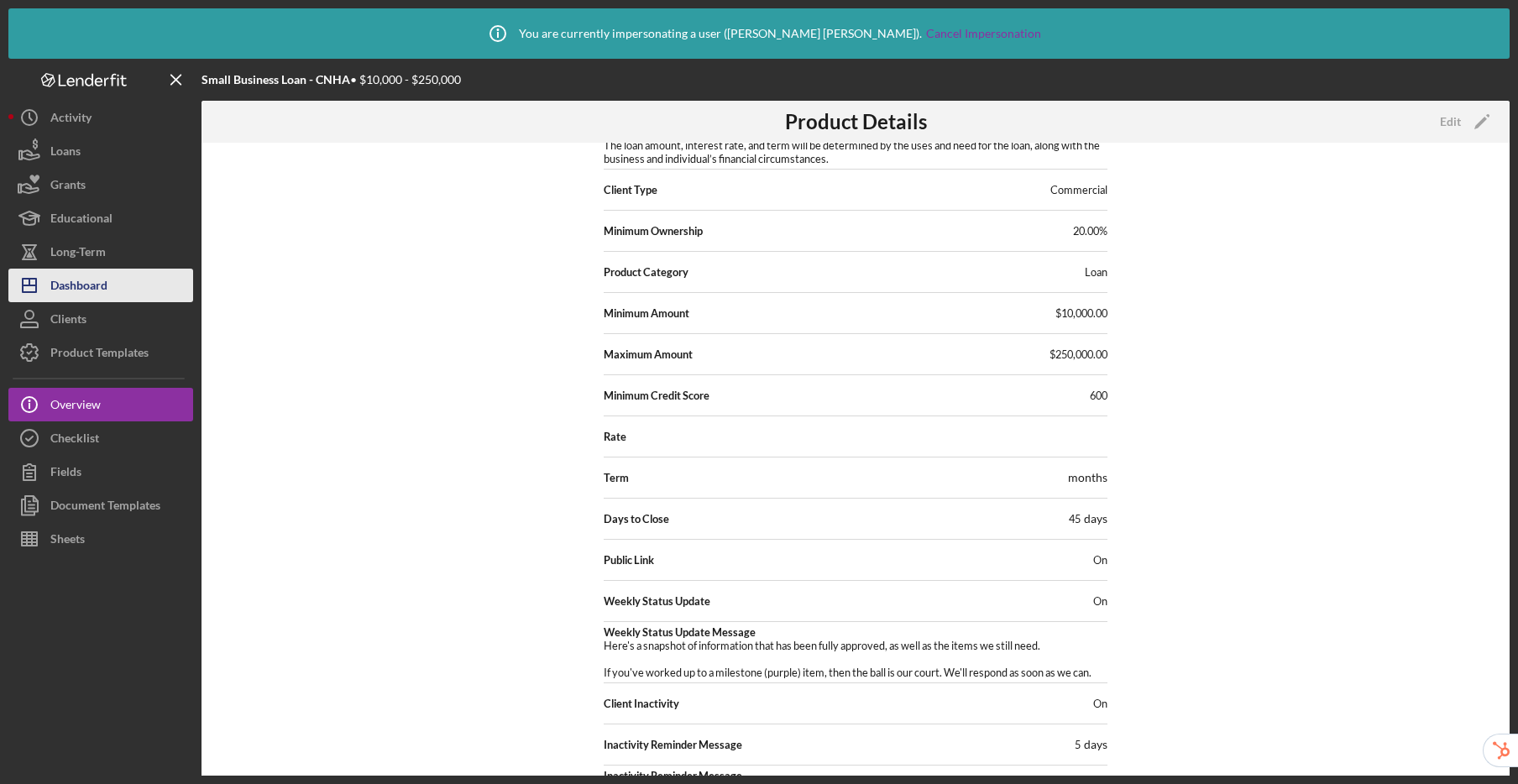
click at [37, 292] on icon "Icon/Dashboard" at bounding box center [30, 286] width 42 height 42
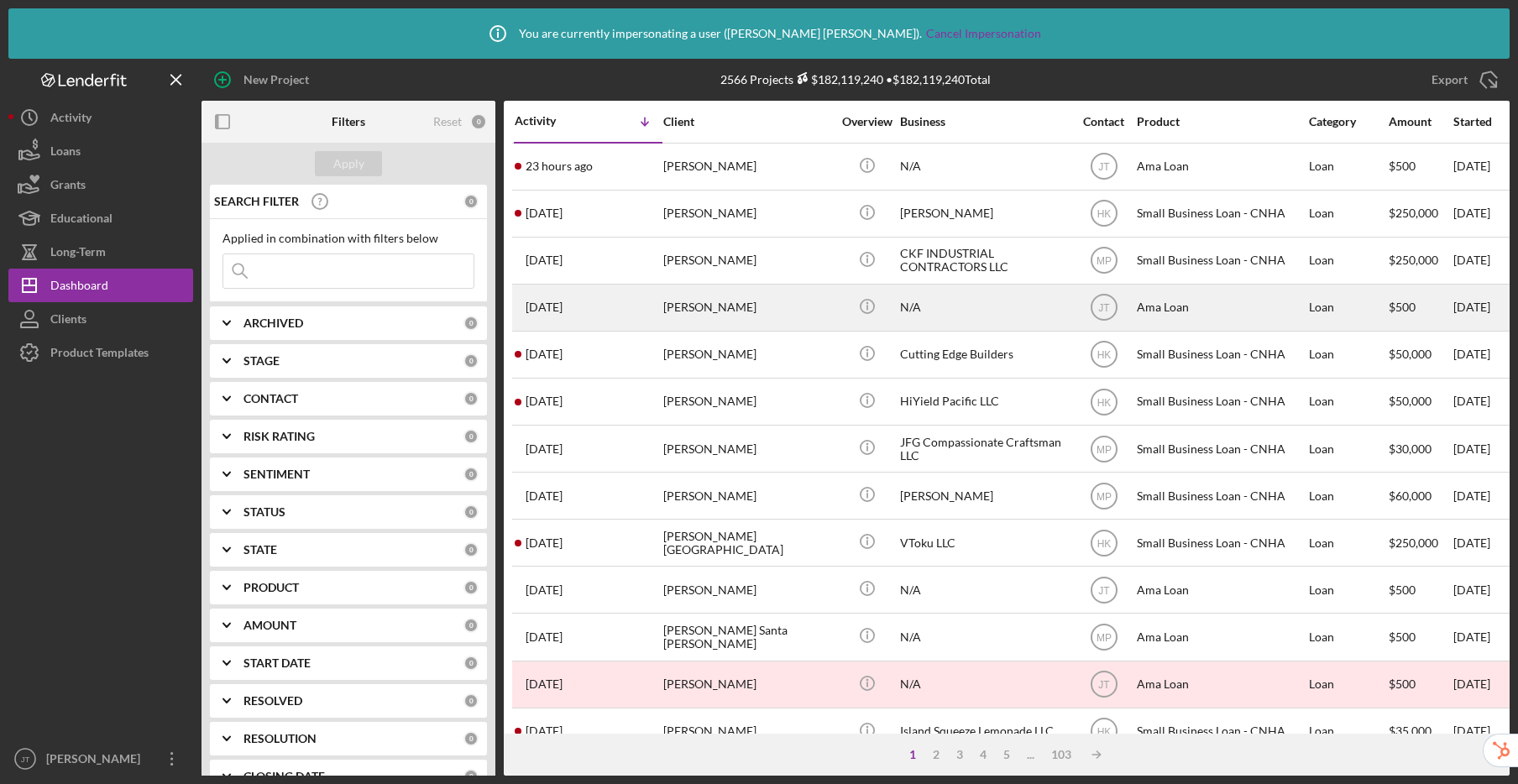
click at [786, 317] on div "Bobby Revilla" at bounding box center [747, 308] width 168 height 44
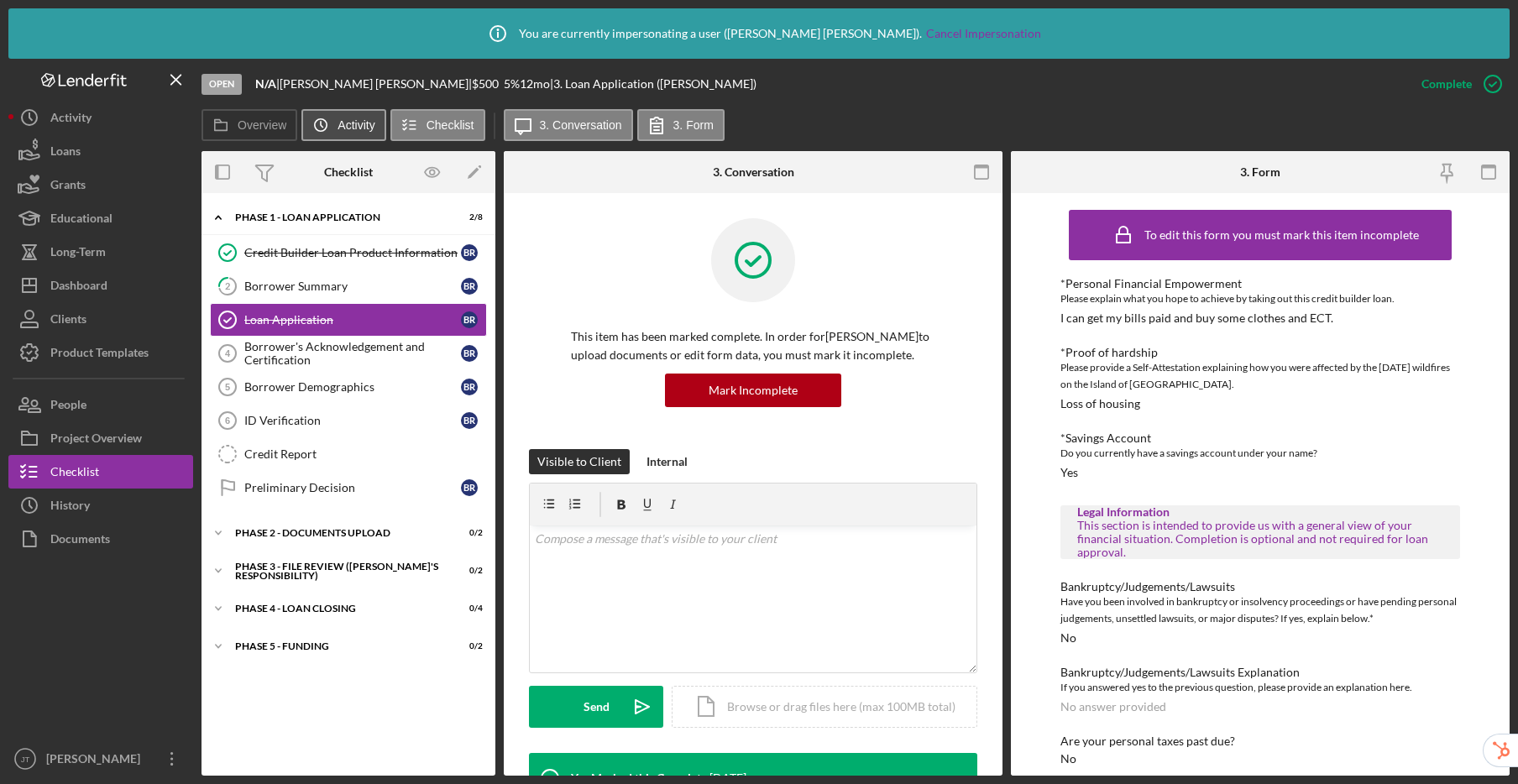
click at [324, 118] on icon "Icon/History" at bounding box center [320, 125] width 34 height 34
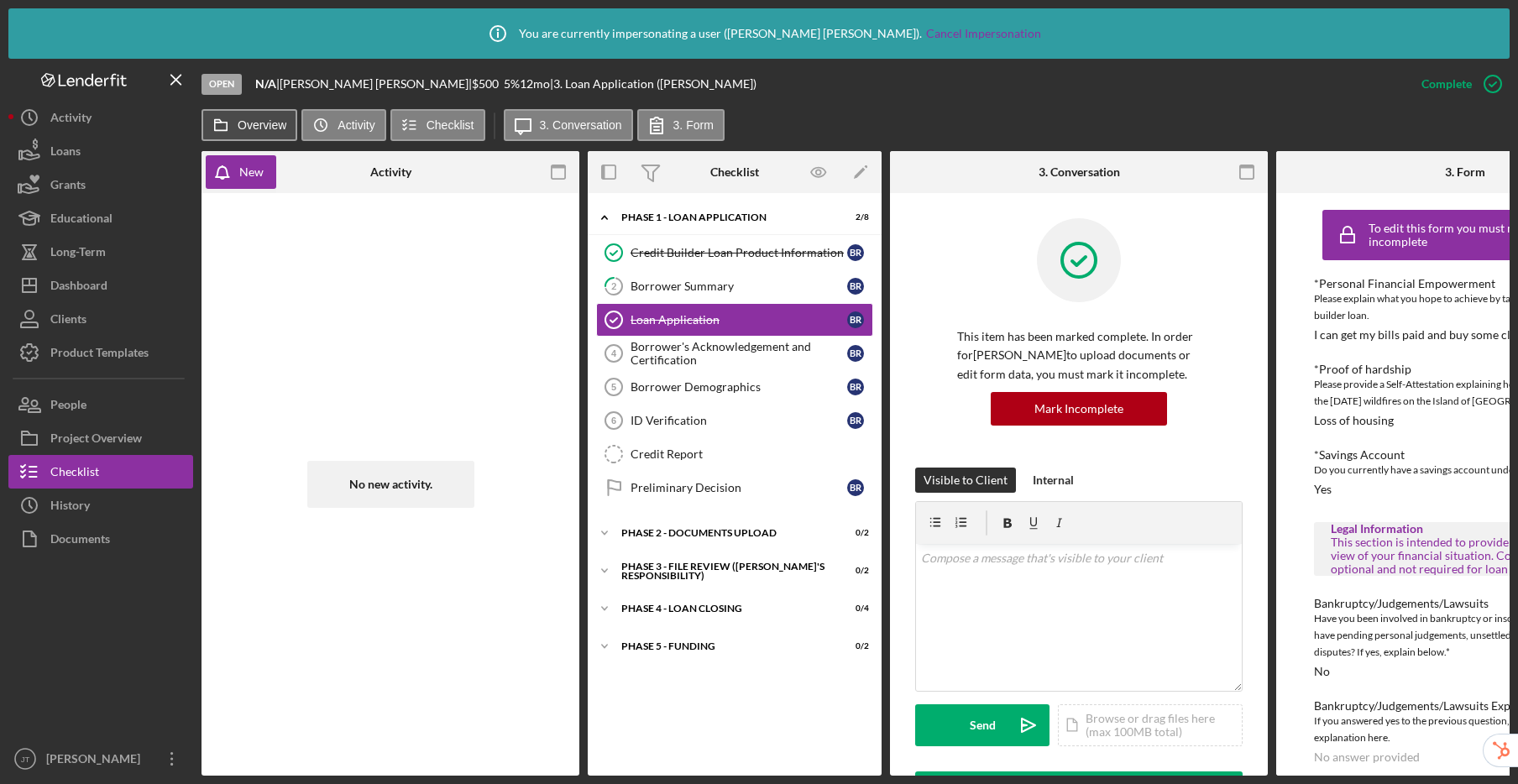
click at [243, 122] on label "Overview" at bounding box center [262, 125] width 49 height 13
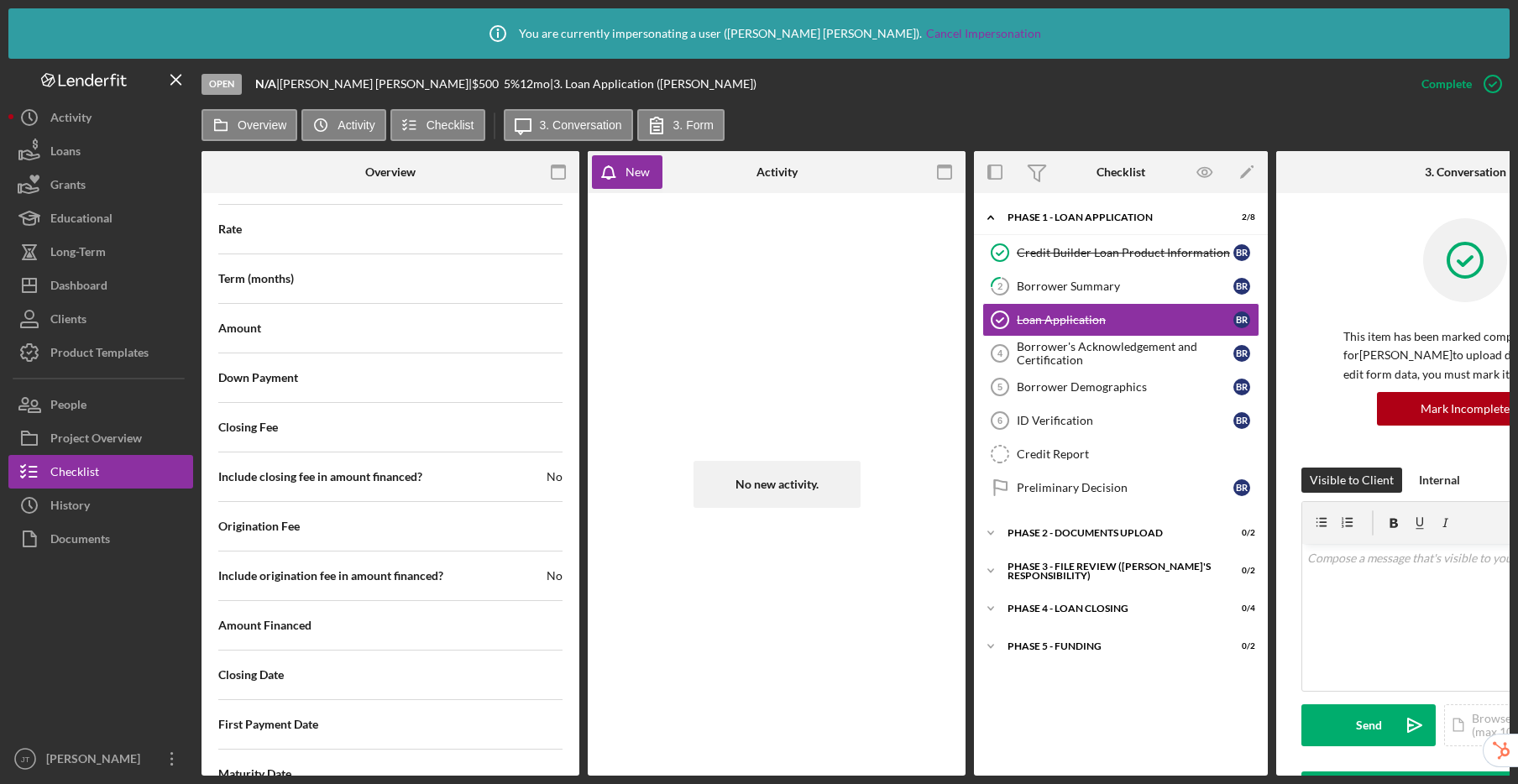
scroll to position [2008, 0]
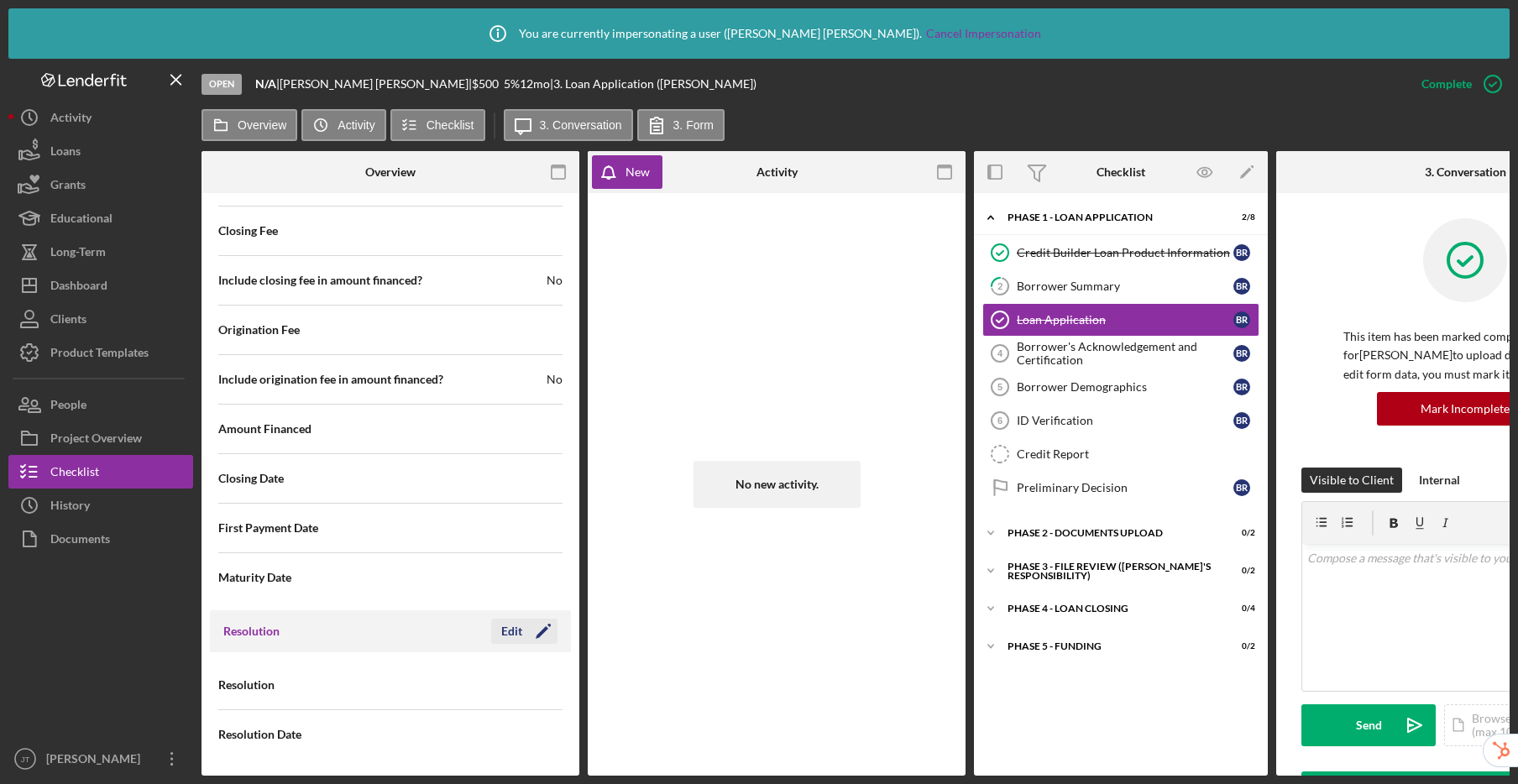
click at [506, 622] on div "Edit" at bounding box center [512, 631] width 21 height 25
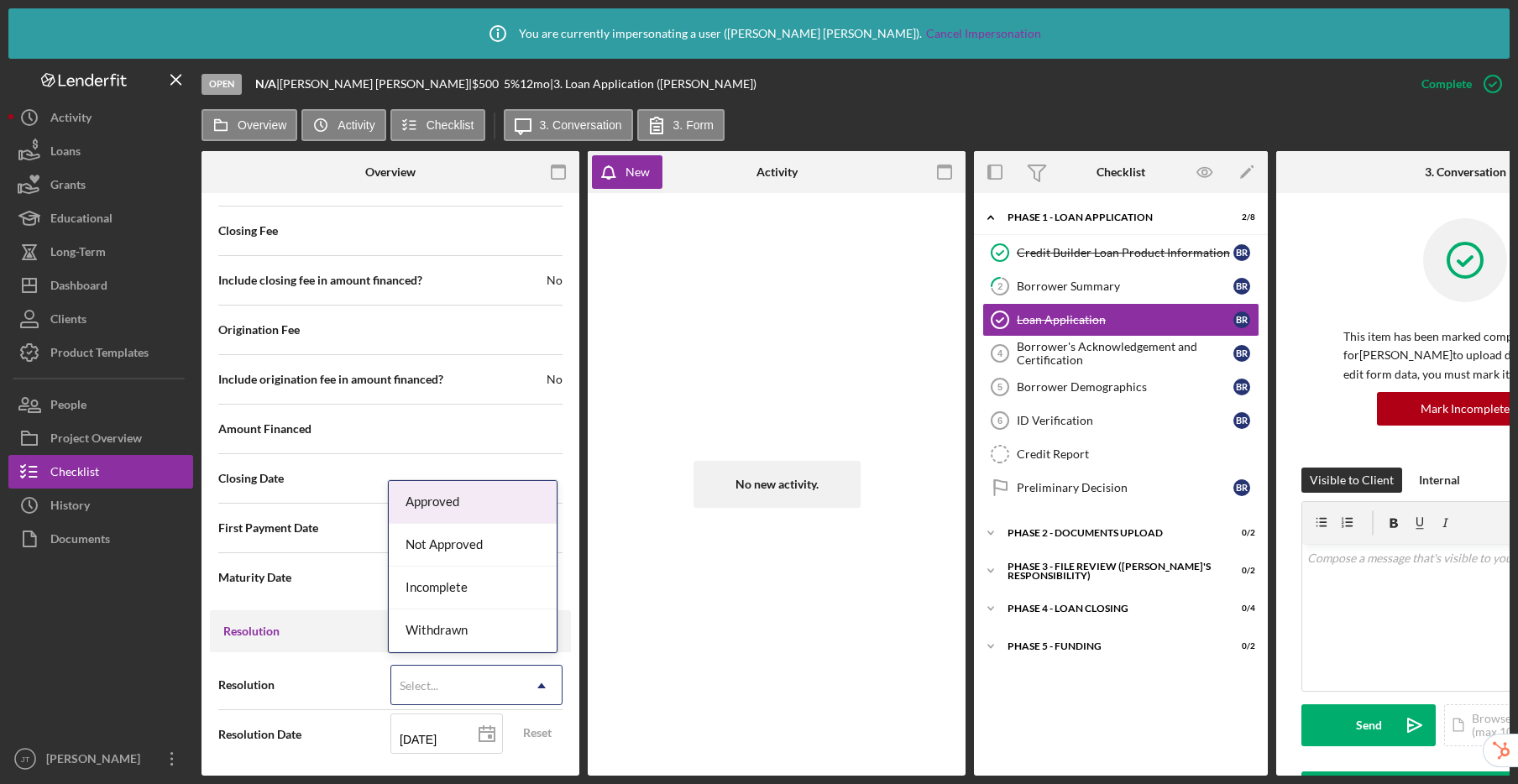
click at [459, 685] on div "Select..." at bounding box center [456, 685] width 130 height 38
click at [453, 588] on div "Incomplete" at bounding box center [472, 588] width 168 height 43
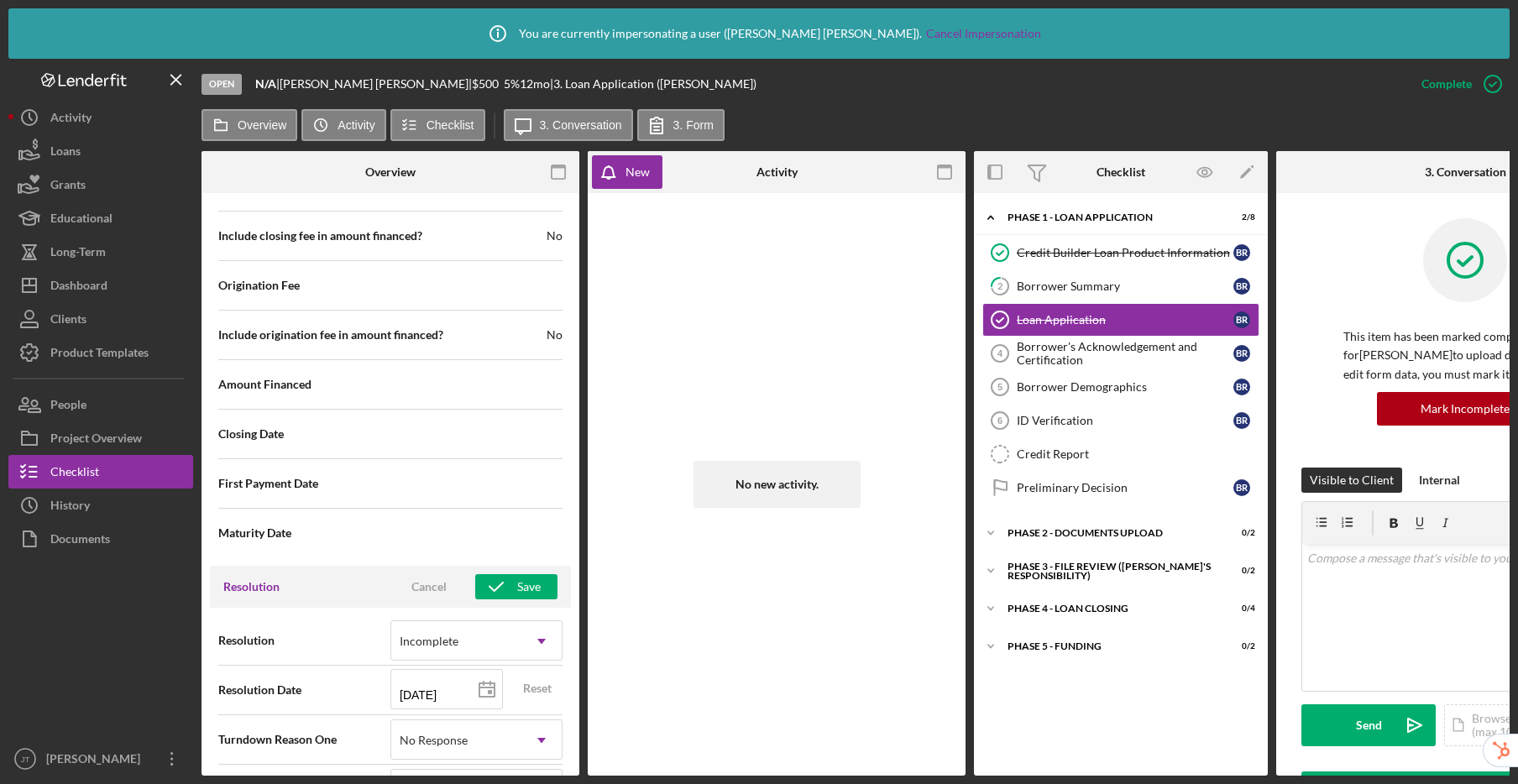
scroll to position [2107, 0]
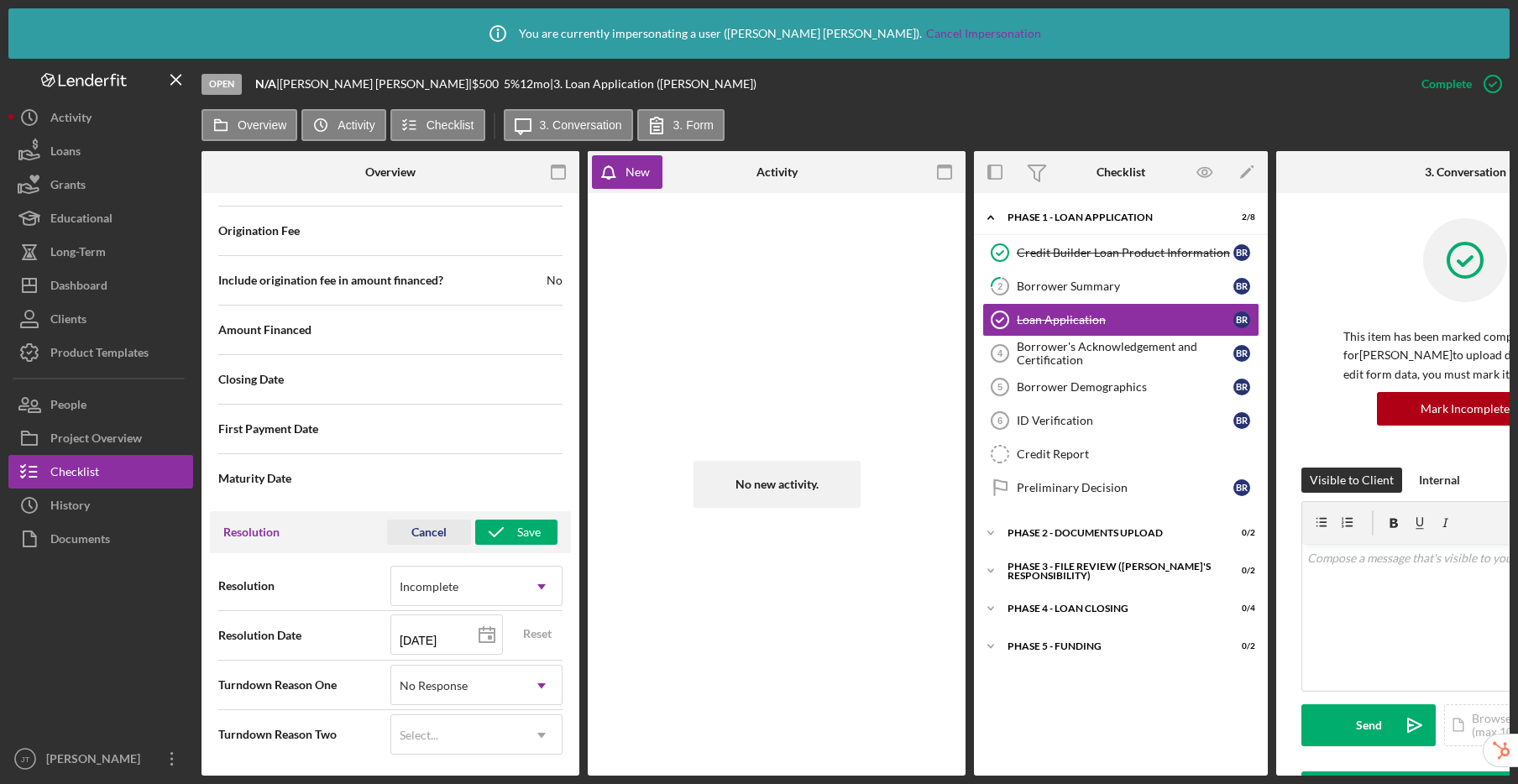
click at [426, 527] on div "Cancel" at bounding box center [429, 532] width 35 height 25
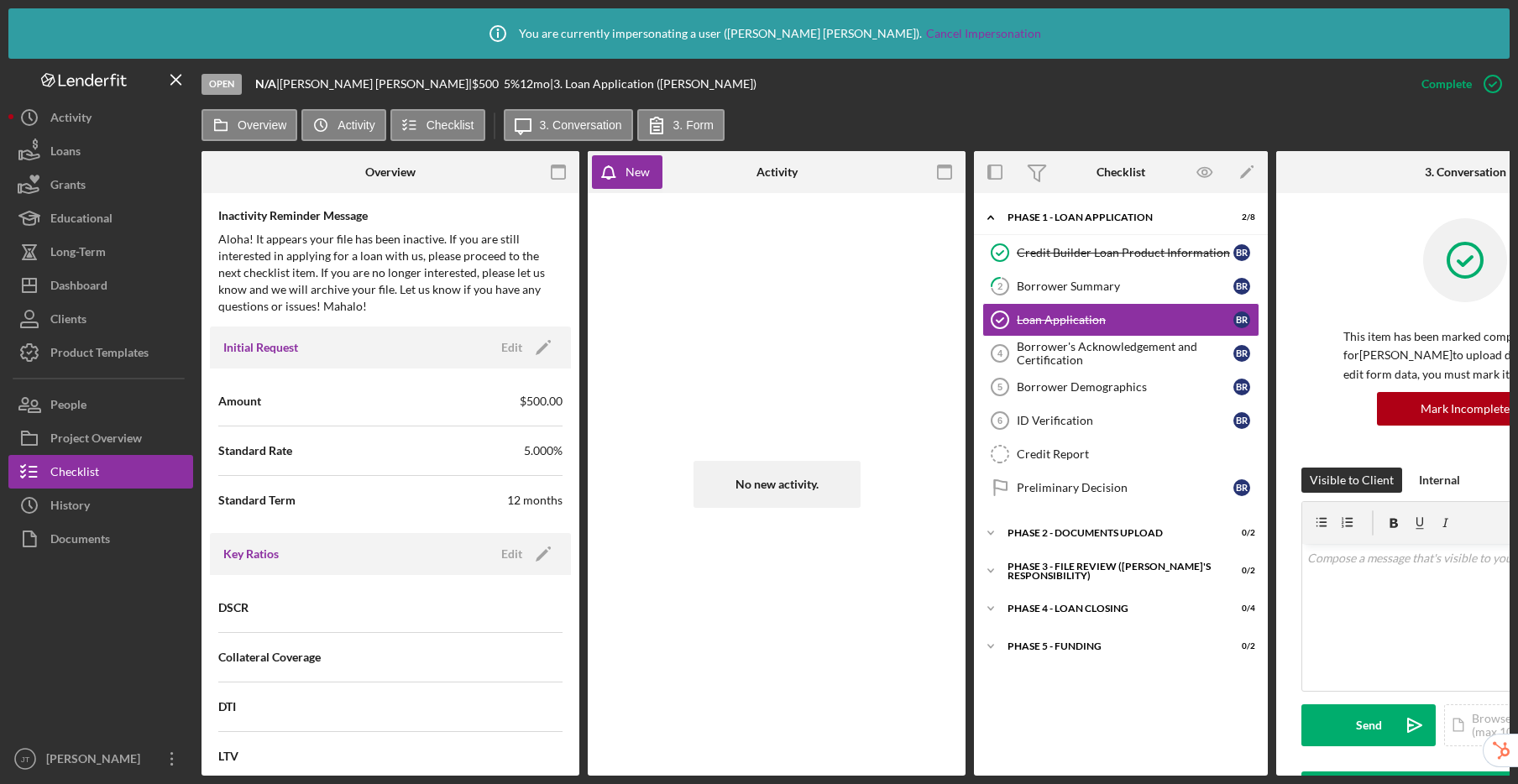
scroll to position [0, 0]
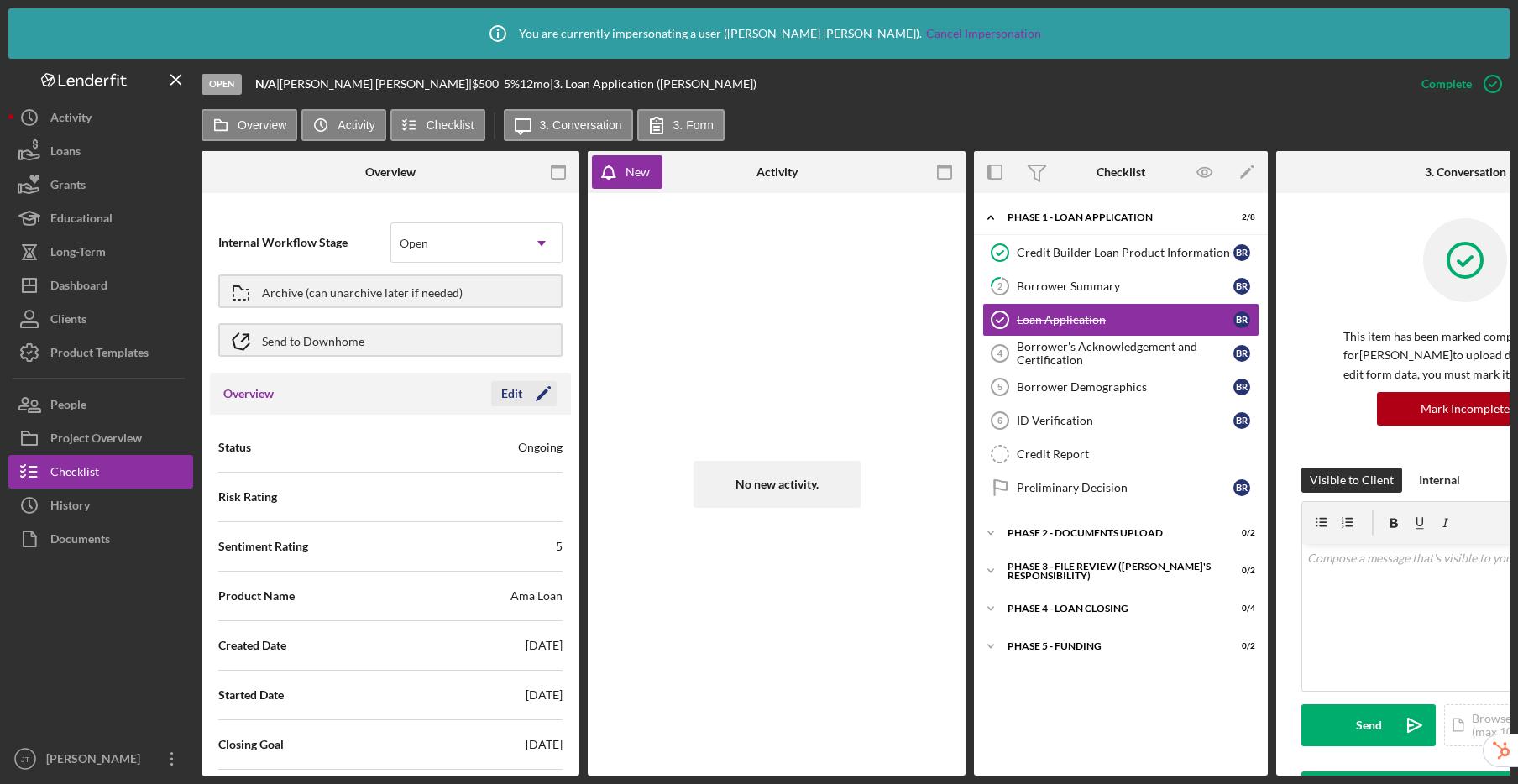
click at [504, 396] on div "Edit" at bounding box center [512, 393] width 21 height 25
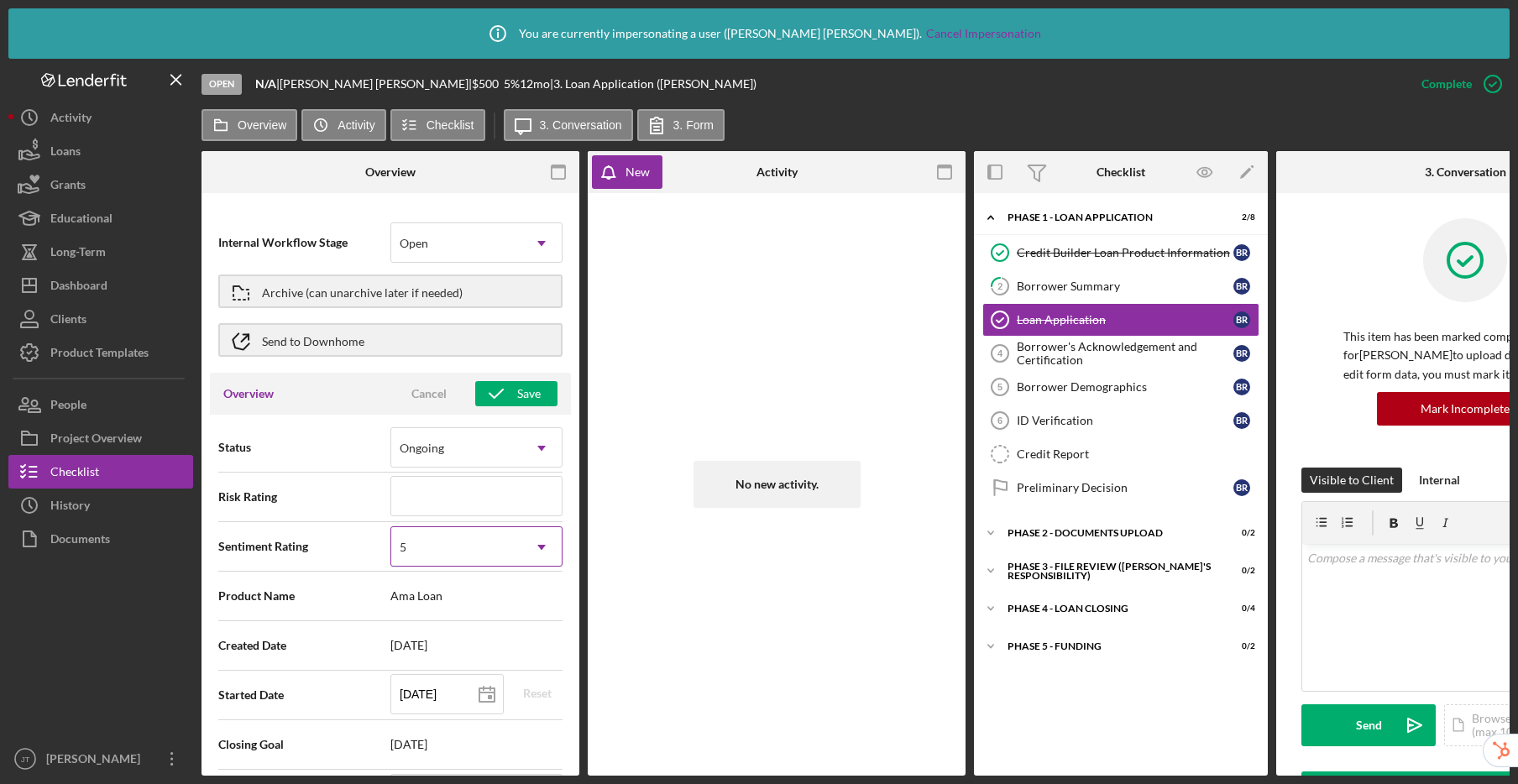
click at [484, 553] on div "5" at bounding box center [456, 547] width 130 height 38
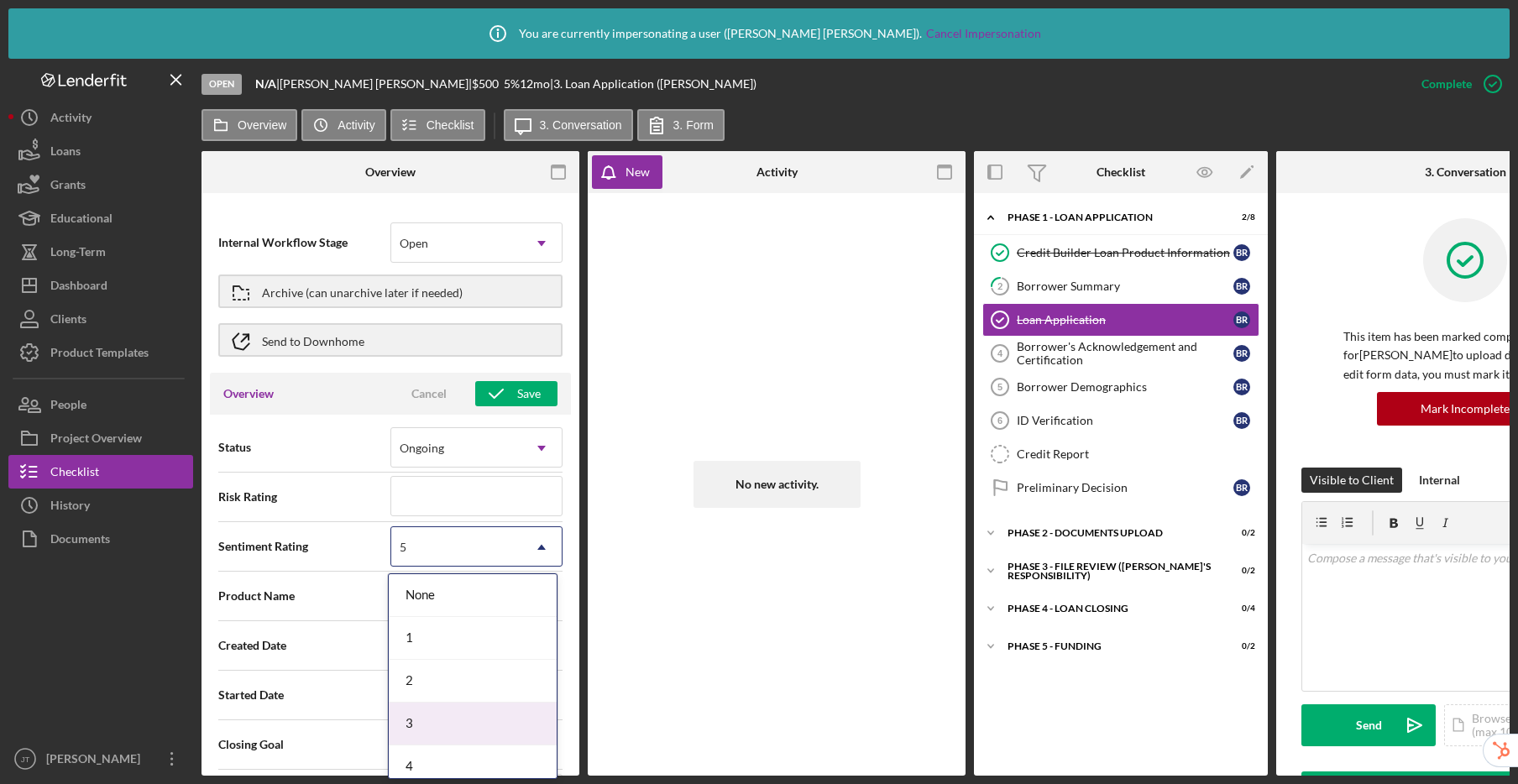
click at [451, 711] on div "3" at bounding box center [472, 724] width 168 height 43
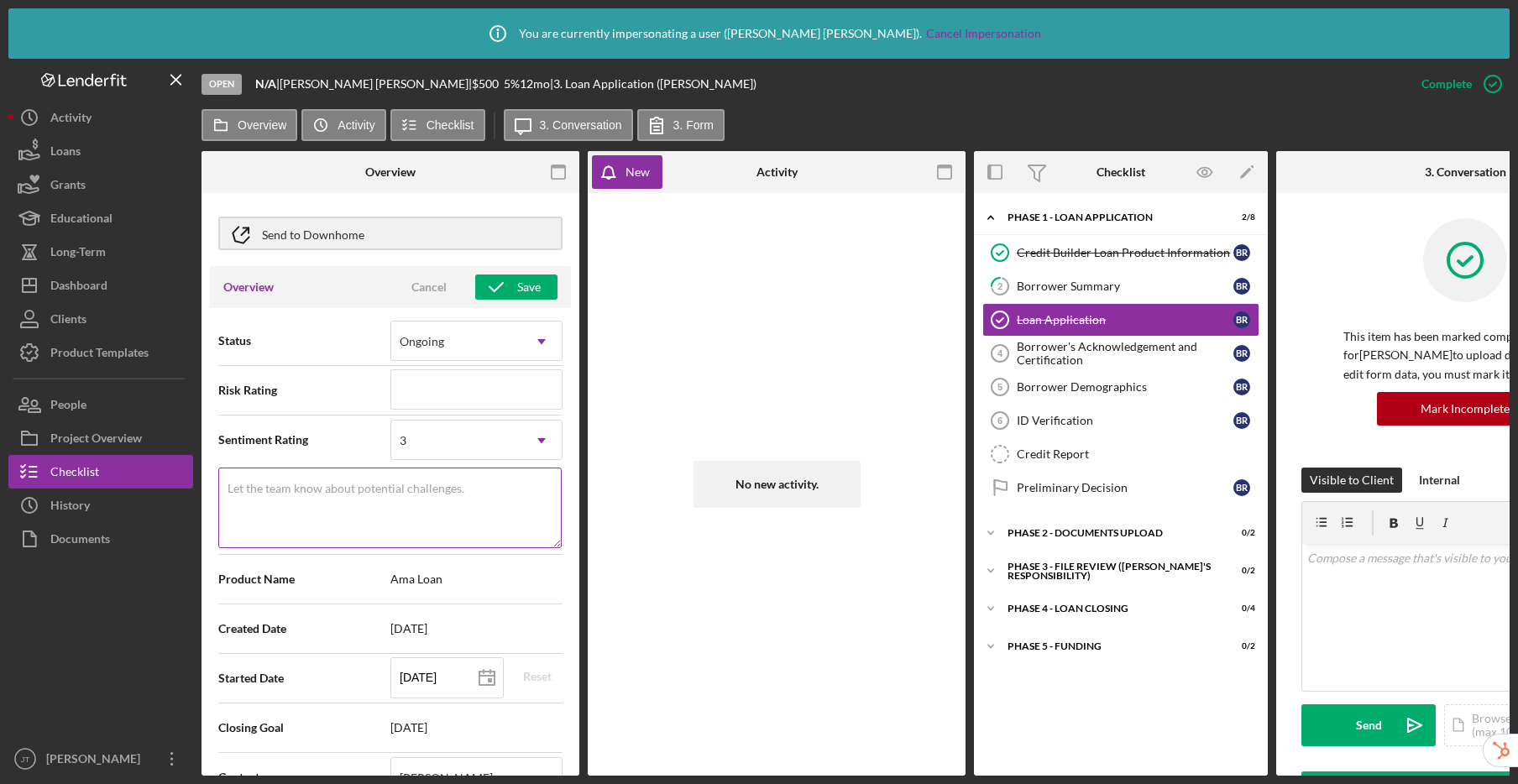
scroll to position [112, 0]
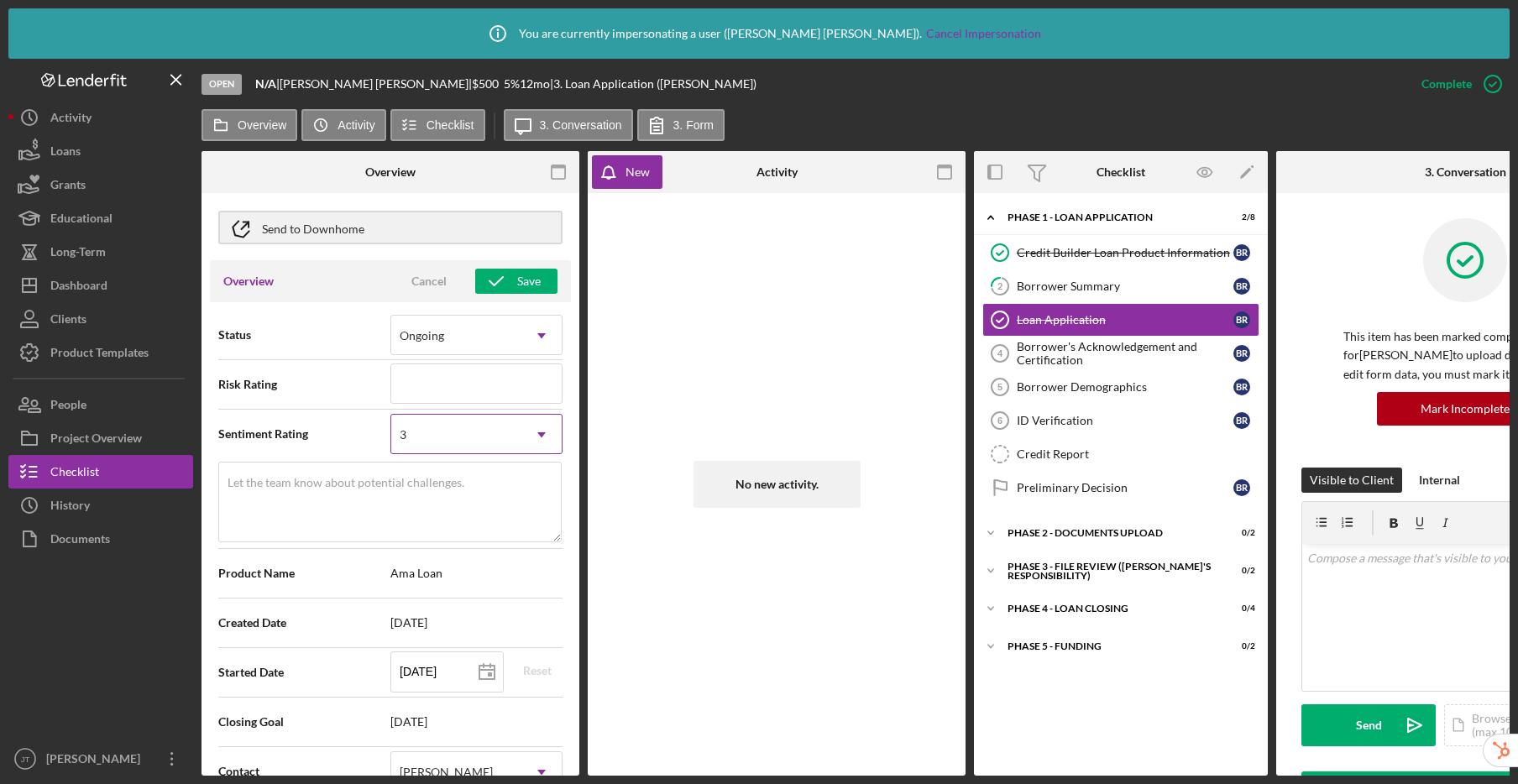
click at [505, 437] on div "3" at bounding box center [456, 434] width 130 height 38
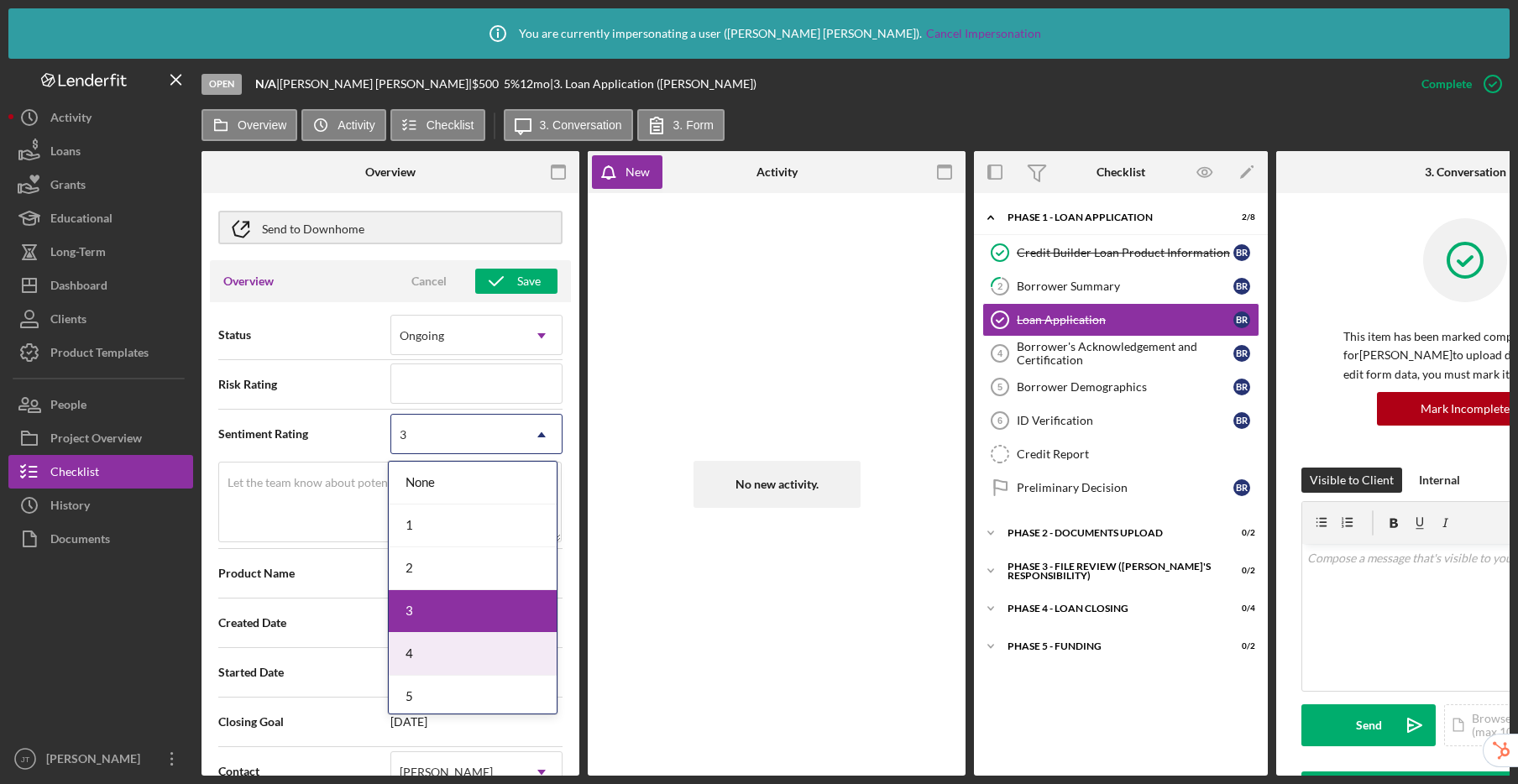
click at [439, 657] on div "4" at bounding box center [472, 654] width 168 height 43
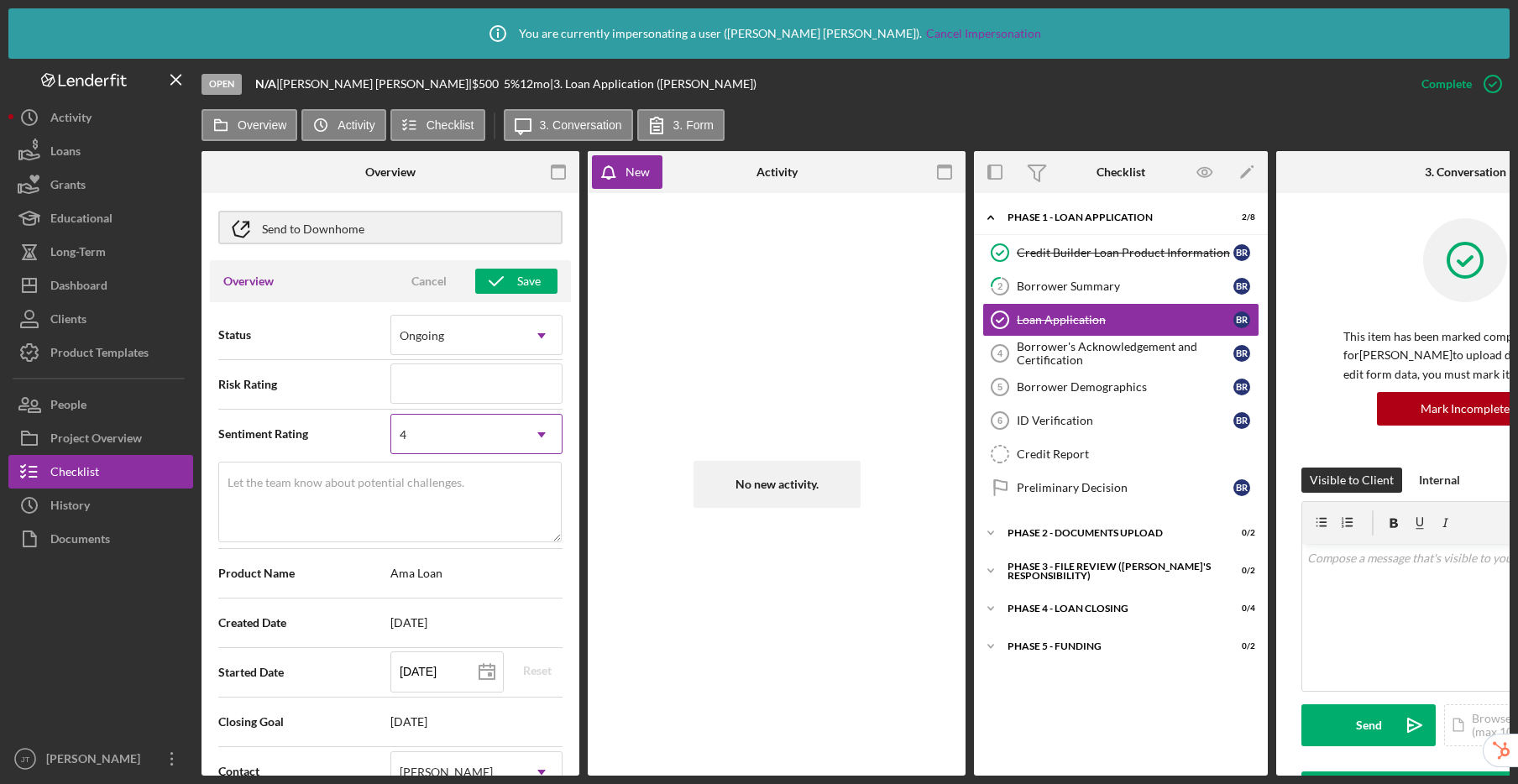
click at [467, 438] on div "4" at bounding box center [456, 434] width 130 height 38
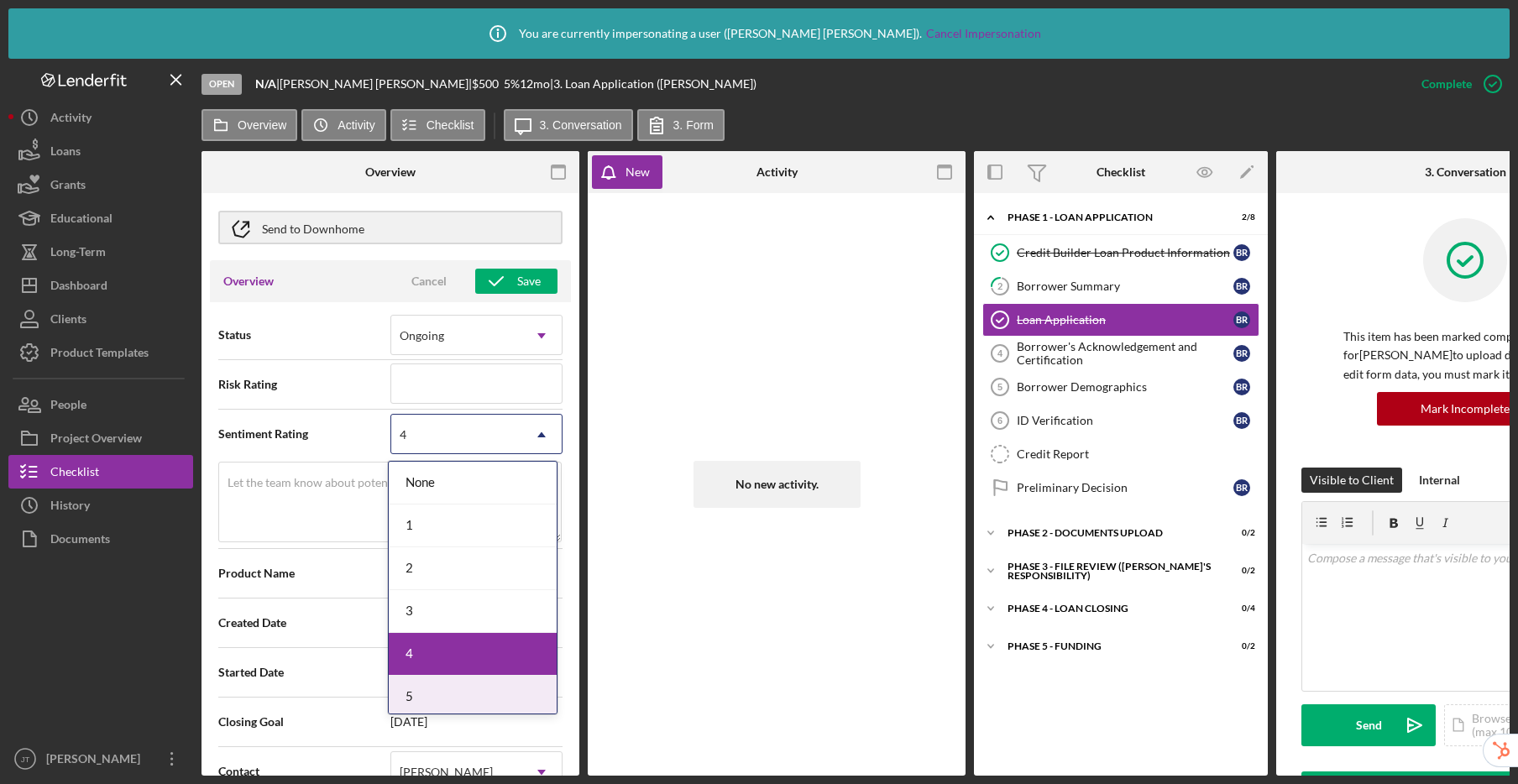
drag, startPoint x: 431, startPoint y: 689, endPoint x: 431, endPoint y: 651, distance: 38.0
click at [431, 689] on div "5" at bounding box center [472, 697] width 168 height 43
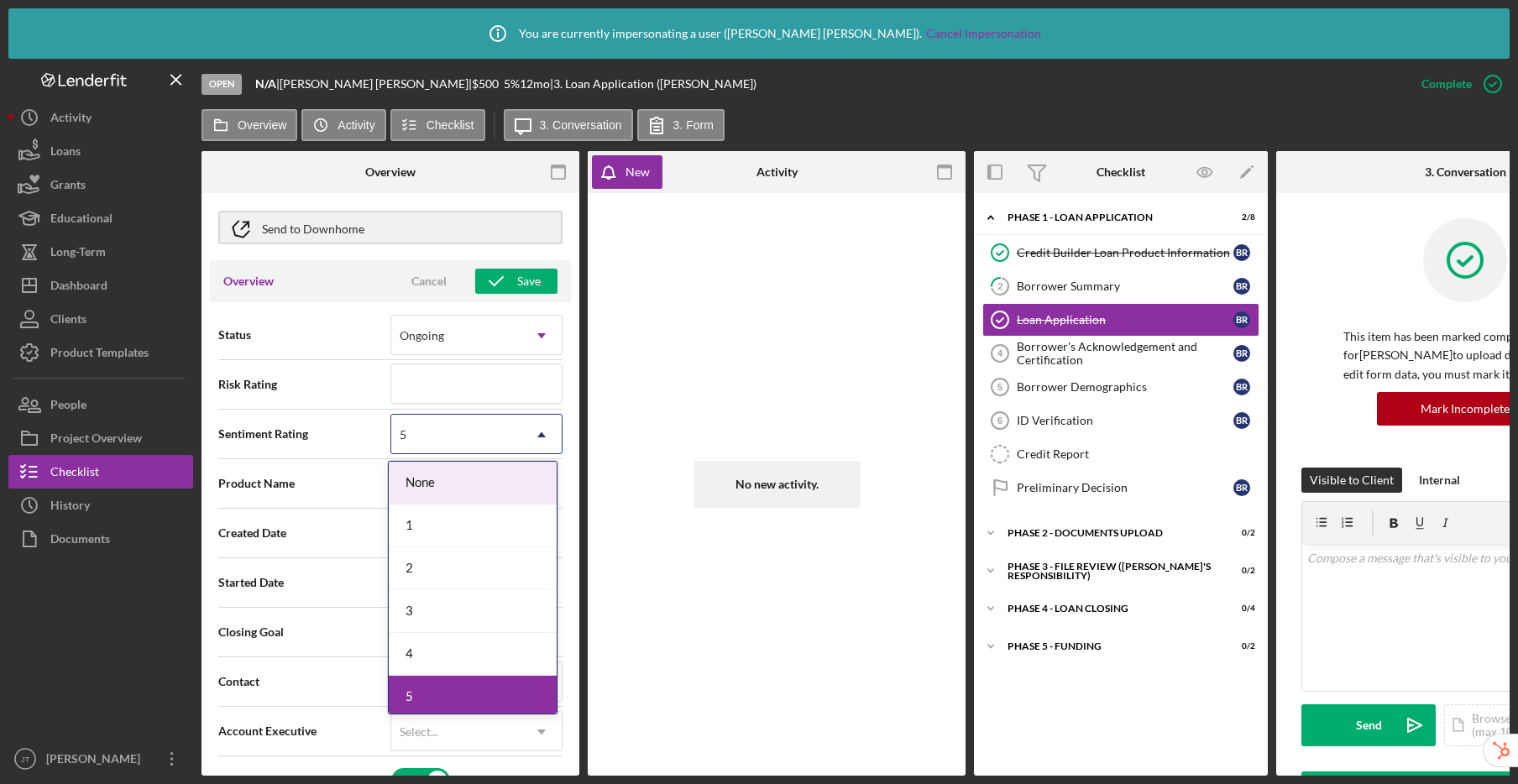
click at [458, 438] on div "5" at bounding box center [456, 434] width 130 height 38
click at [445, 653] on div "4" at bounding box center [472, 654] width 168 height 43
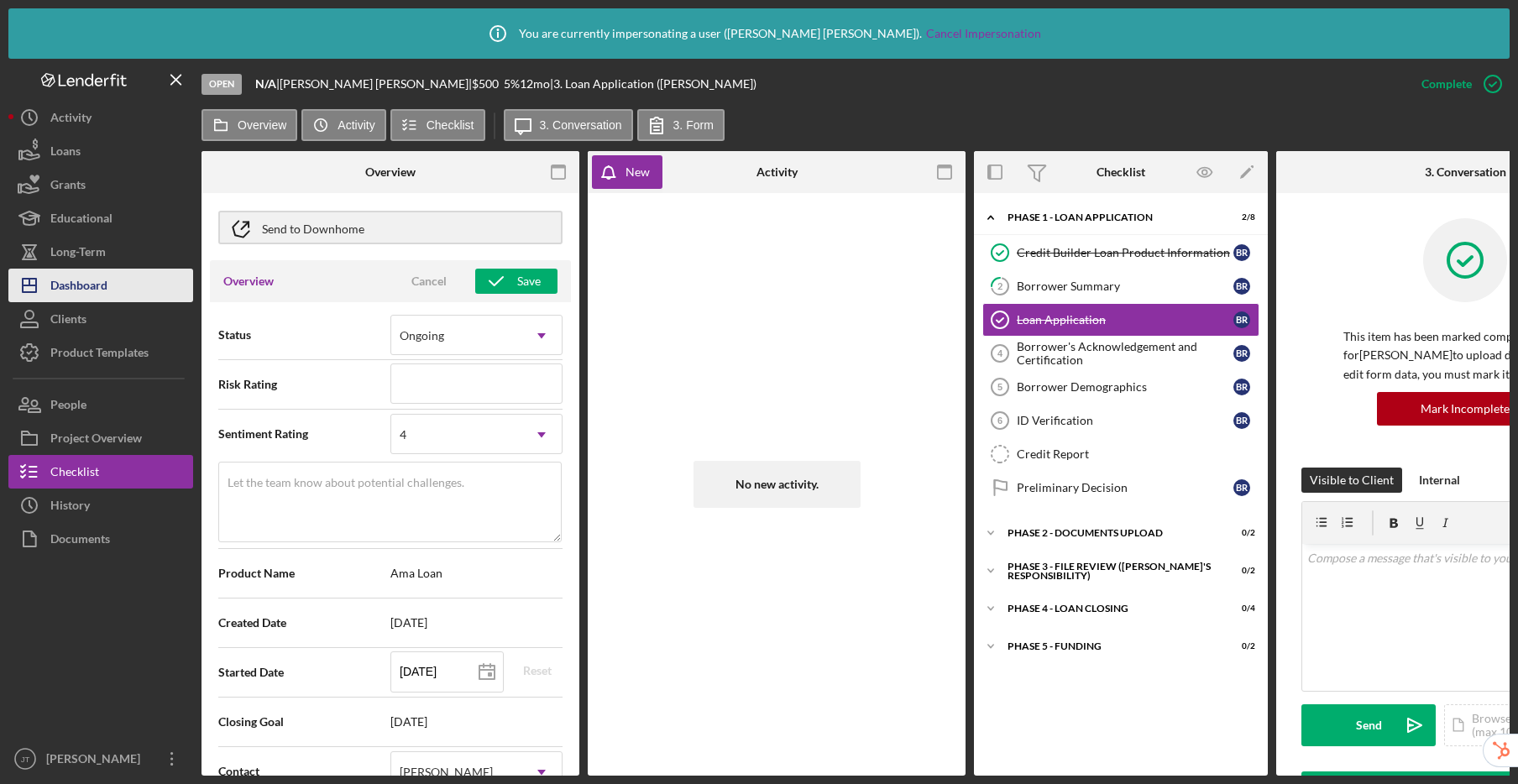
click at [118, 285] on button "Icon/Dashboard Dashboard" at bounding box center [101, 285] width 185 height 34
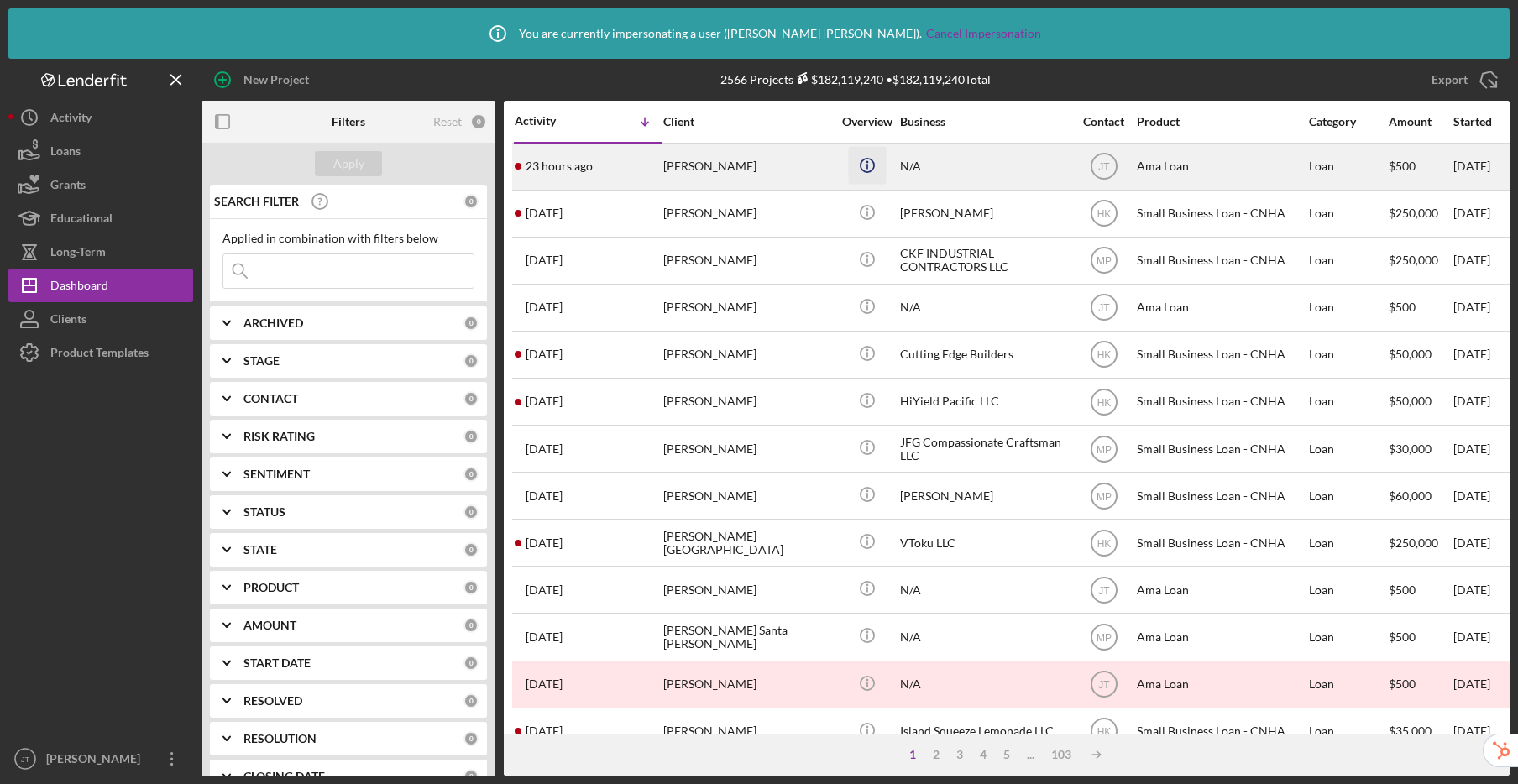
click at [863, 164] on icon "Icon/Info" at bounding box center [866, 164] width 37 height 37
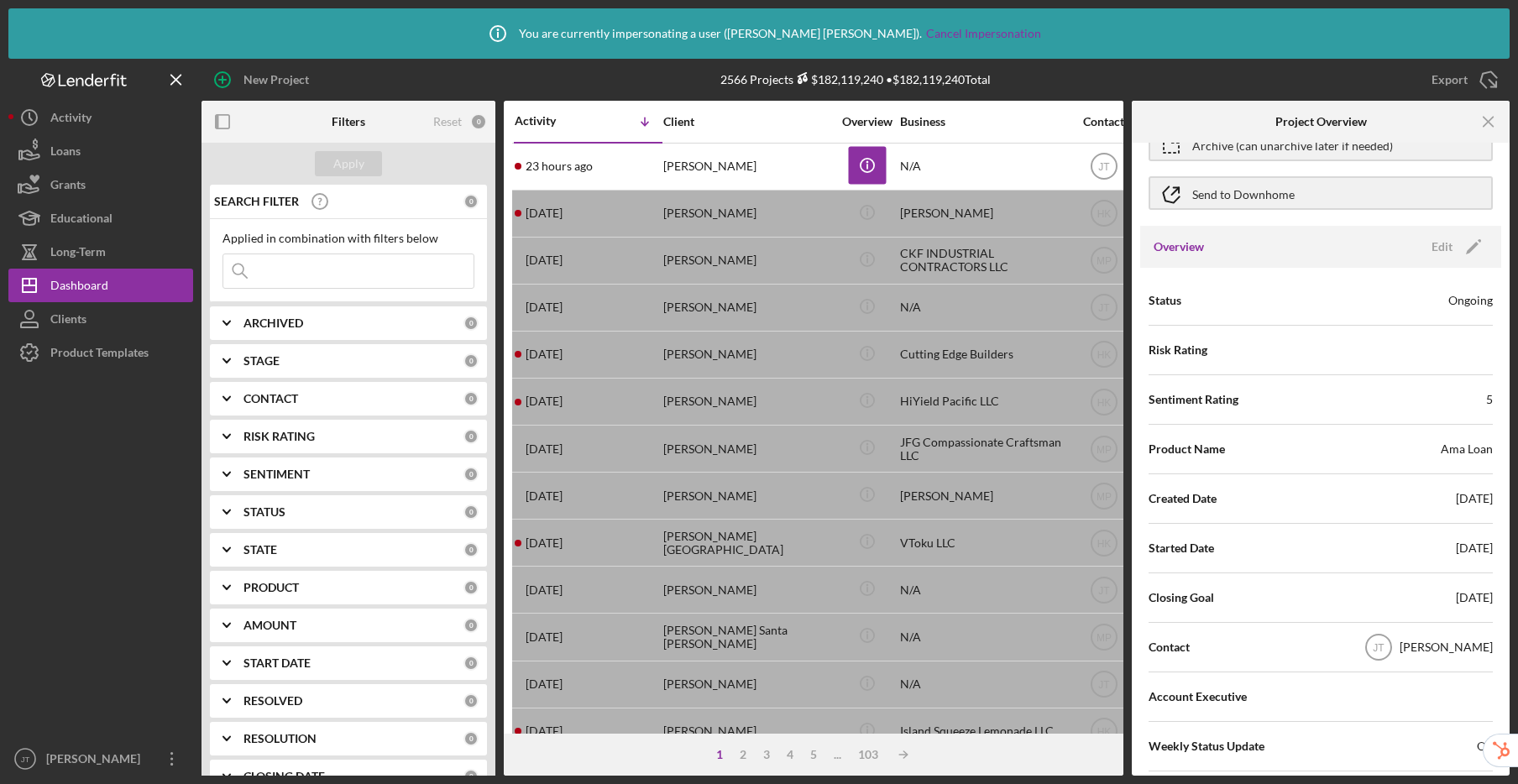
scroll to position [107, 0]
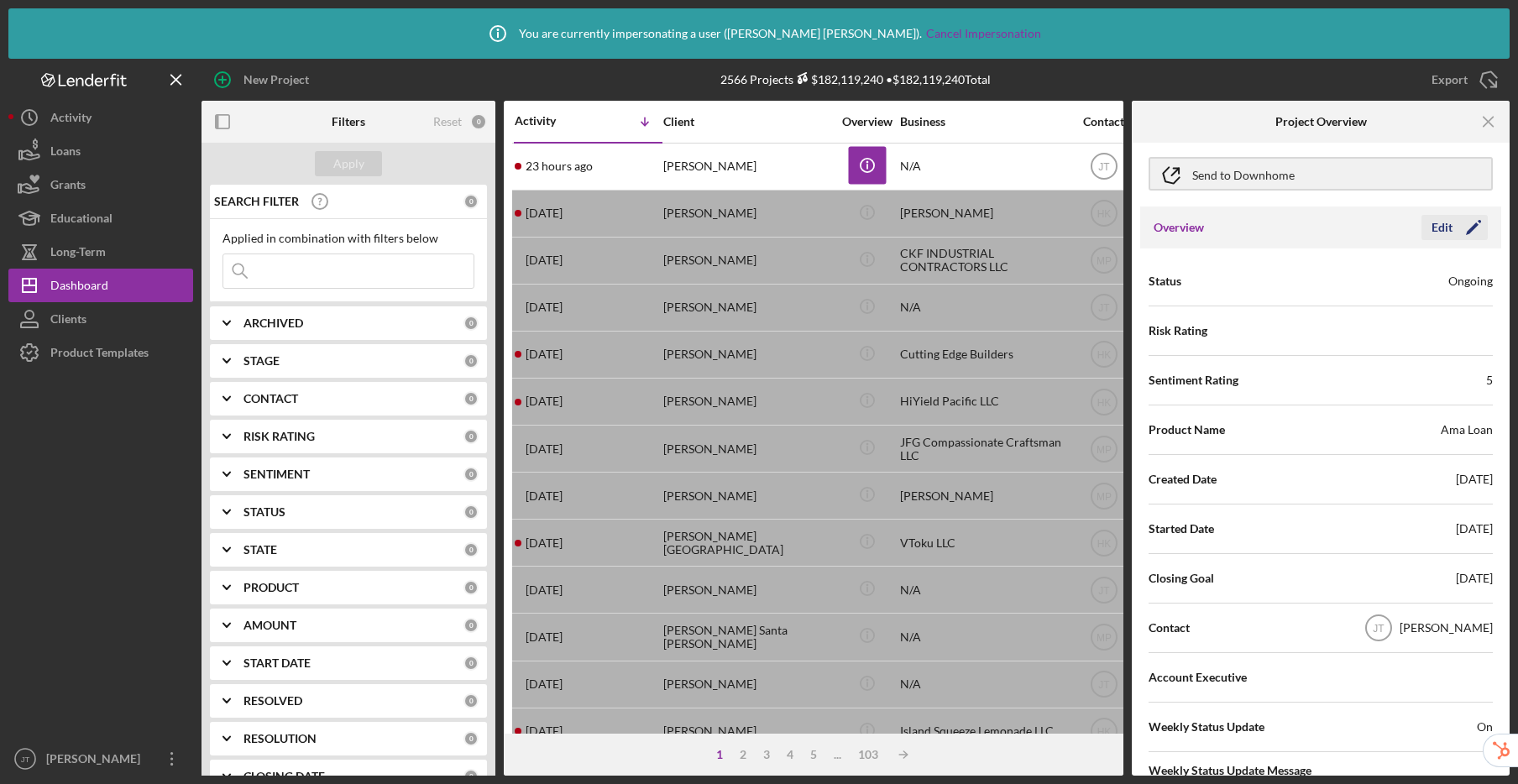
click at [1445, 229] on div "Edit" at bounding box center [1442, 227] width 21 height 25
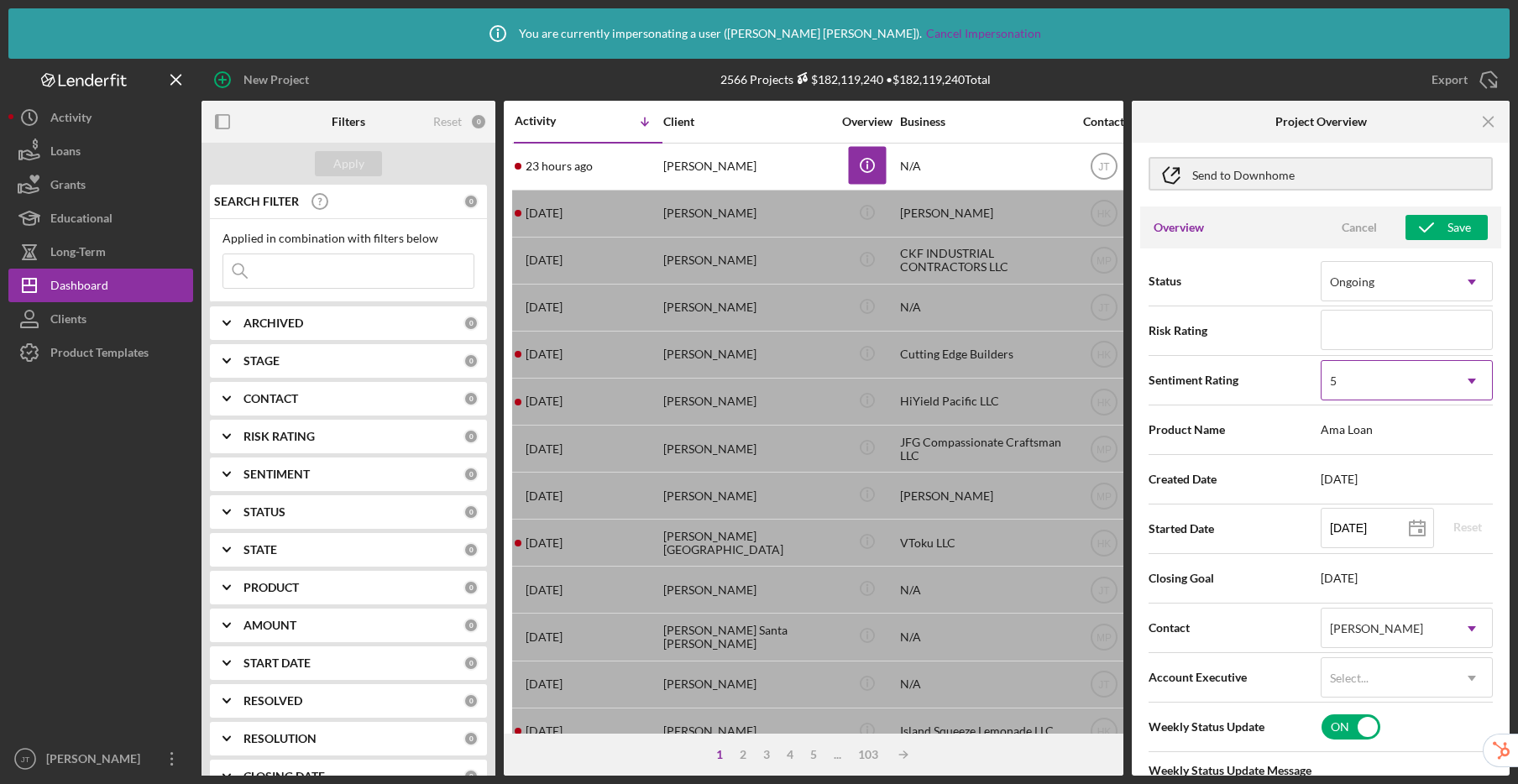
click at [1393, 367] on div "5" at bounding box center [1387, 380] width 130 height 38
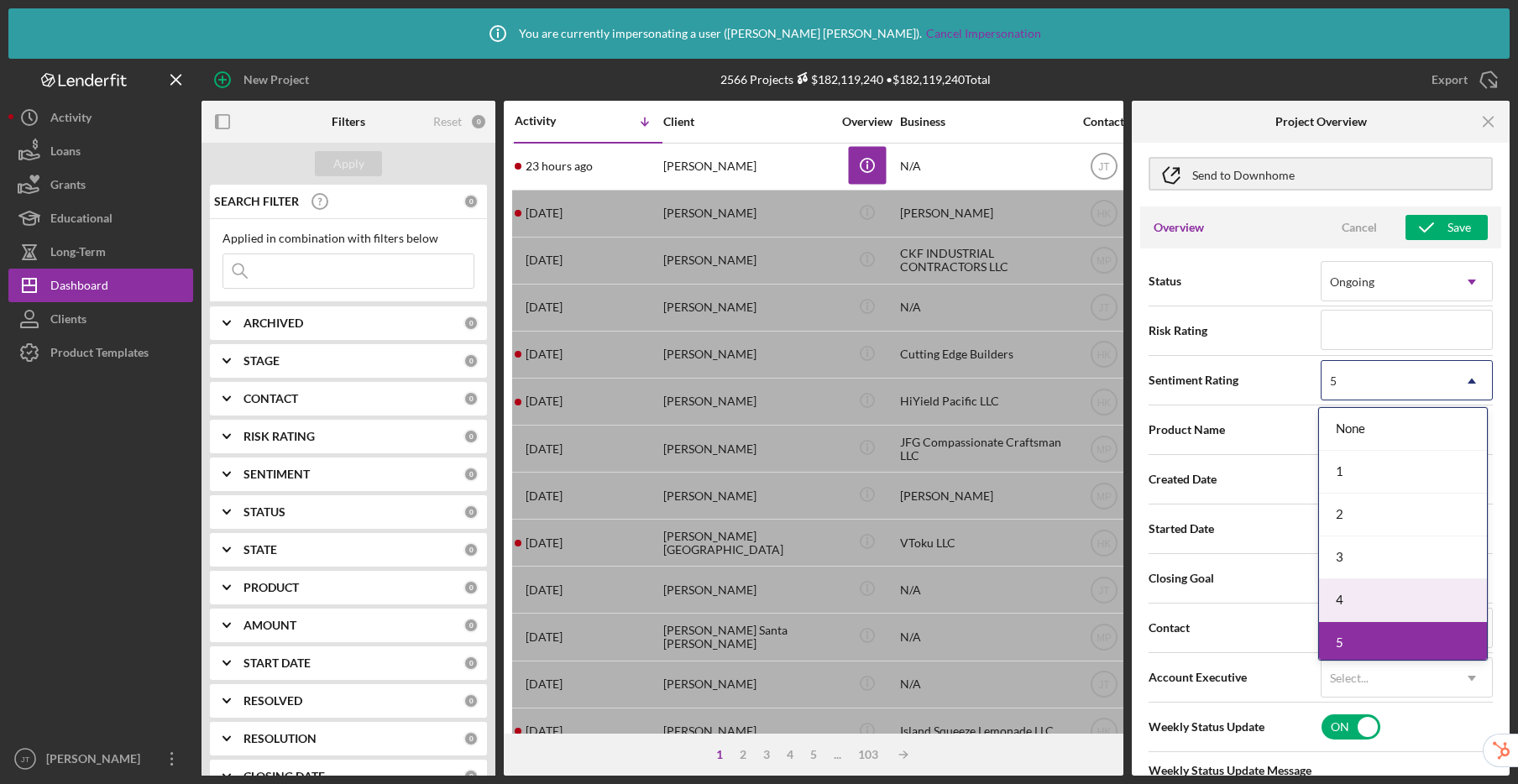
click at [1350, 596] on div "4" at bounding box center [1402, 600] width 168 height 43
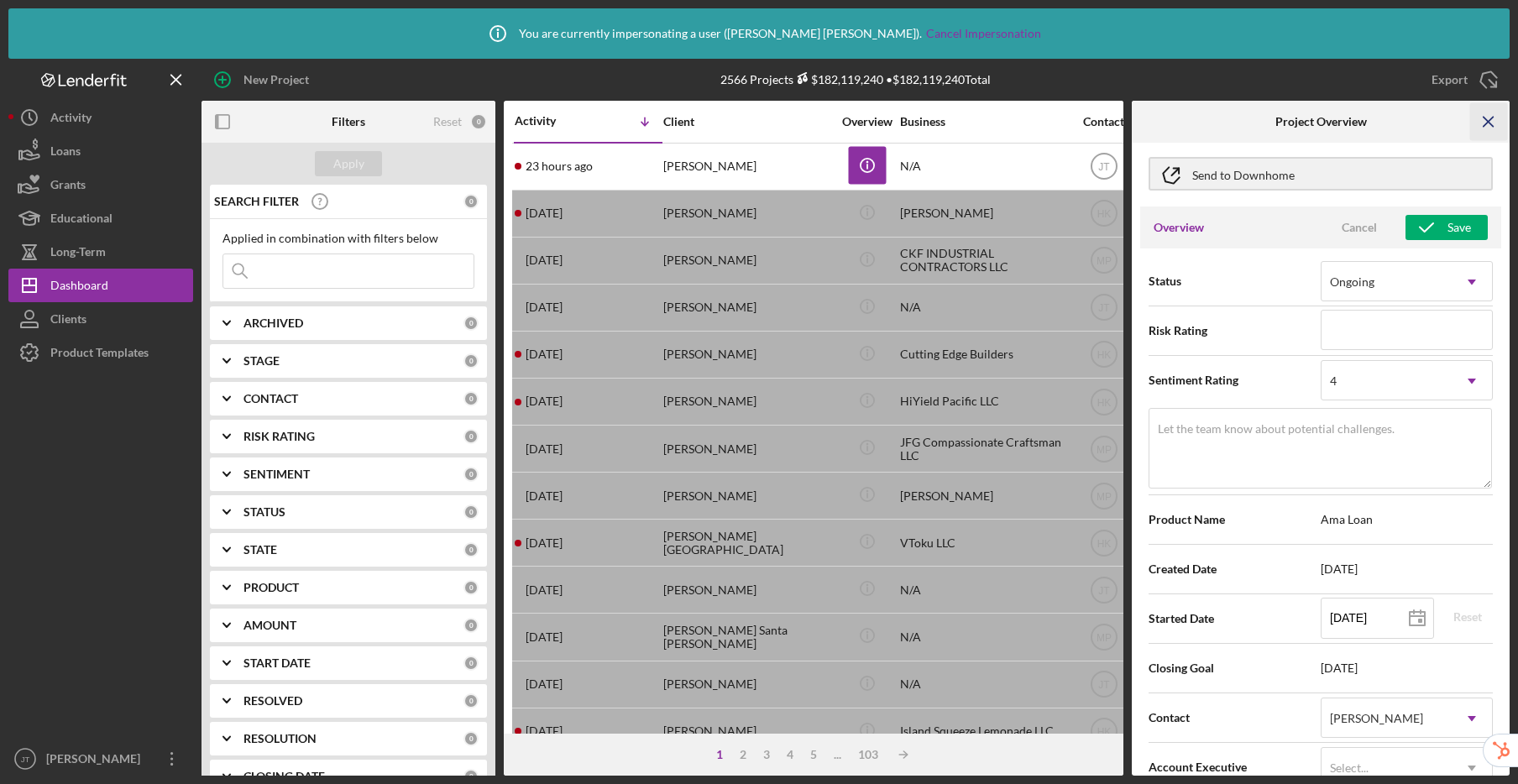
click at [1492, 122] on icon "Icon/Menu Close" at bounding box center [1488, 122] width 37 height 37
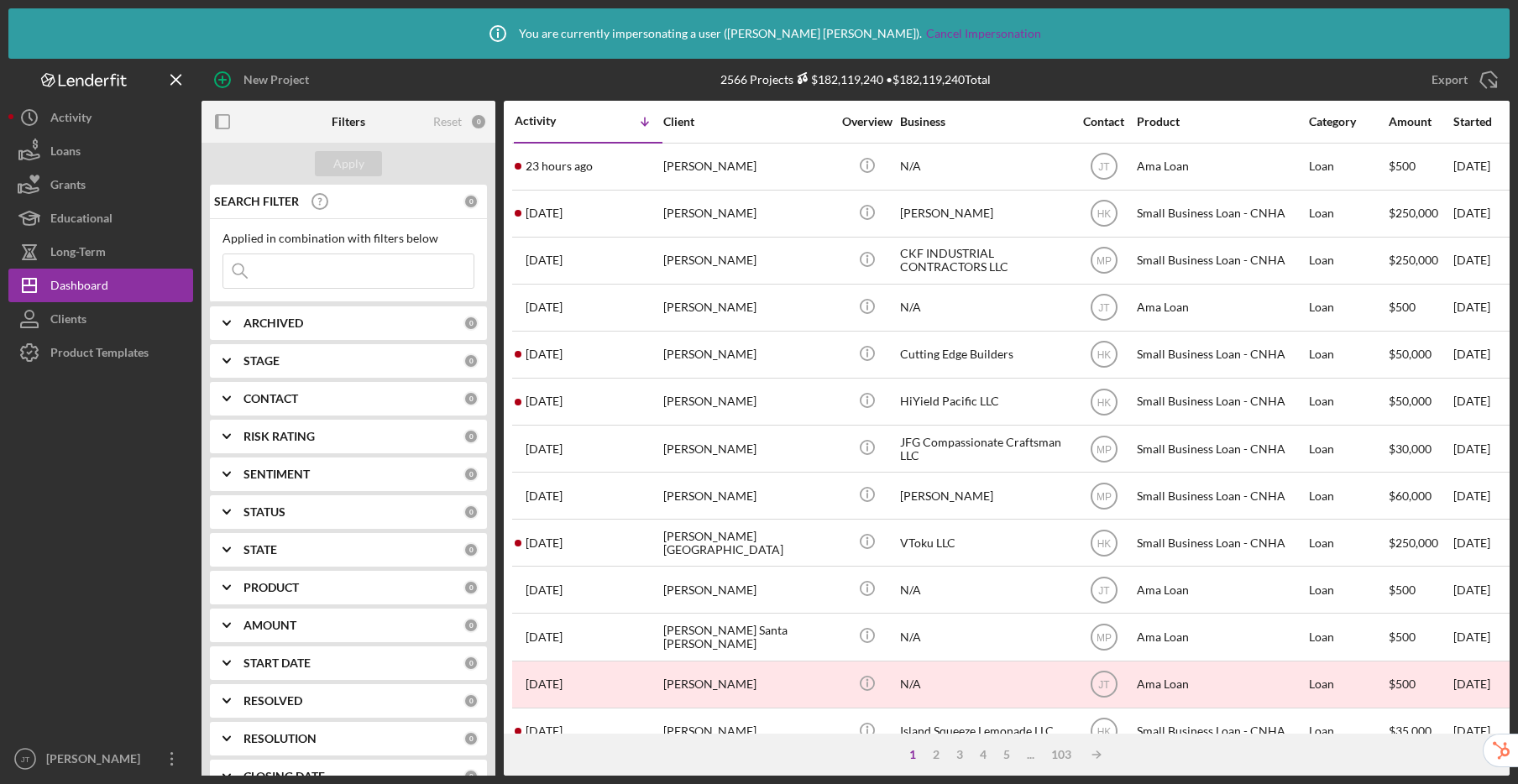
scroll to position [0, 0]
